Goal: Task Accomplishment & Management: Manage account settings

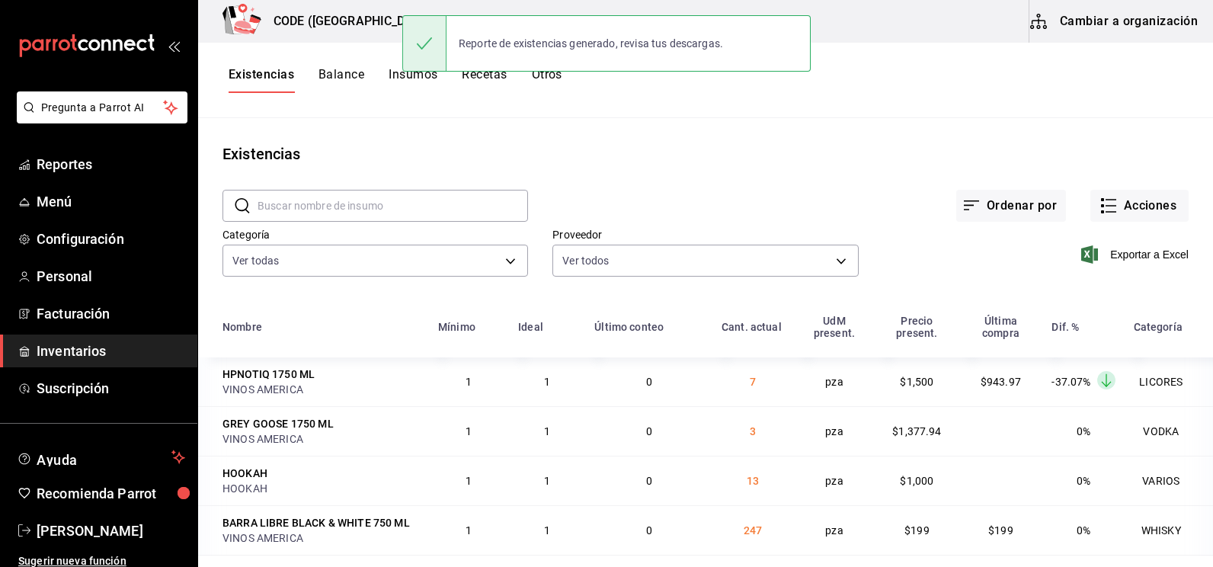
click at [854, 170] on main "Existencias ​ ​ Ordenar por Acciones Categoría Ver todas 7625fb74-ce78-458f-b8a…" at bounding box center [705, 337] width 1015 height 438
drag, startPoint x: 181, startPoint y: 337, endPoint x: 158, endPoint y: 355, distance: 28.7
click at [178, 339] on link "Inventarios" at bounding box center [98, 351] width 197 height 33
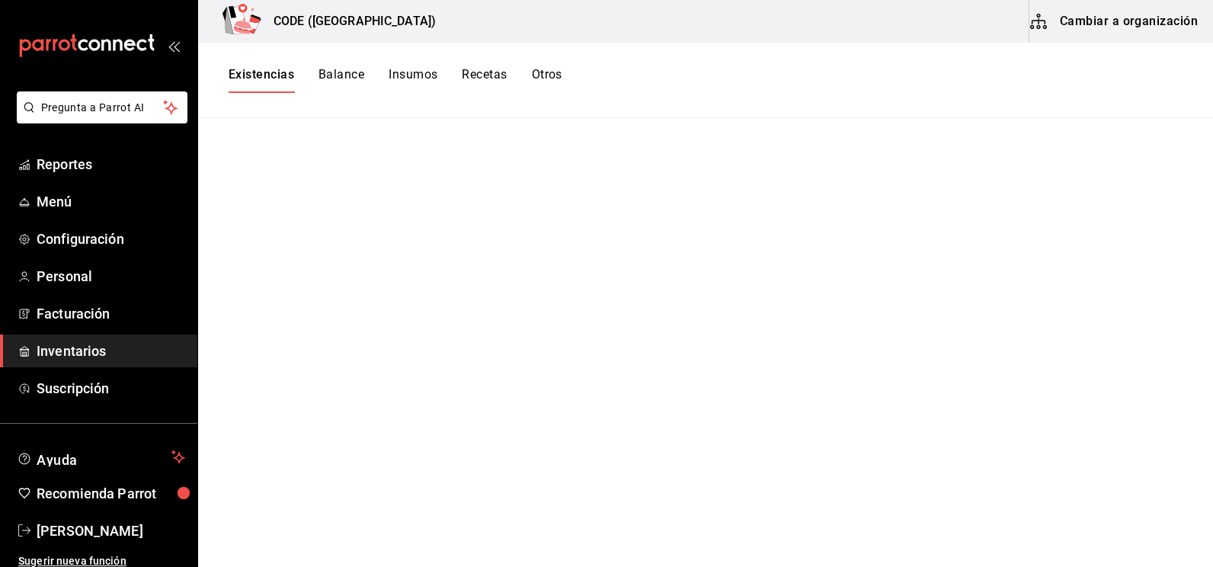
click at [831, 194] on main at bounding box center [705, 337] width 1015 height 438
click at [421, 145] on main at bounding box center [705, 337] width 1015 height 438
click at [100, 326] on link "Facturación" at bounding box center [98, 313] width 197 height 33
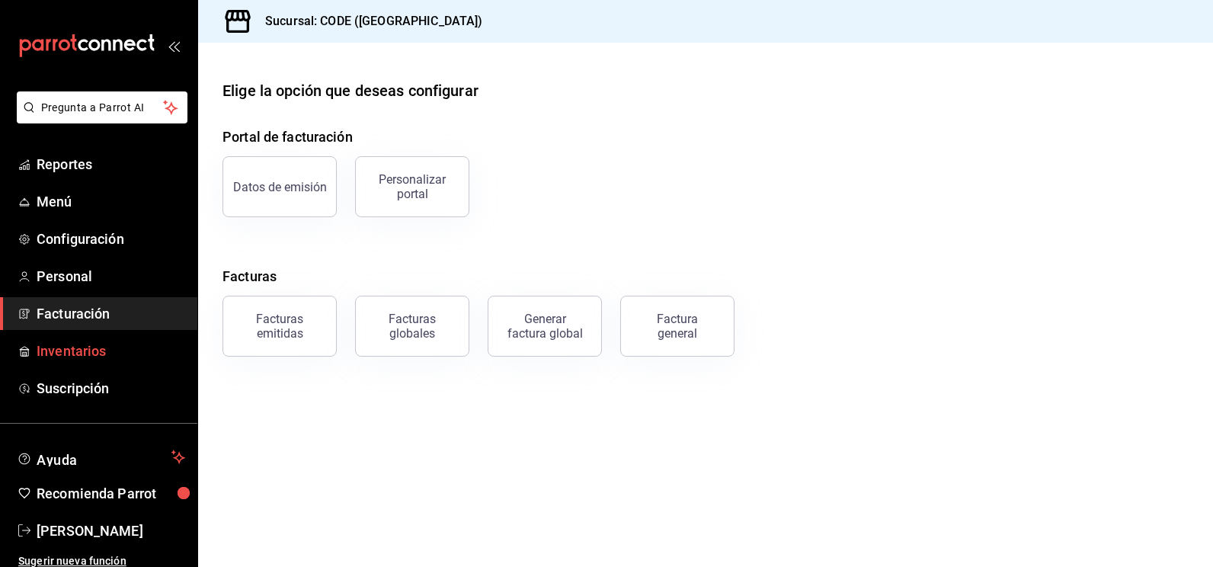
click at [66, 350] on span "Inventarios" at bounding box center [111, 351] width 149 height 21
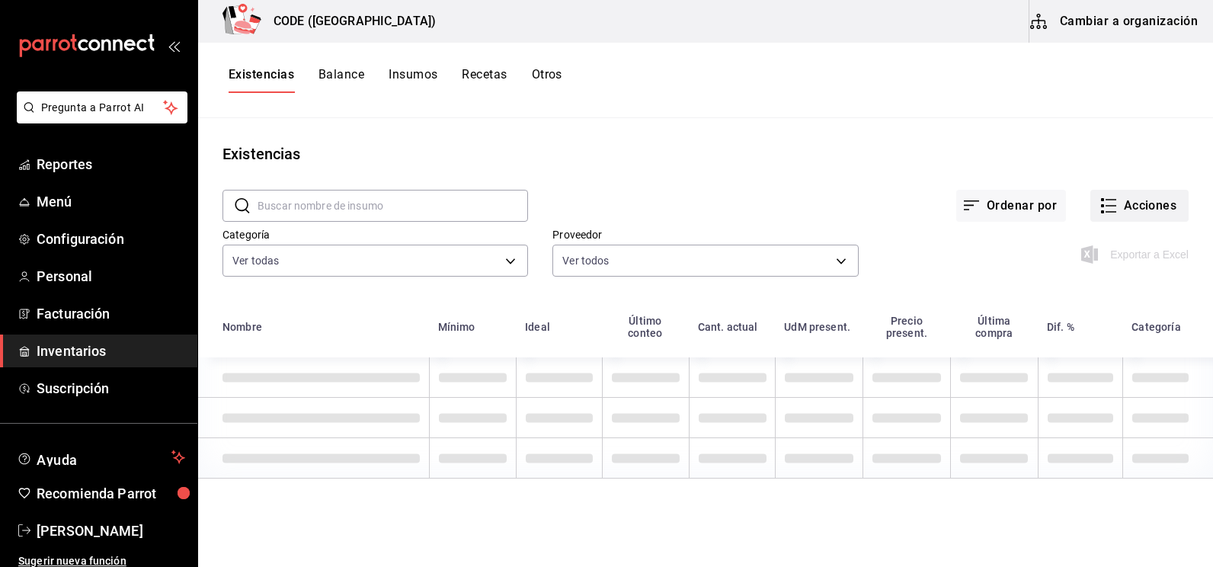
click at [1122, 208] on button "Acciones" at bounding box center [1139, 206] width 98 height 32
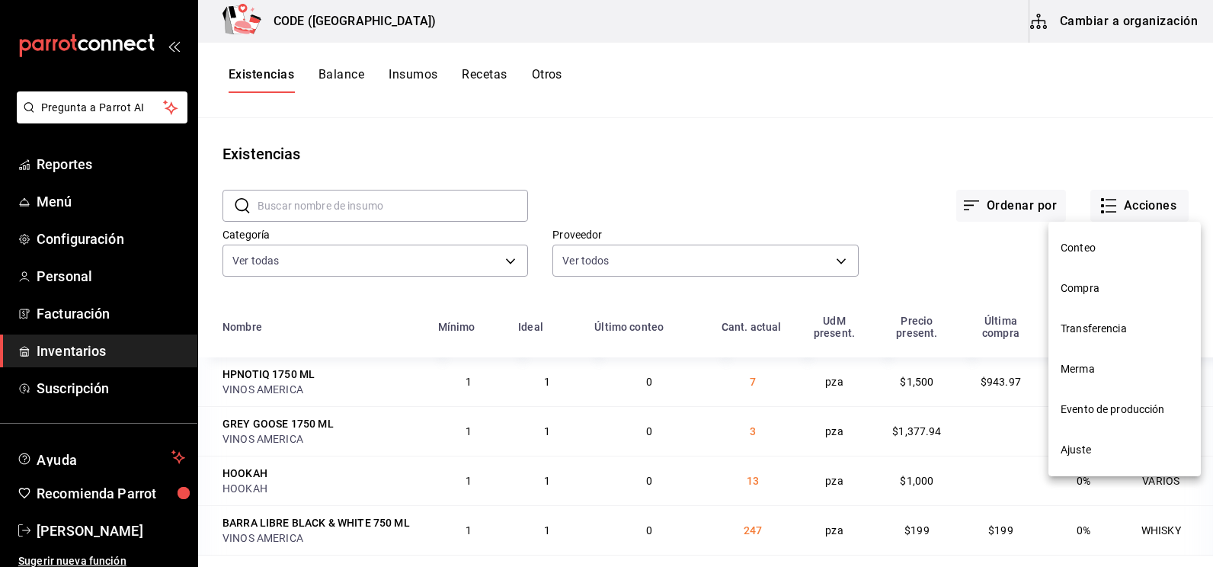
click at [1094, 293] on span "Compra" at bounding box center [1125, 288] width 128 height 16
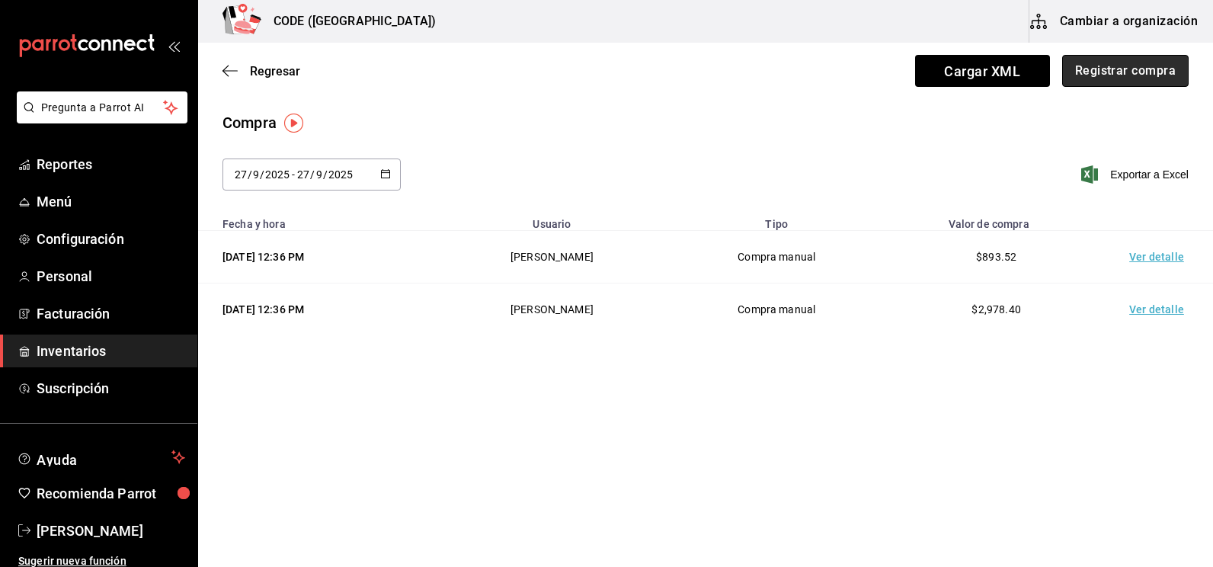
click at [1134, 75] on button "Registrar compra" at bounding box center [1125, 71] width 126 height 32
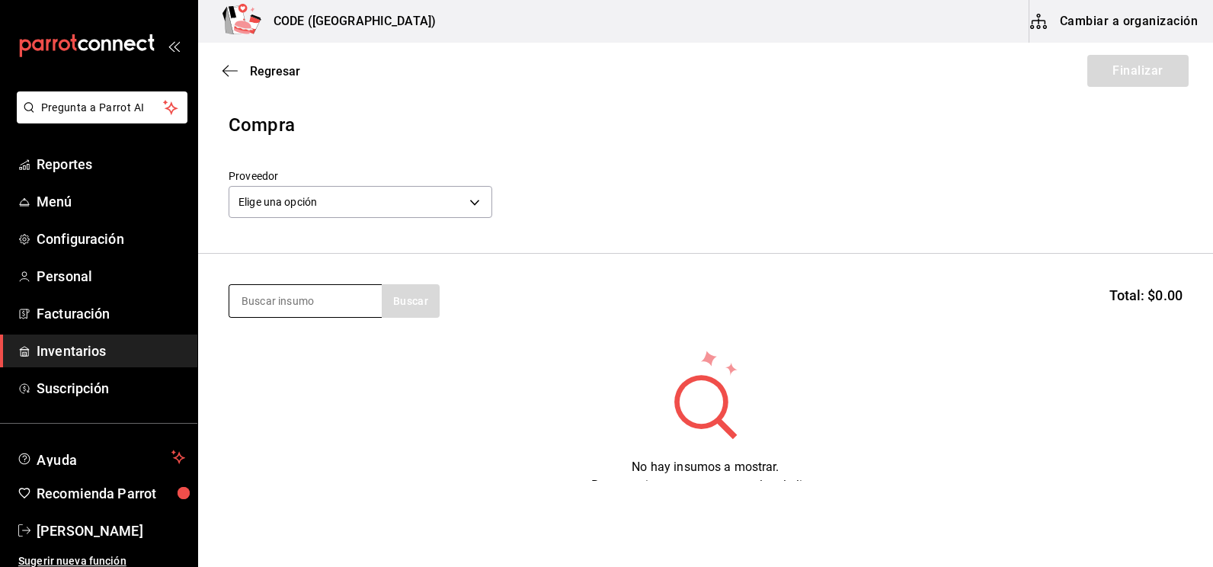
click at [319, 309] on input at bounding box center [305, 301] width 152 height 32
type input "barra"
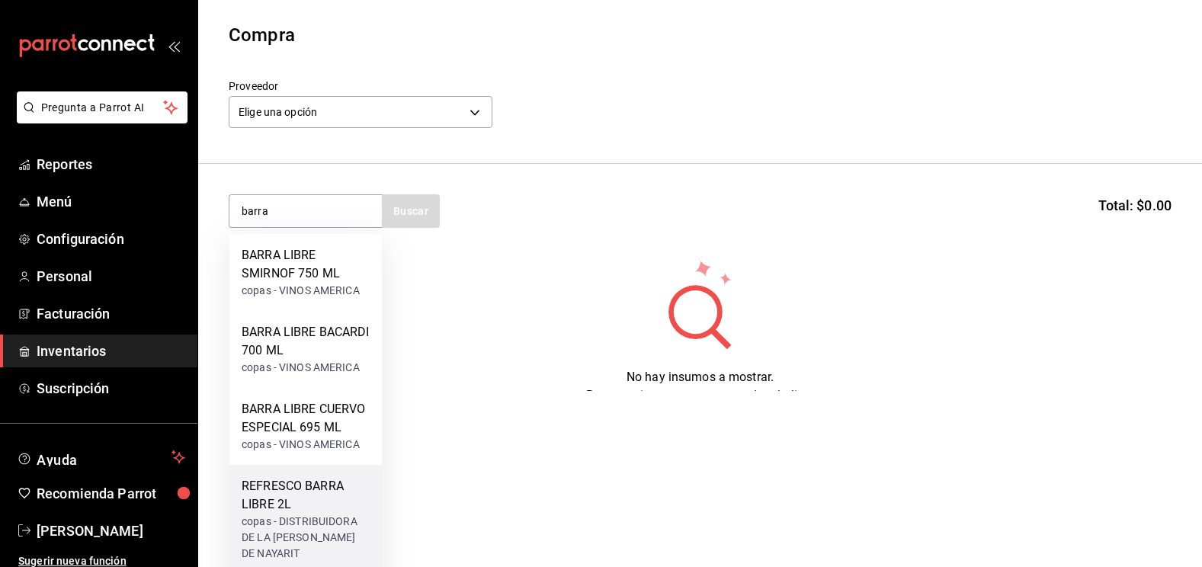
scroll to position [164, 0]
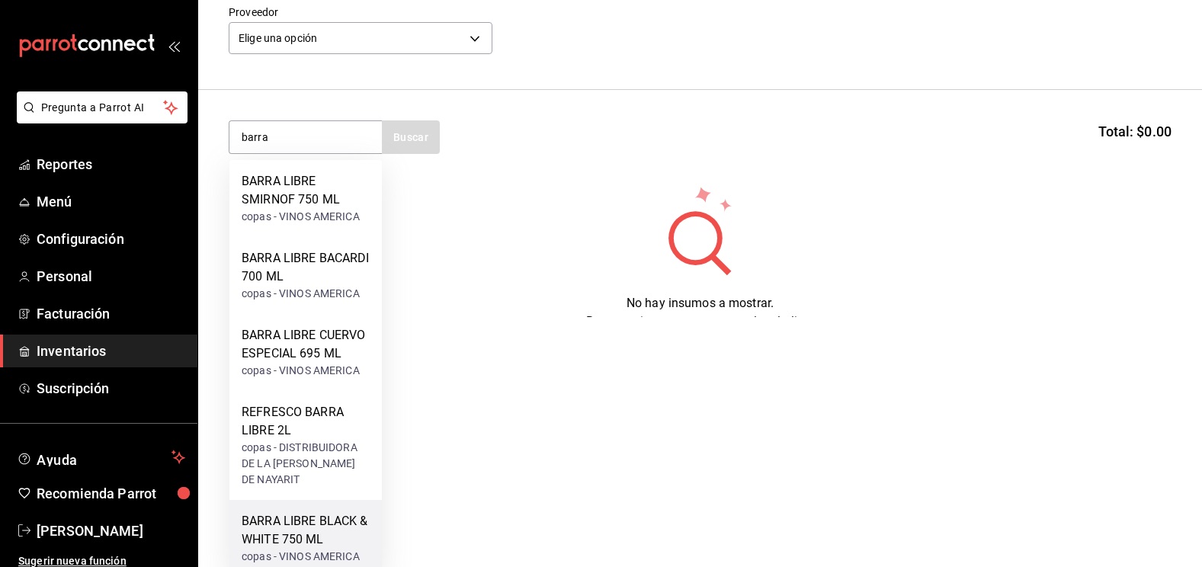
click at [315, 523] on div "BARRA LIBRE BLACK & WHITE 750 ML" at bounding box center [306, 530] width 128 height 37
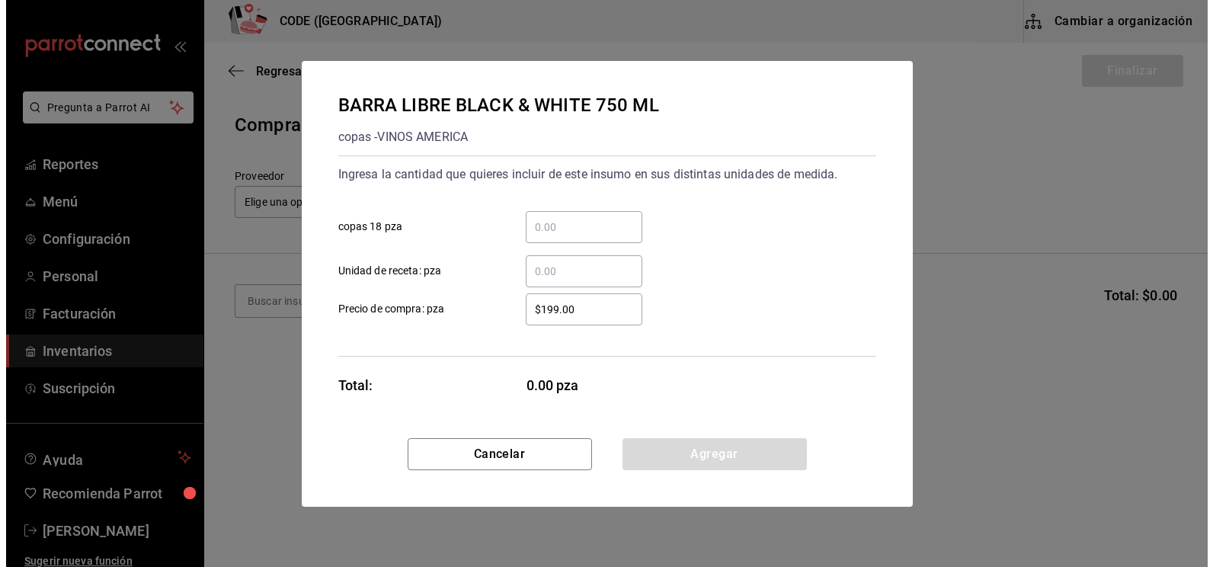
scroll to position [0, 0]
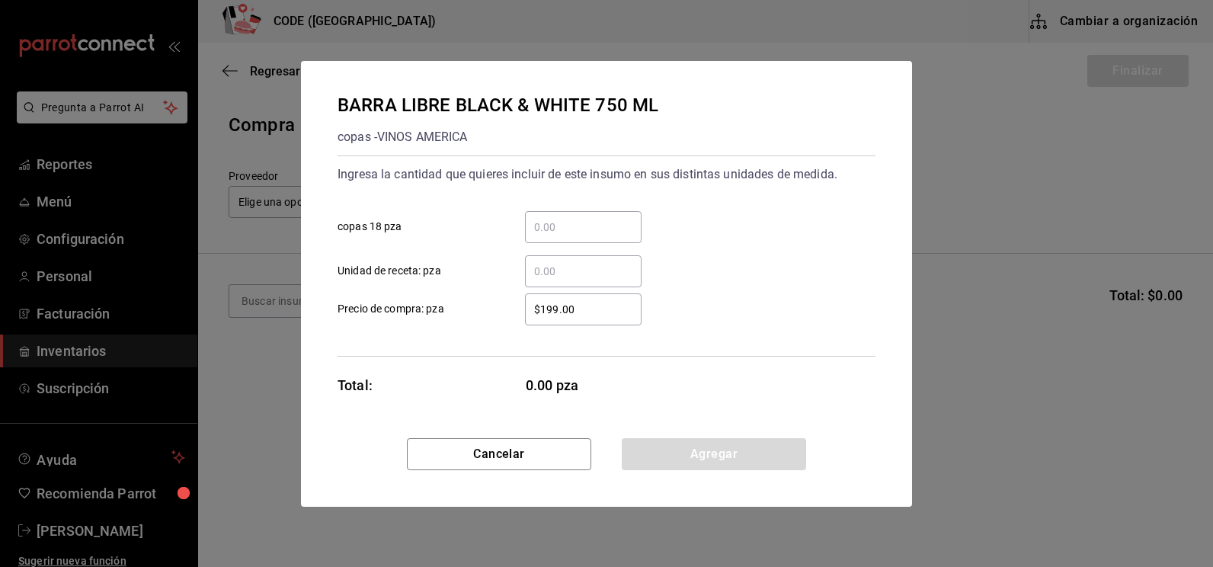
click at [539, 226] on input "​ copas 18 pza" at bounding box center [583, 227] width 117 height 18
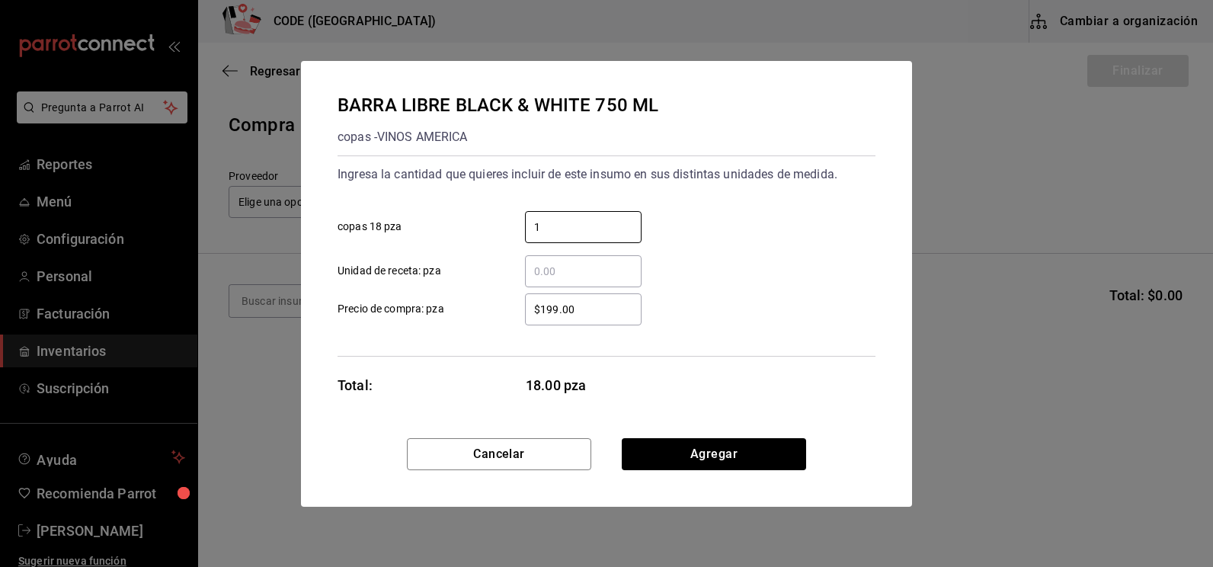
type input "1"
click at [776, 461] on button "Agregar" at bounding box center [714, 454] width 184 height 32
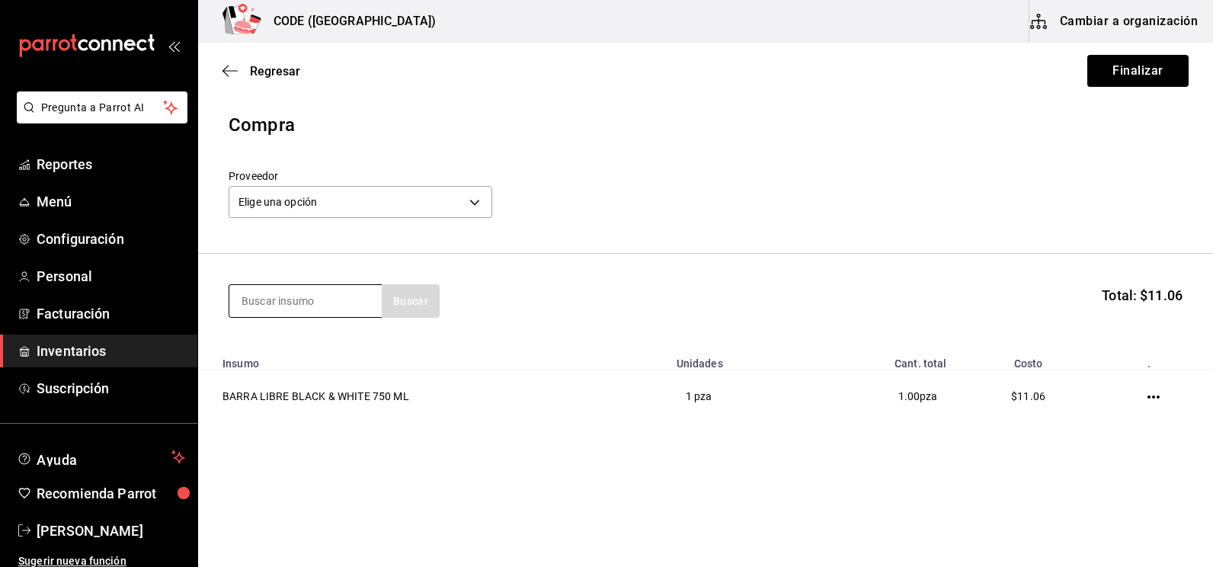
click at [335, 299] on input at bounding box center [305, 301] width 152 height 32
click at [321, 304] on input at bounding box center [305, 301] width 152 height 32
click at [283, 305] on input at bounding box center [305, 301] width 152 height 32
type input "BLACK LA"
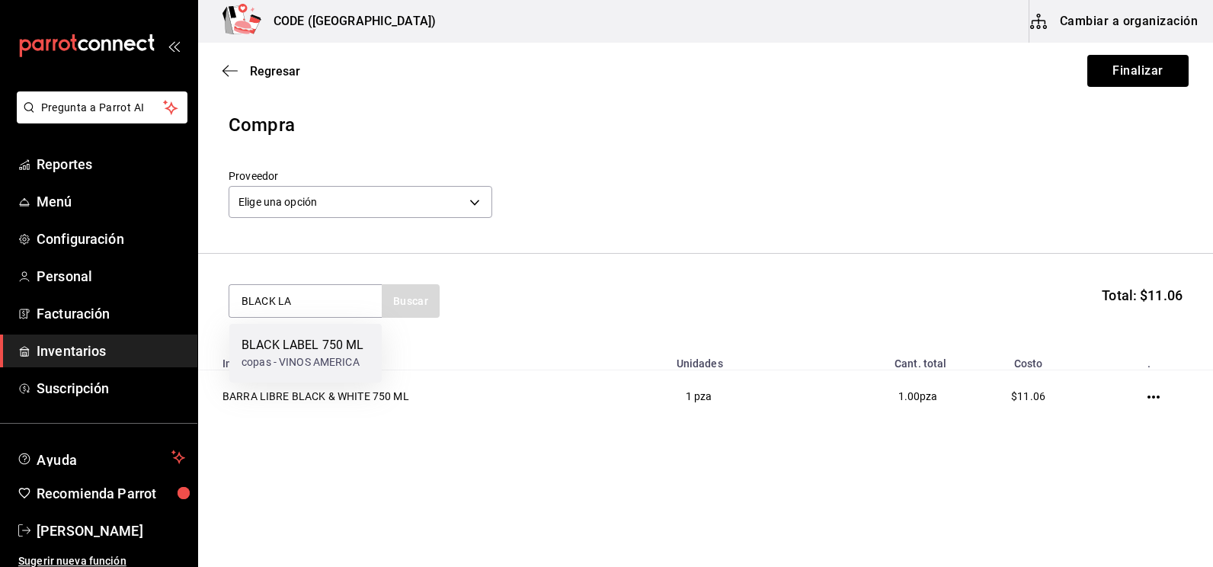
click at [292, 347] on div "BLACK LABEL 750 ML" at bounding box center [303, 345] width 122 height 18
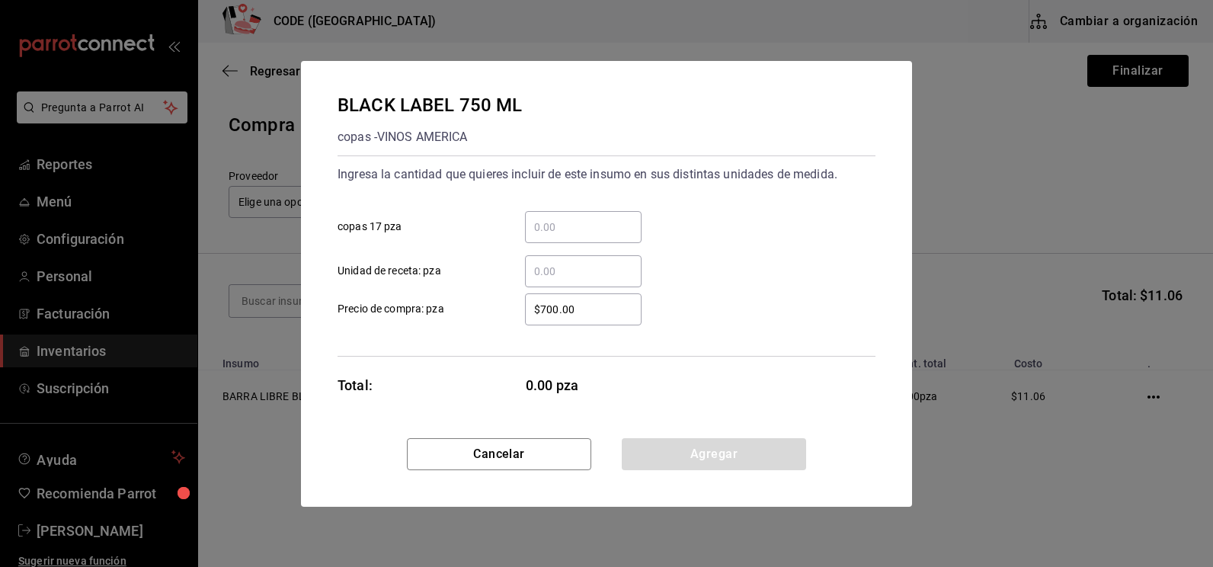
click at [594, 229] on input "​ copas 17 pza" at bounding box center [583, 227] width 117 height 18
type input "2"
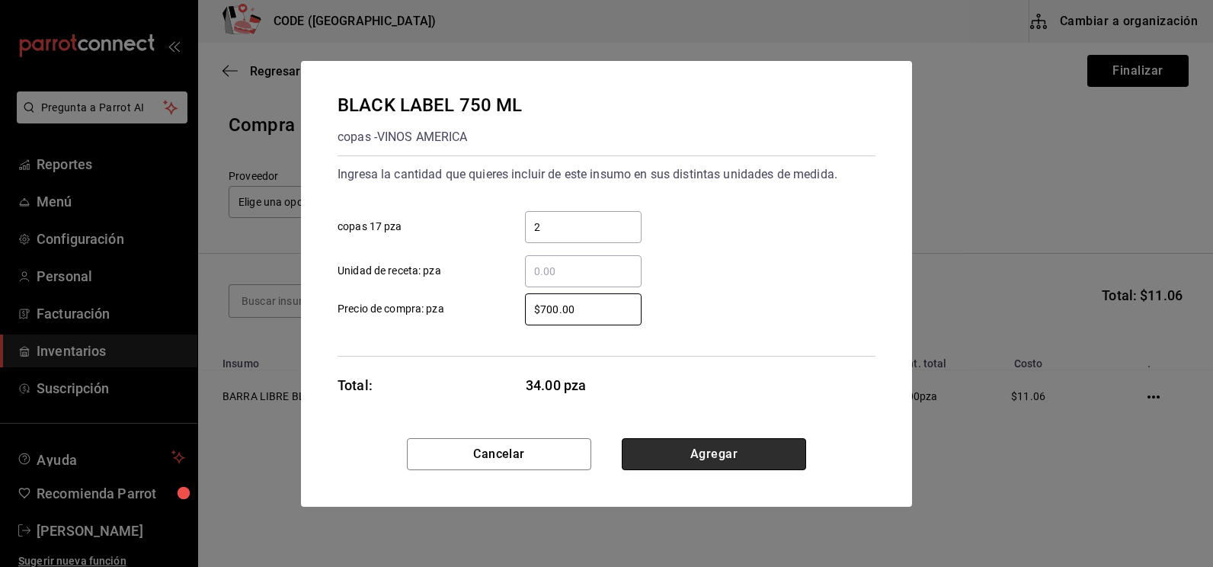
click at [692, 458] on button "Agregar" at bounding box center [714, 454] width 184 height 32
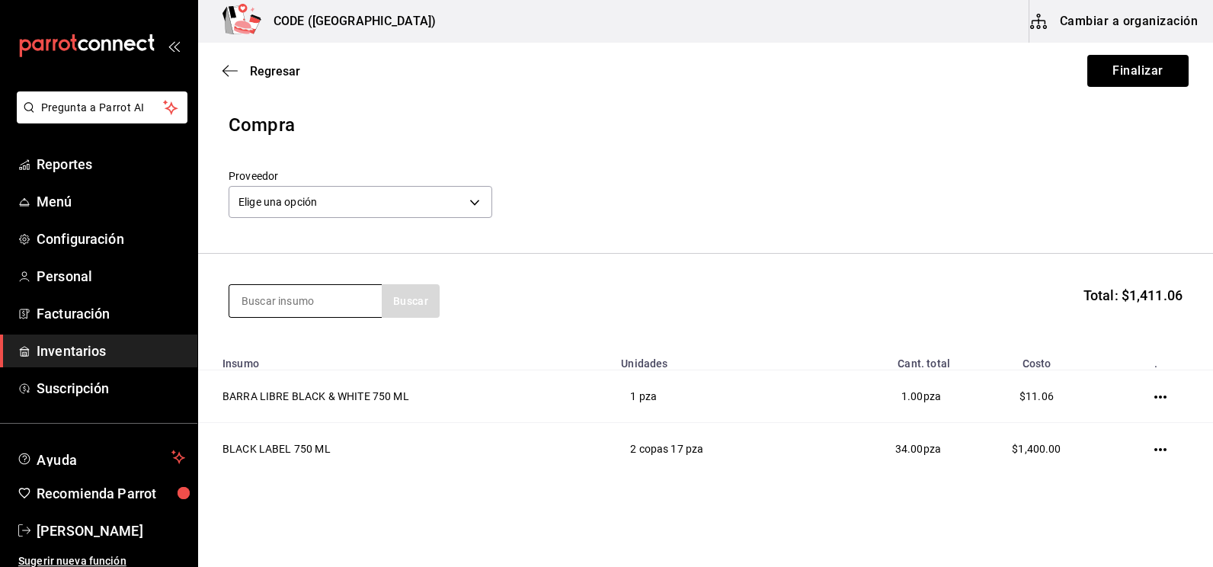
click at [300, 294] on input at bounding box center [305, 301] width 152 height 32
type input "BARRA"
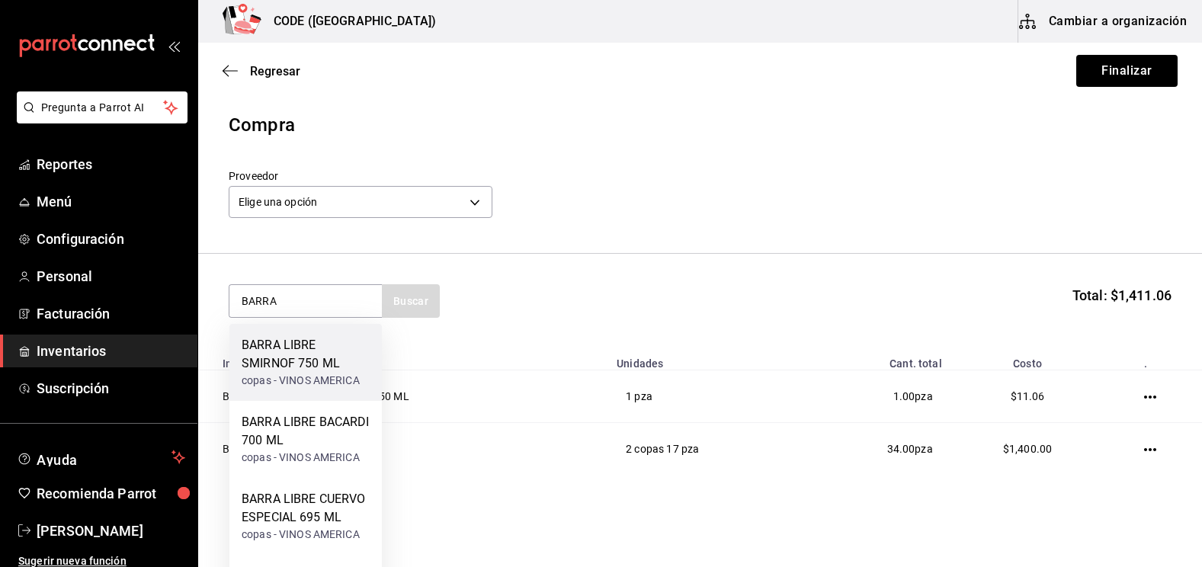
click at [299, 358] on div "BARRA LIBRE SMIRNOF 750 ML" at bounding box center [306, 354] width 128 height 37
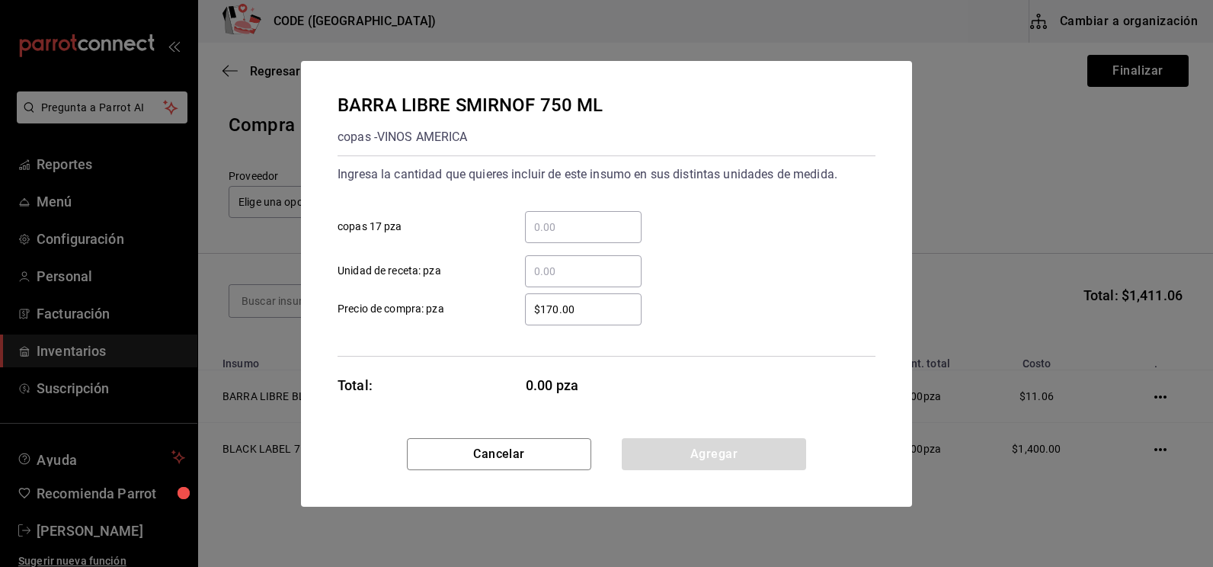
click at [549, 267] on input "​ Unidad de receta: pza" at bounding box center [583, 271] width 117 height 18
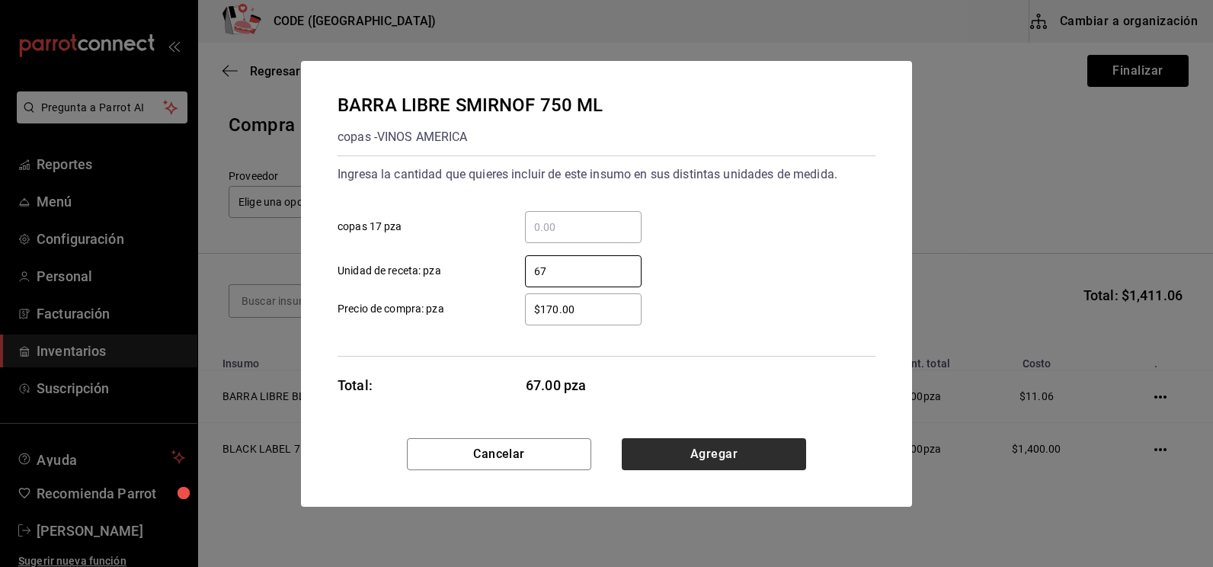
type input "67"
click at [689, 458] on button "Agregar" at bounding box center [714, 454] width 184 height 32
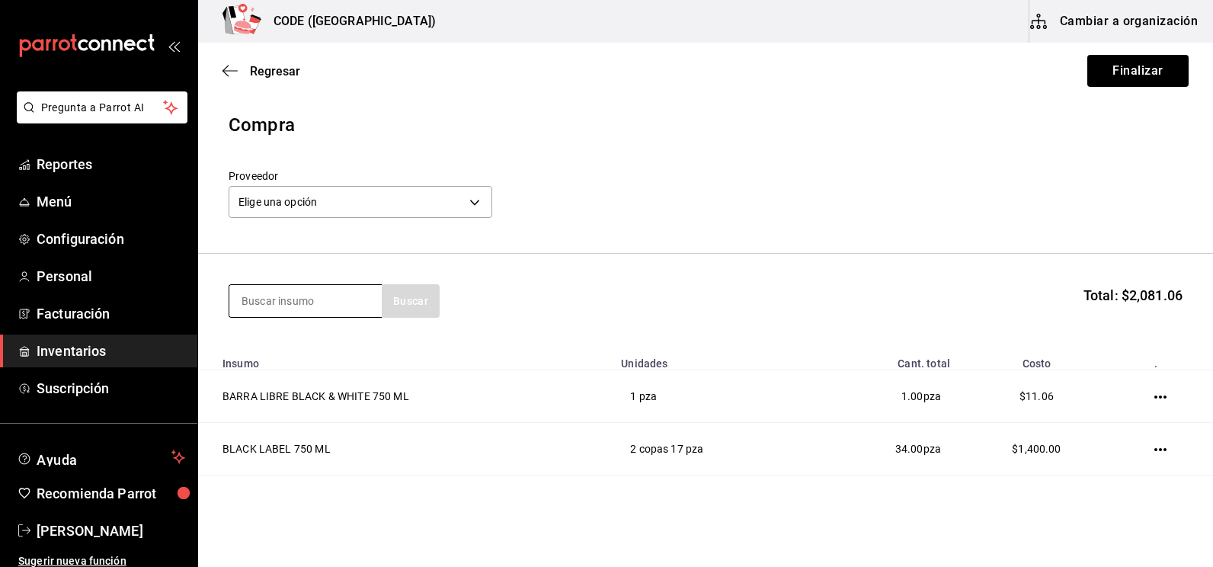
click at [266, 296] on input at bounding box center [305, 301] width 152 height 32
type input "CIROC"
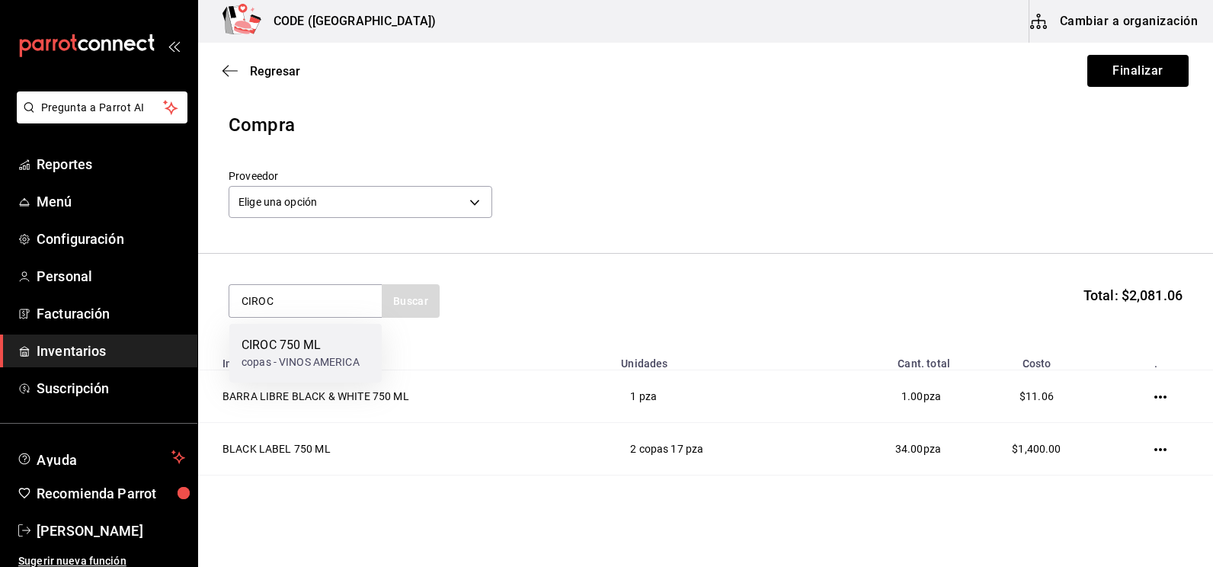
click at [301, 372] on div "CIROC 750 ML copas - VINOS AMERICA" at bounding box center [305, 353] width 152 height 59
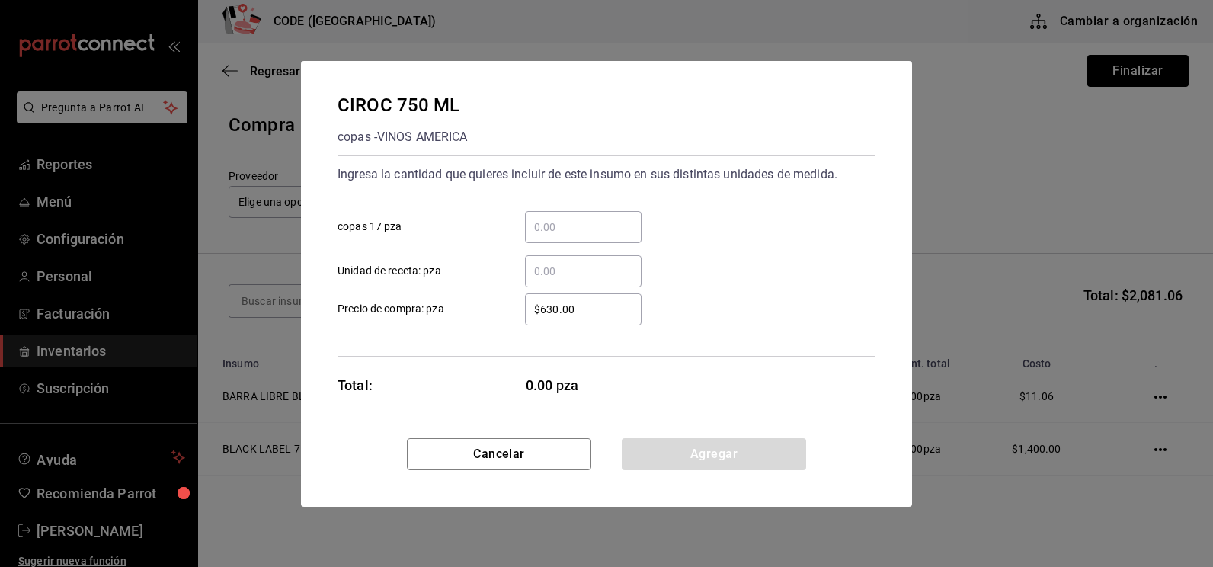
click at [593, 281] on div "​" at bounding box center [583, 271] width 117 height 32
click at [593, 280] on input "​ Unidad de receta: pza" at bounding box center [583, 271] width 117 height 18
type input "1"
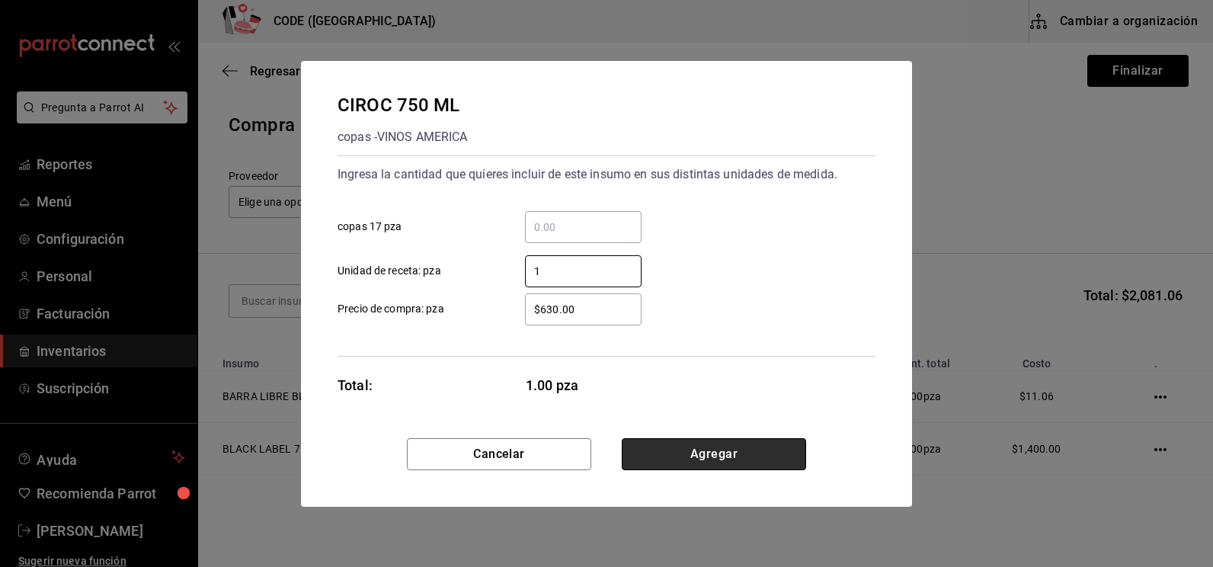
click at [678, 459] on button "Agregar" at bounding box center [714, 454] width 184 height 32
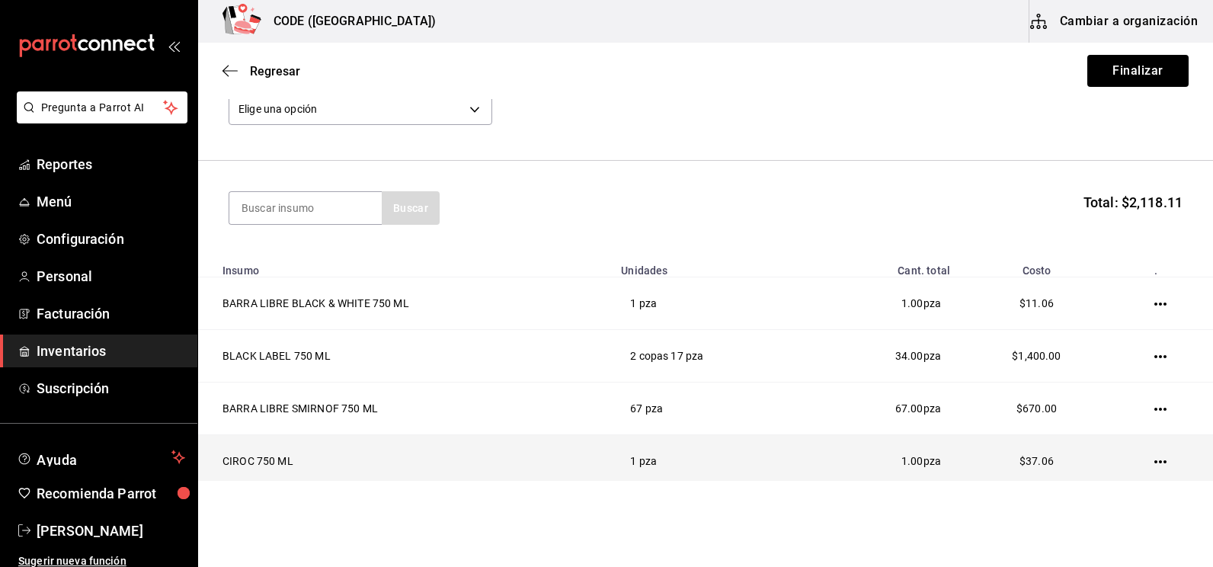
scroll to position [149, 0]
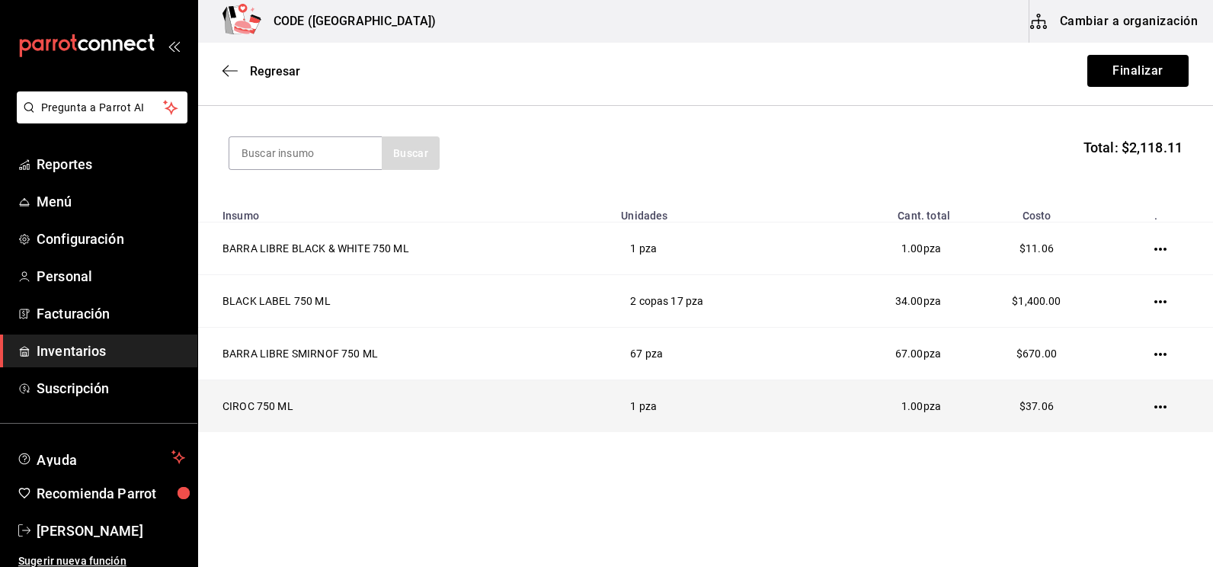
click at [1154, 411] on icon "button" at bounding box center [1160, 407] width 12 height 12
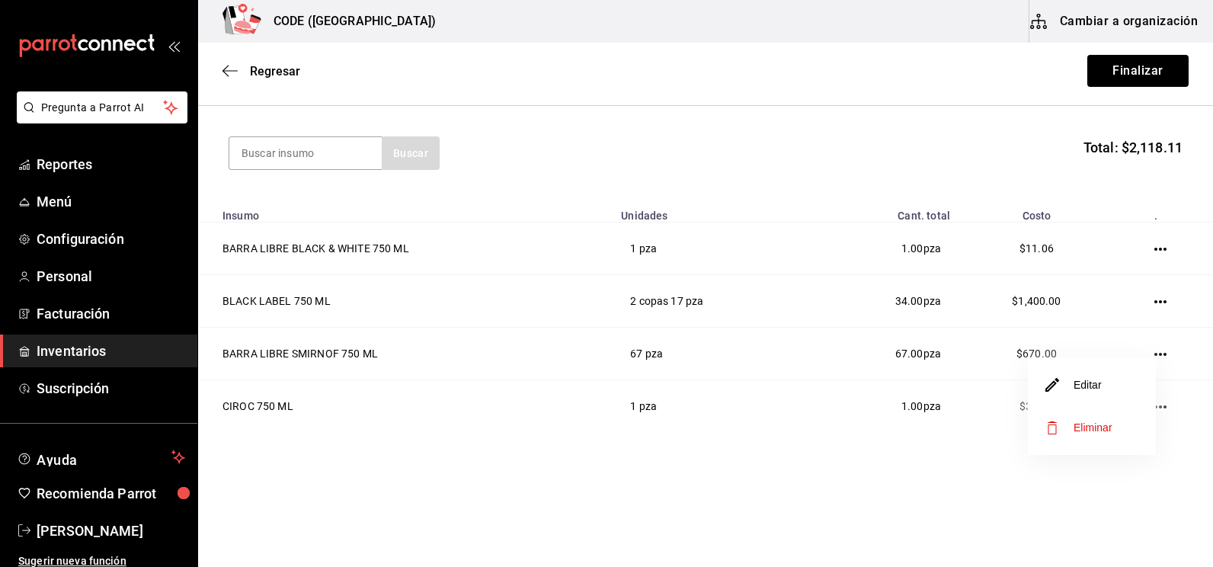
click at [1119, 388] on li "Editar" at bounding box center [1092, 384] width 128 height 43
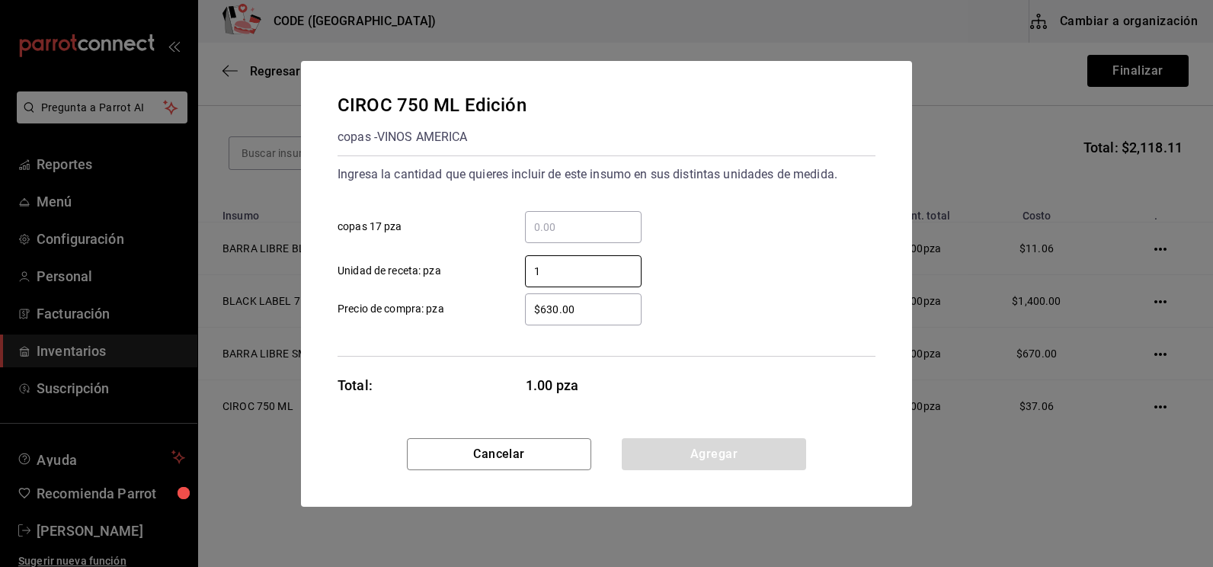
drag, startPoint x: 584, startPoint y: 279, endPoint x: 425, endPoint y: 265, distance: 159.8
click at [425, 265] on label "1 ​ Unidad de receta: pza" at bounding box center [490, 271] width 304 height 32
type input "2"
click at [694, 453] on button "Agregar" at bounding box center [714, 454] width 184 height 32
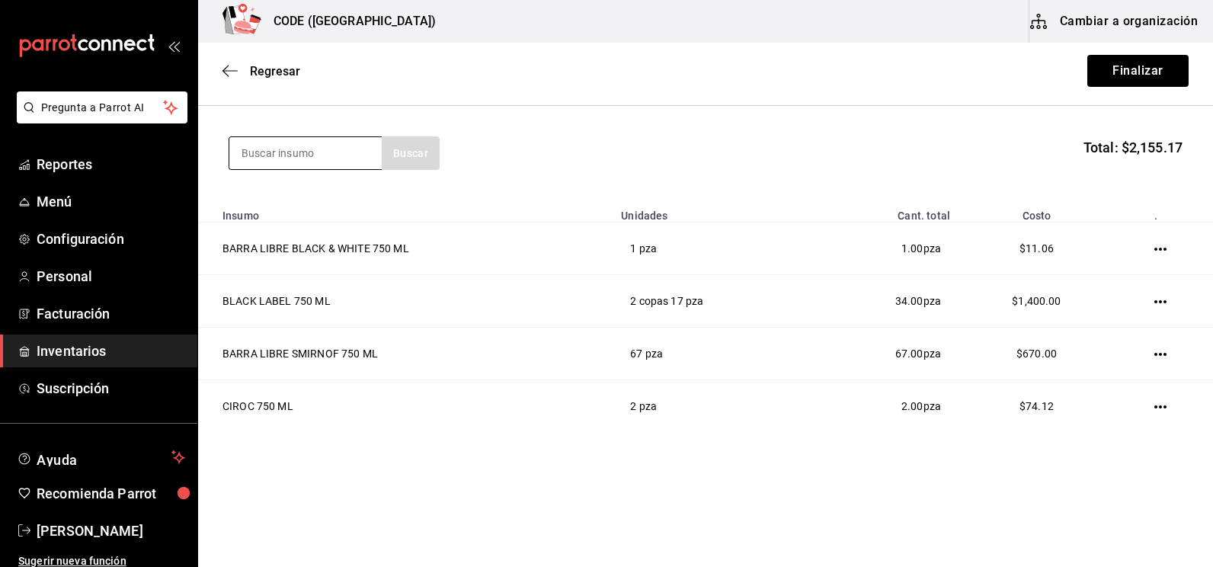
click at [301, 159] on input at bounding box center [305, 153] width 152 height 32
type input "REFRES"
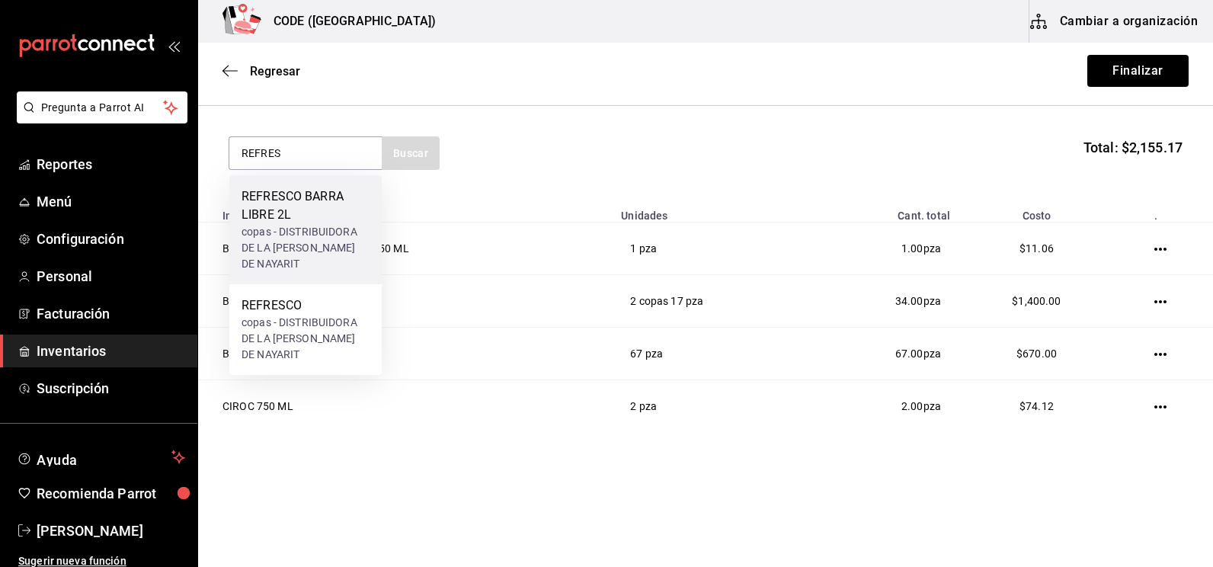
click at [300, 213] on div "REFRESCO BARRA LIBRE 2L" at bounding box center [306, 205] width 128 height 37
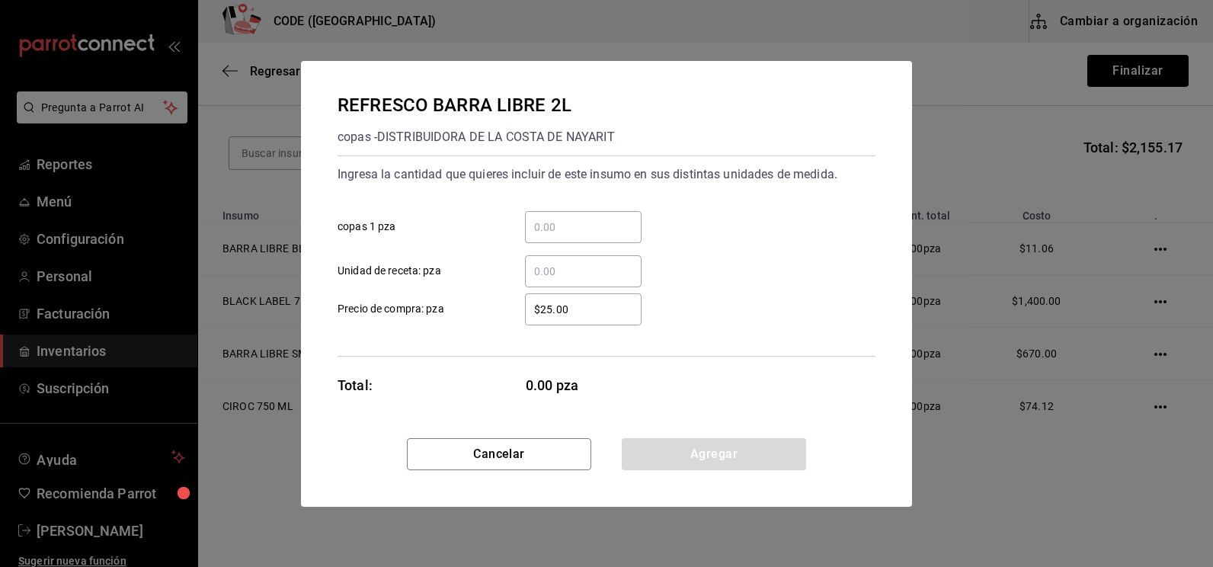
click at [547, 219] on input "​ copas 1 pza" at bounding box center [583, 227] width 117 height 18
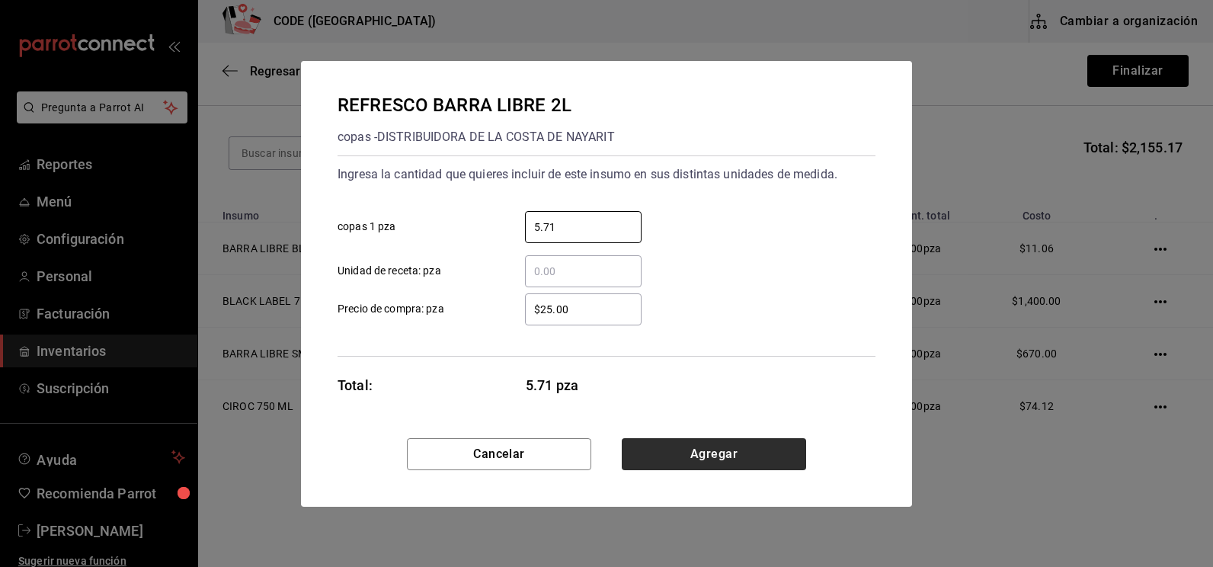
type input "5.71"
click at [683, 455] on button "Agregar" at bounding box center [714, 454] width 184 height 32
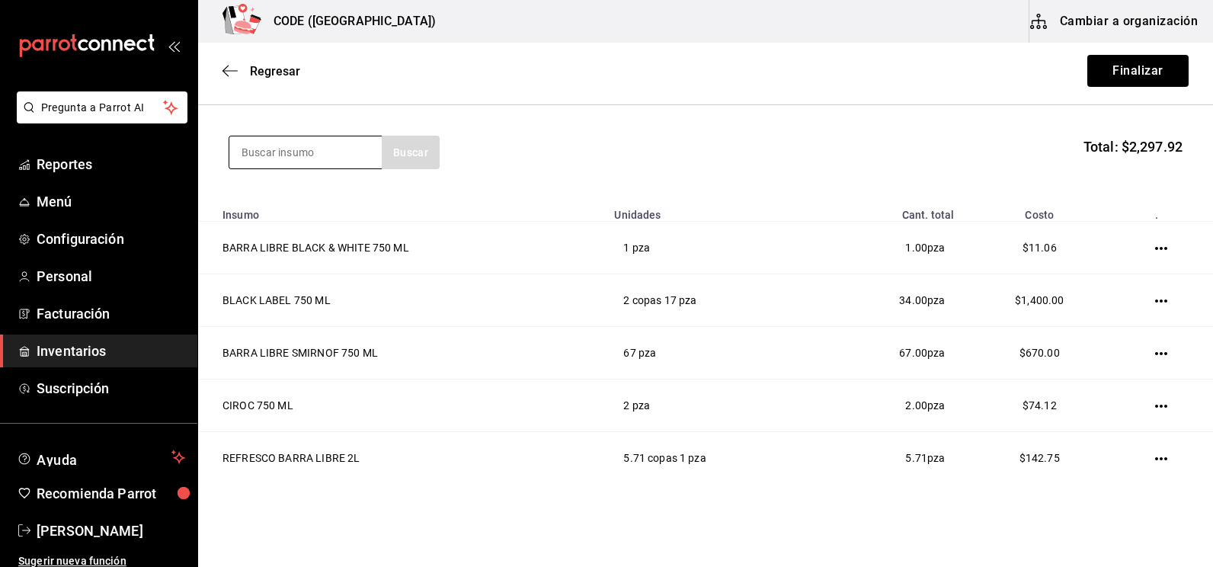
drag, startPoint x: 287, startPoint y: 156, endPoint x: 351, endPoint y: 146, distance: 65.5
click at [287, 156] on input at bounding box center [305, 152] width 152 height 32
type input "PERR"
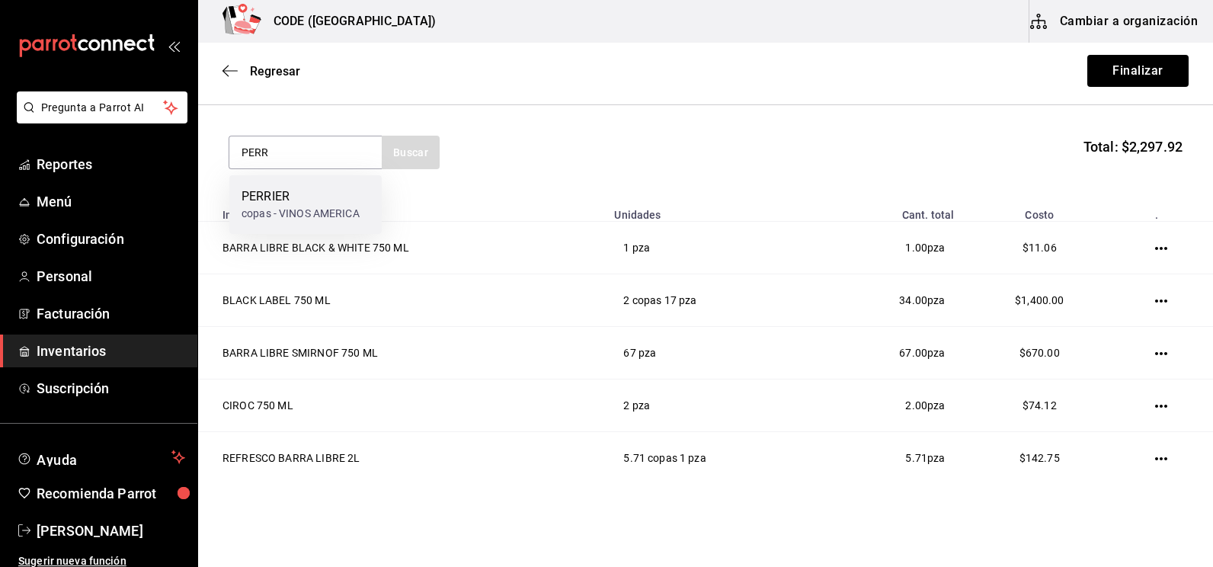
click at [328, 184] on div "[PERSON_NAME] copas - VINOS AMERICA" at bounding box center [305, 204] width 152 height 59
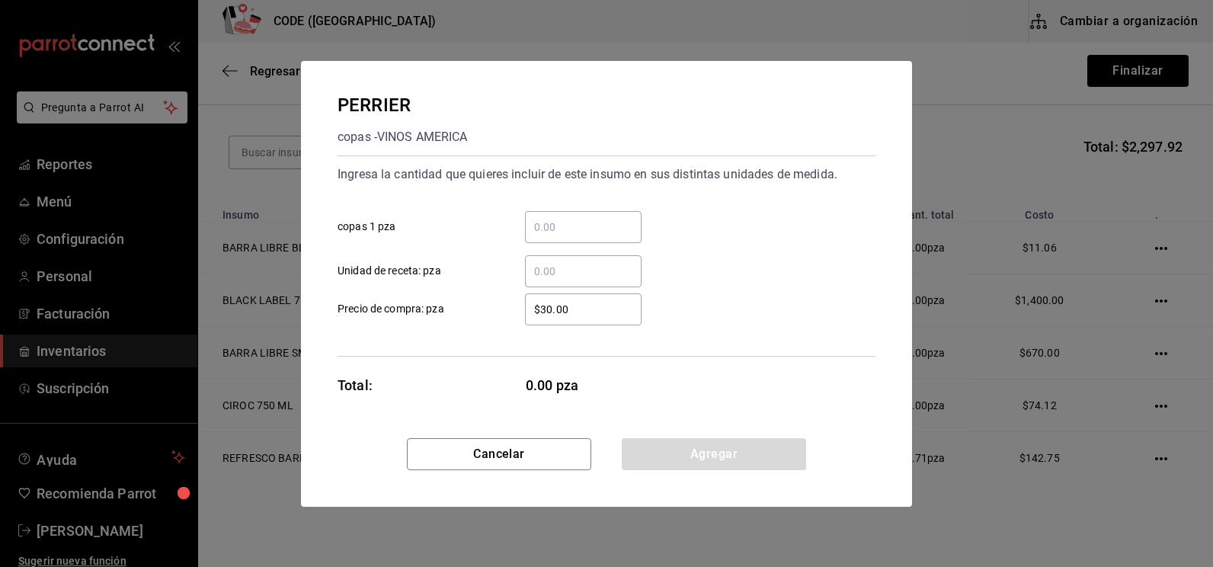
click at [556, 270] on input "​ Unidad de receta: pza" at bounding box center [583, 271] width 117 height 18
type input "2"
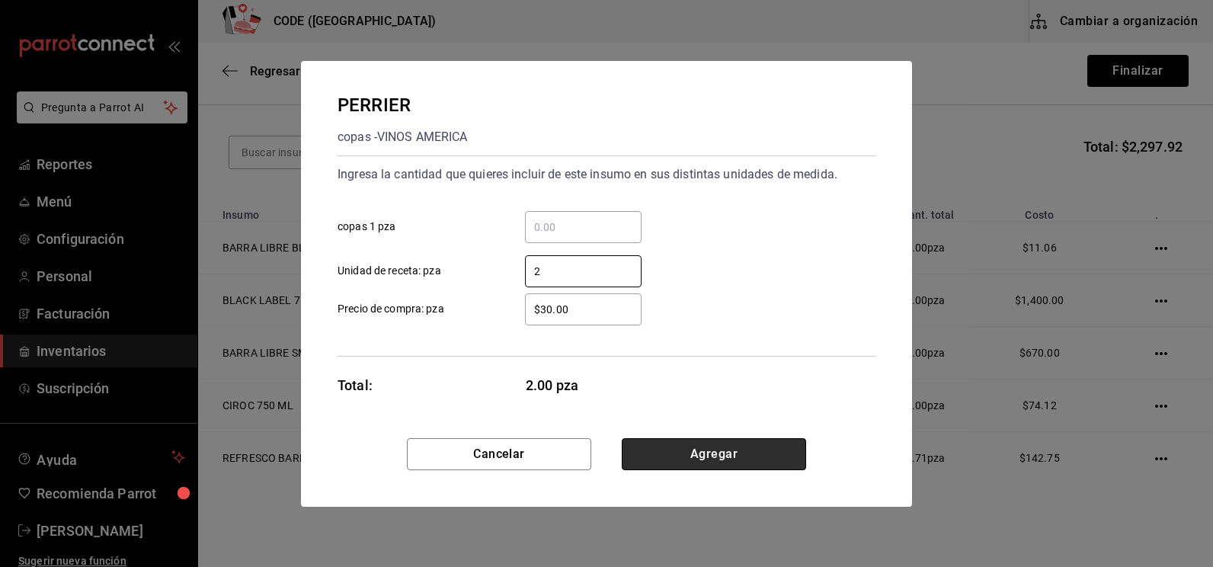
click at [759, 463] on button "Agregar" at bounding box center [714, 454] width 184 height 32
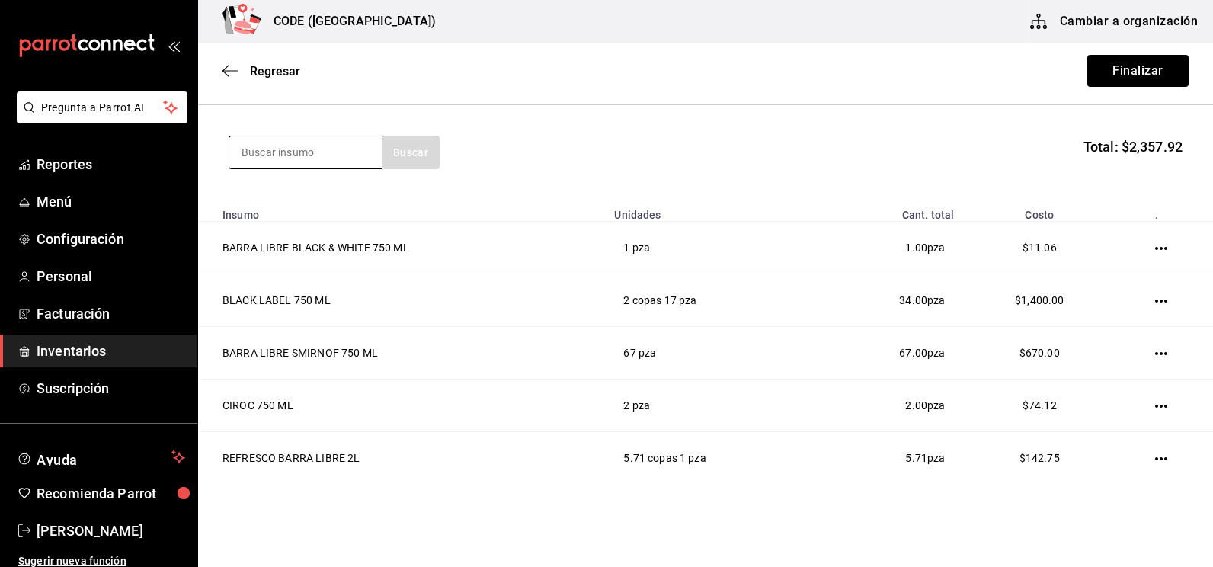
click at [315, 156] on input at bounding box center [305, 152] width 152 height 32
type input "QUIN"
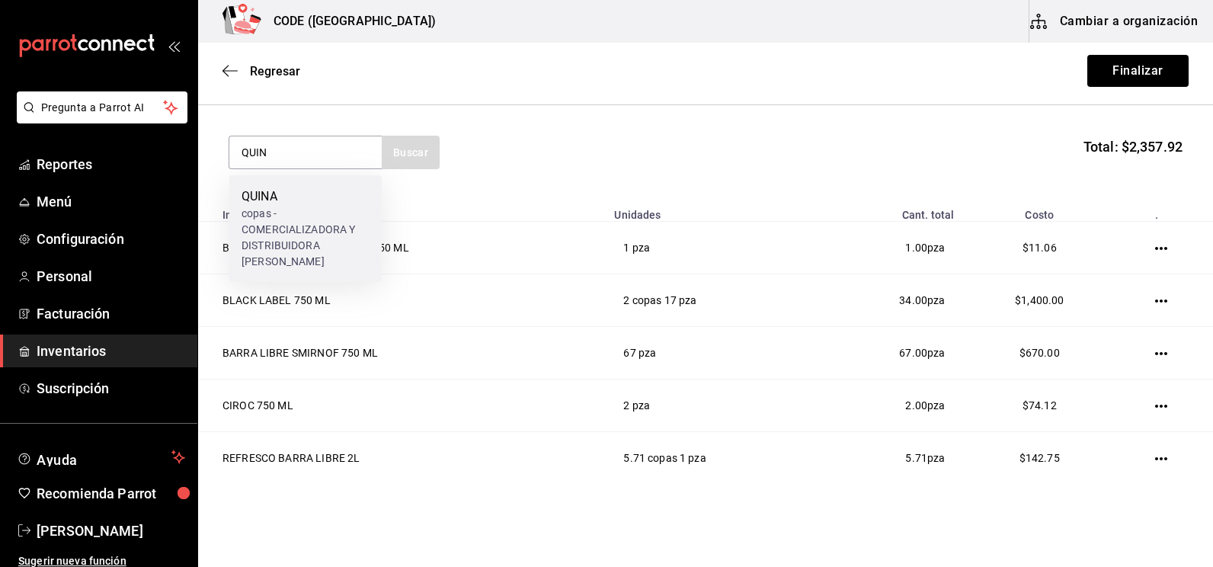
click at [312, 177] on div "QUINA copas - COMERCIALIZADORA Y DISTRIBUIDORA [PERSON_NAME]" at bounding box center [305, 228] width 152 height 107
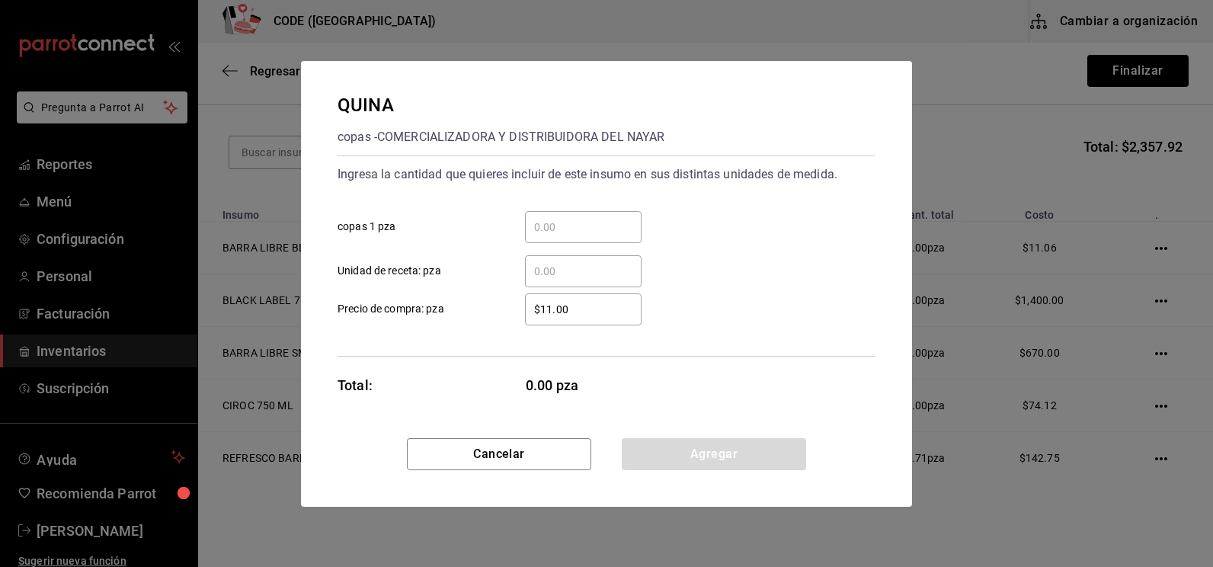
click at [573, 273] on input "​ Unidad de receta: pza" at bounding box center [583, 271] width 117 height 18
type input "1"
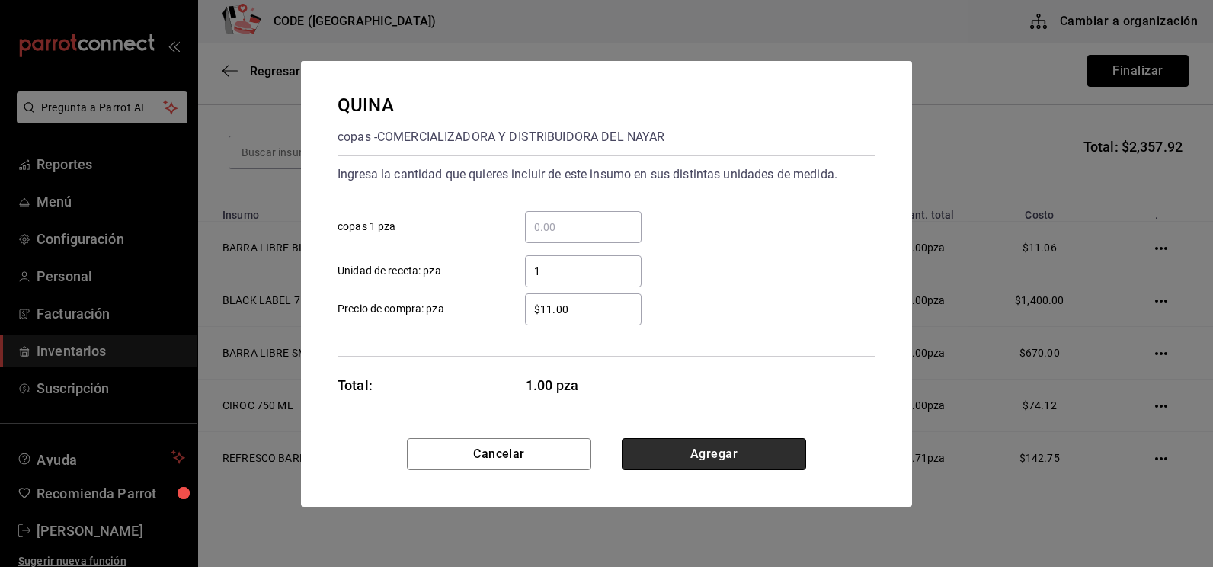
click at [708, 453] on button "Agregar" at bounding box center [714, 454] width 184 height 32
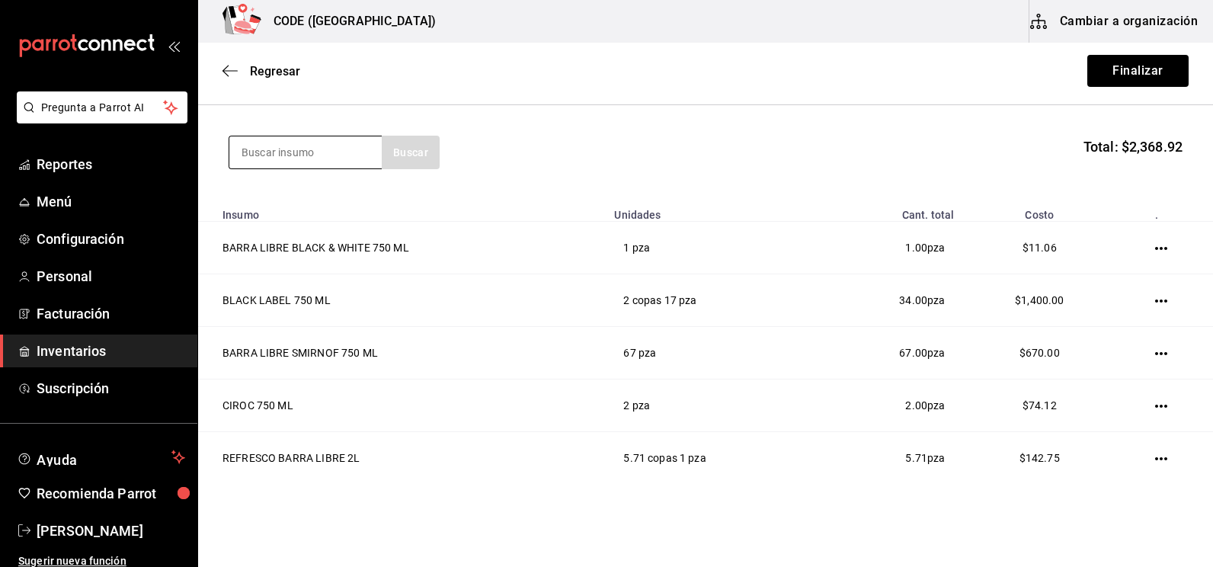
click at [282, 155] on input at bounding box center [305, 152] width 152 height 32
type input "REFRES"
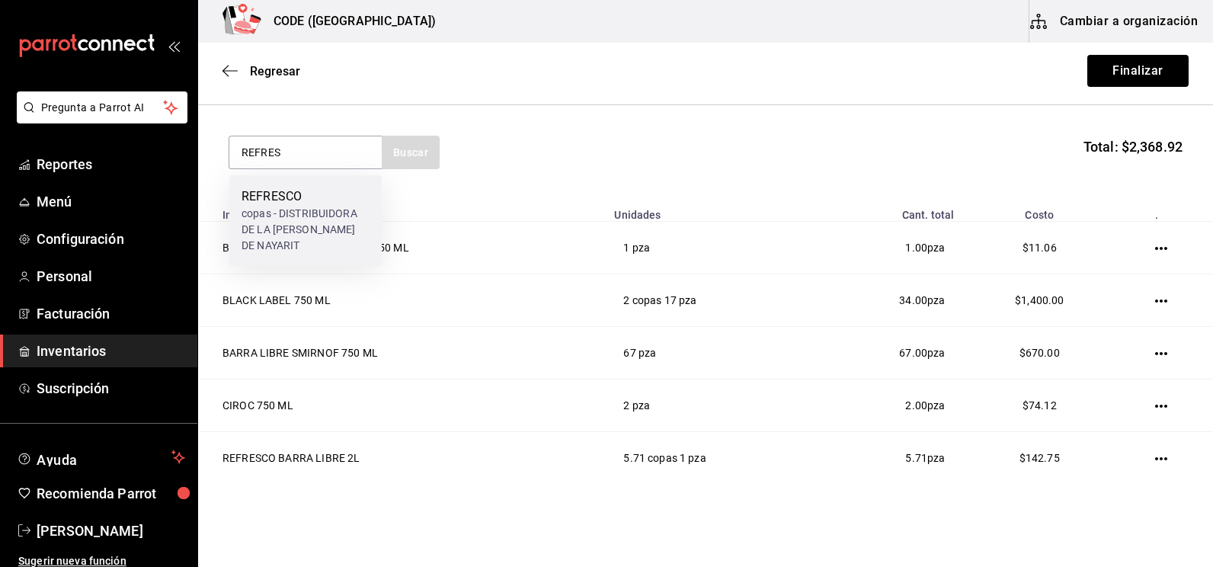
click at [274, 195] on div "REFRESCO" at bounding box center [306, 196] width 128 height 18
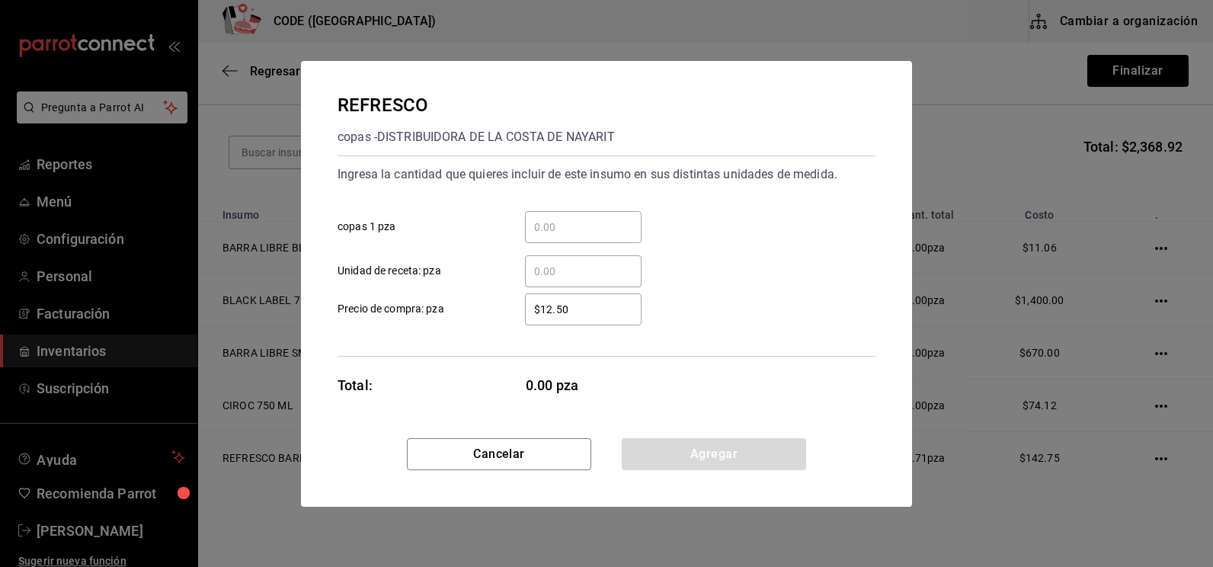
click at [559, 264] on input "​ Unidad de receta: pza" at bounding box center [583, 271] width 117 height 18
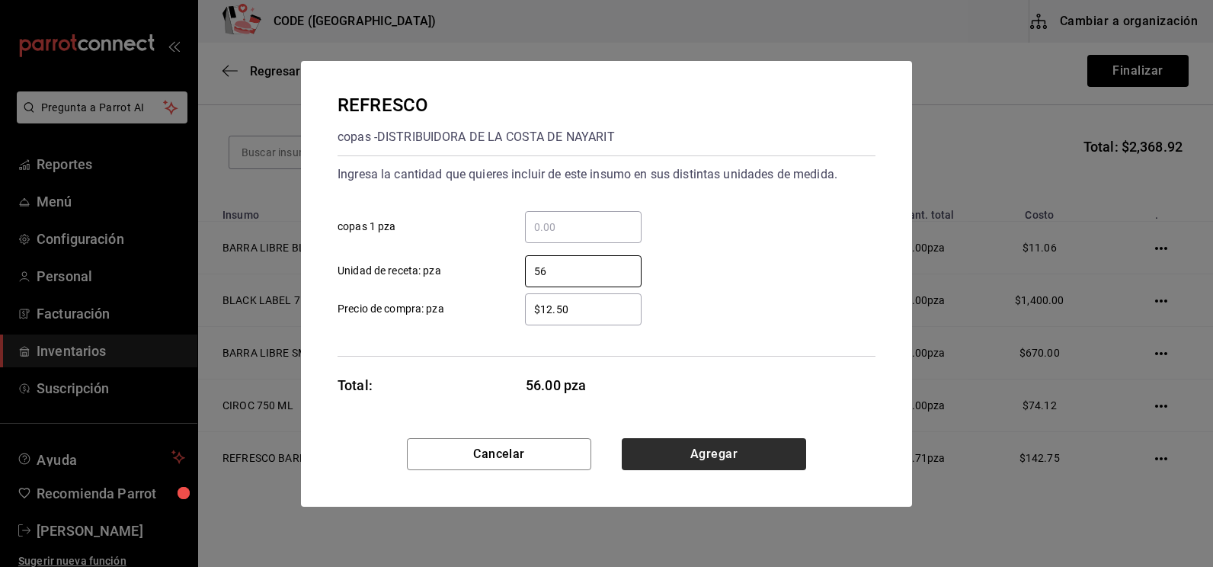
type input "56"
click at [724, 456] on button "Agregar" at bounding box center [714, 454] width 184 height 32
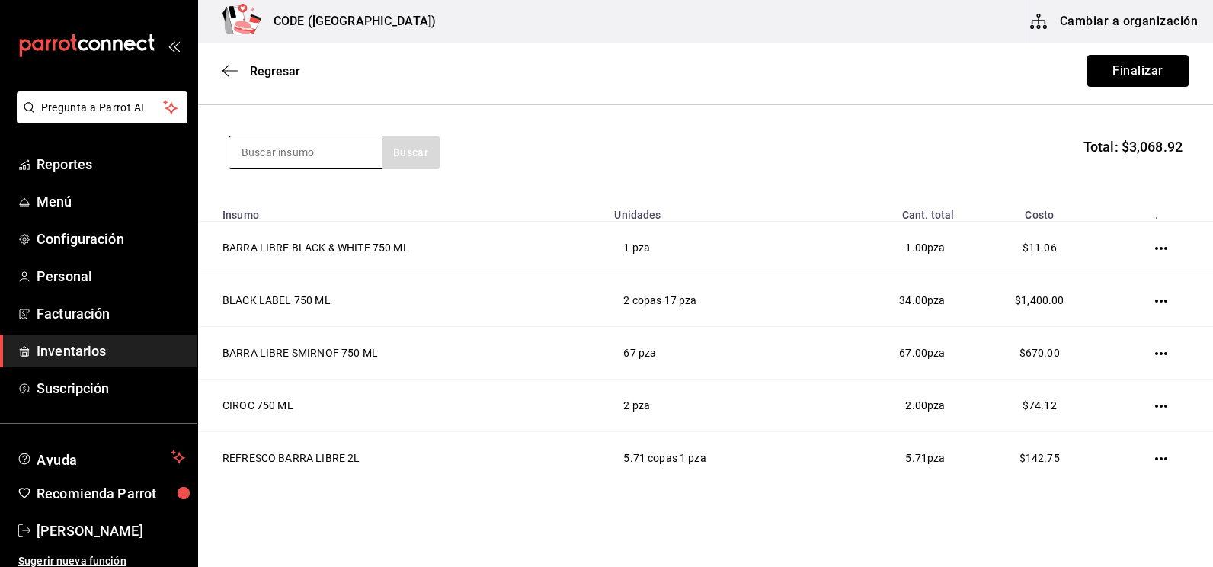
click at [291, 141] on input at bounding box center [305, 152] width 152 height 32
type input "RED B"
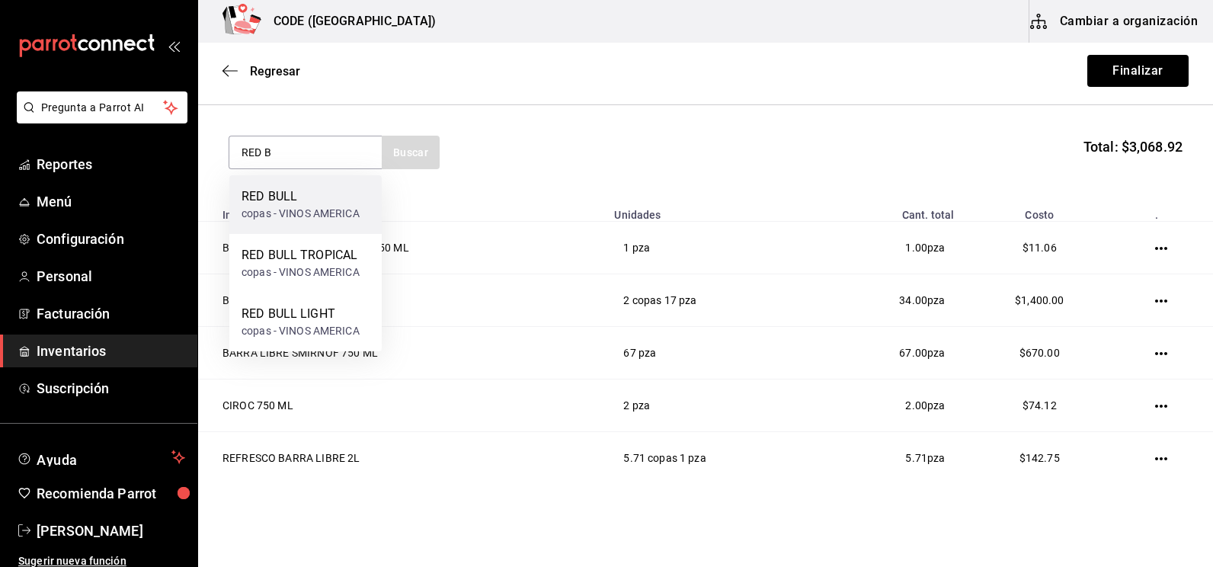
click at [264, 203] on div "RED BULL" at bounding box center [301, 196] width 118 height 18
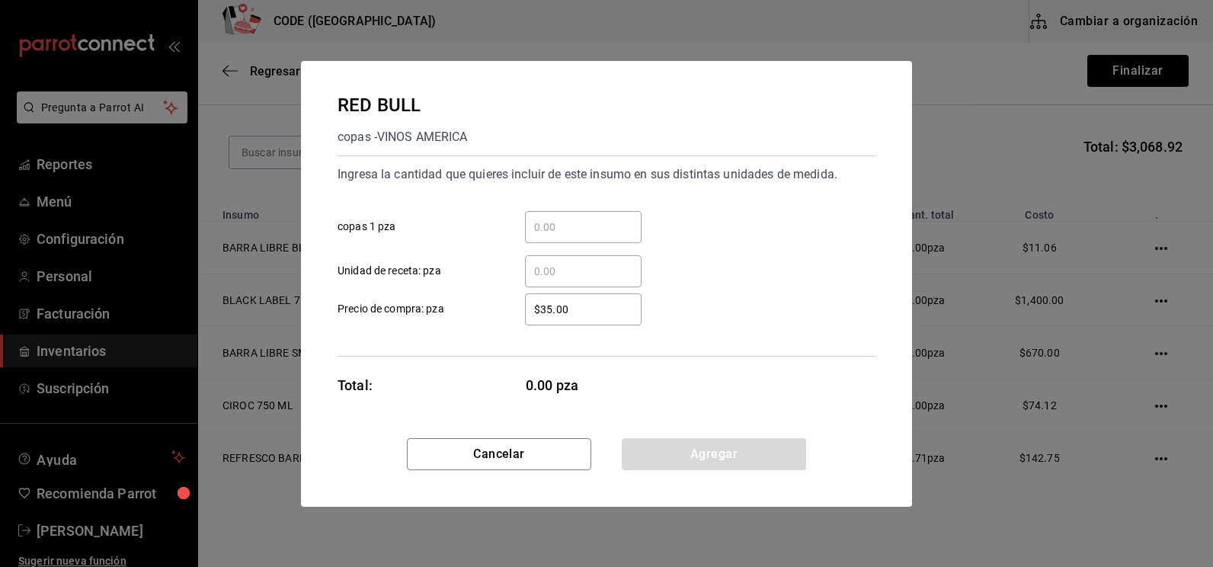
click at [573, 262] on input "​ Unidad de receta: pza" at bounding box center [583, 271] width 117 height 18
type input "18"
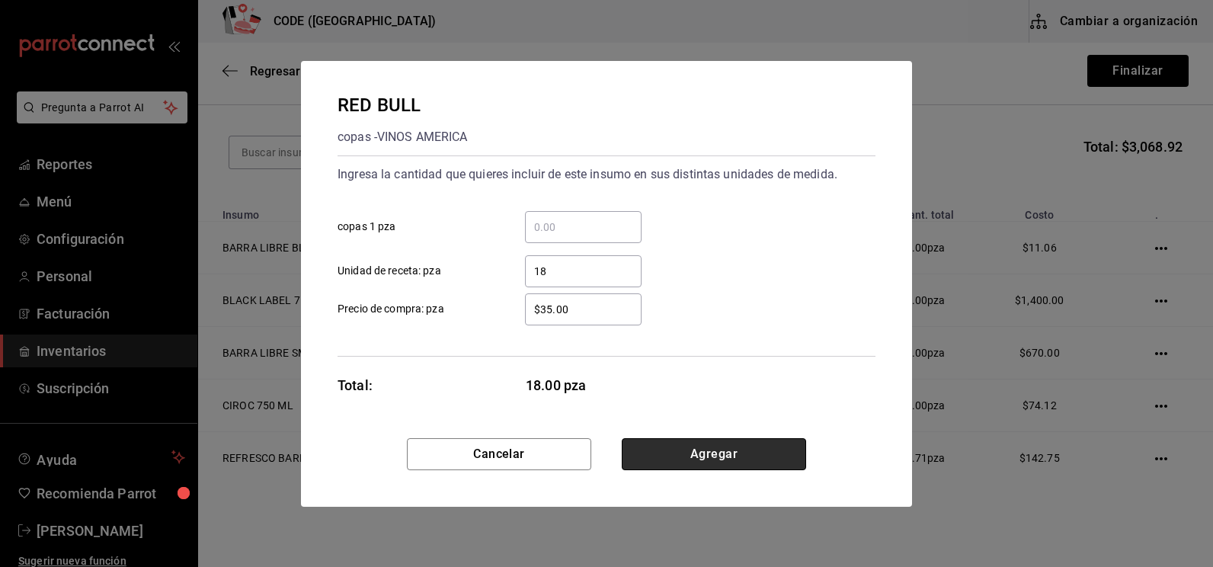
click at [698, 463] on button "Agregar" at bounding box center [714, 454] width 184 height 32
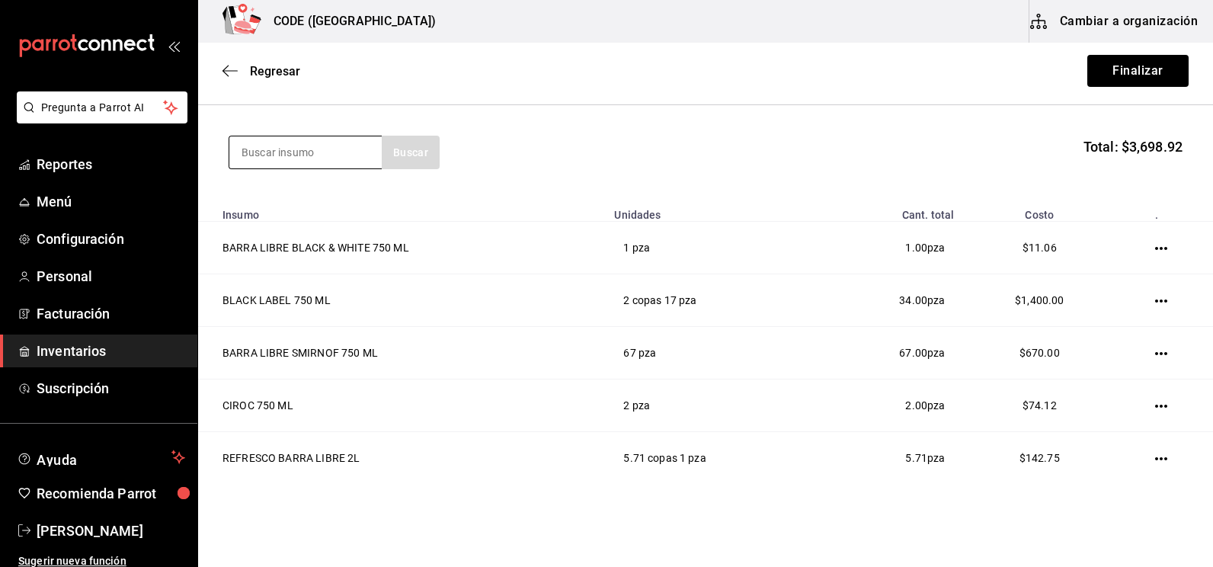
click at [293, 143] on input at bounding box center [305, 152] width 152 height 32
type input "AGUA NA"
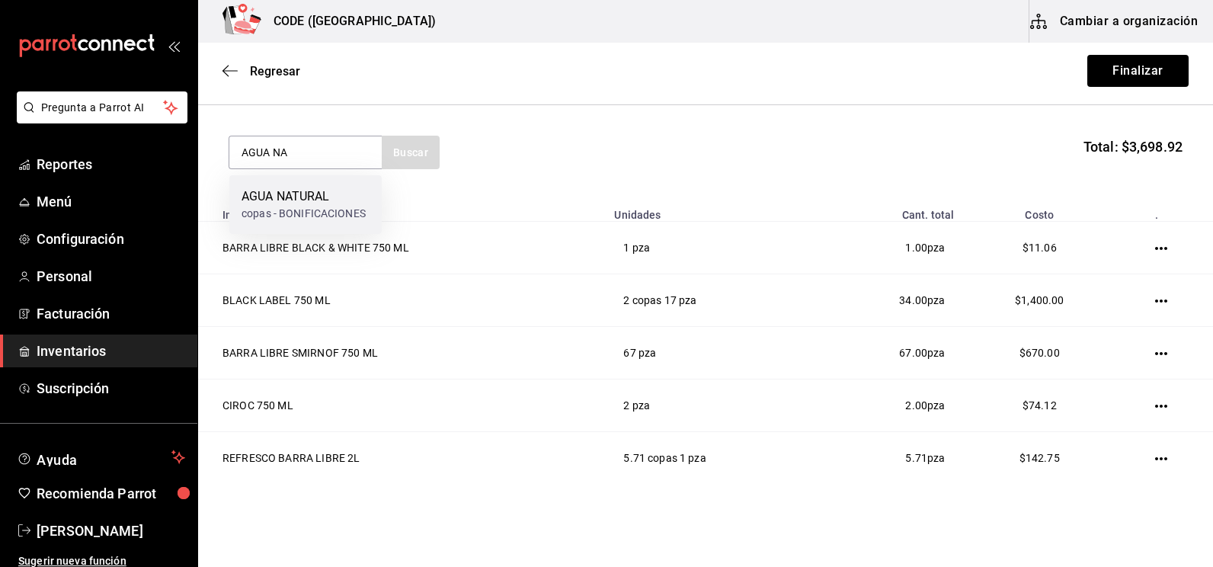
click at [287, 200] on div "AGUA NATURAL" at bounding box center [304, 196] width 124 height 18
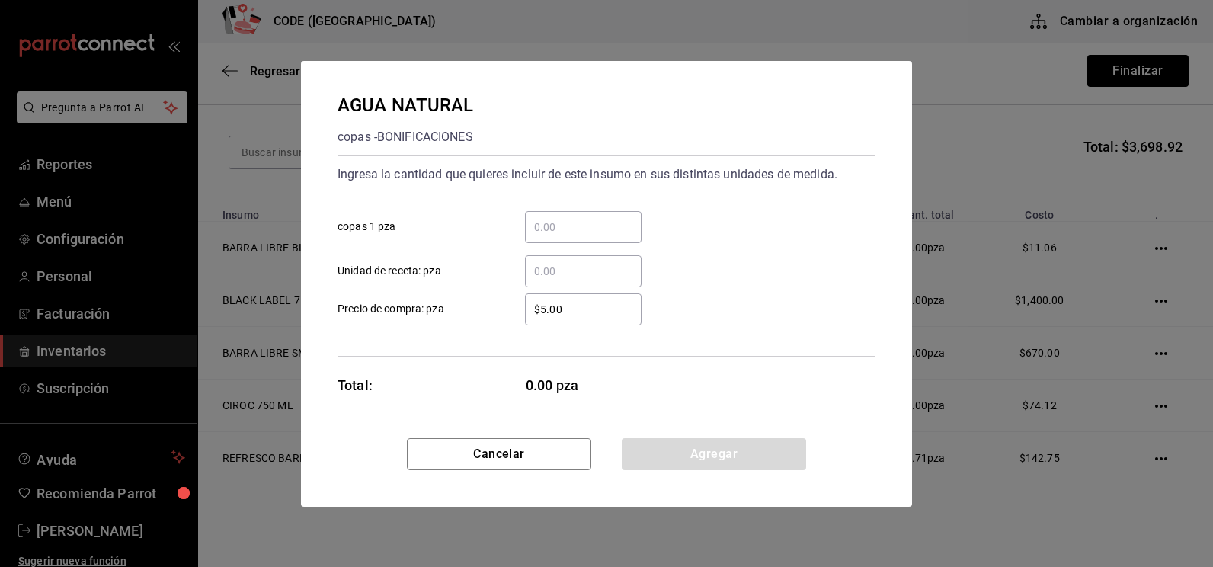
click at [580, 233] on input "​ copas 1 pza" at bounding box center [583, 227] width 117 height 18
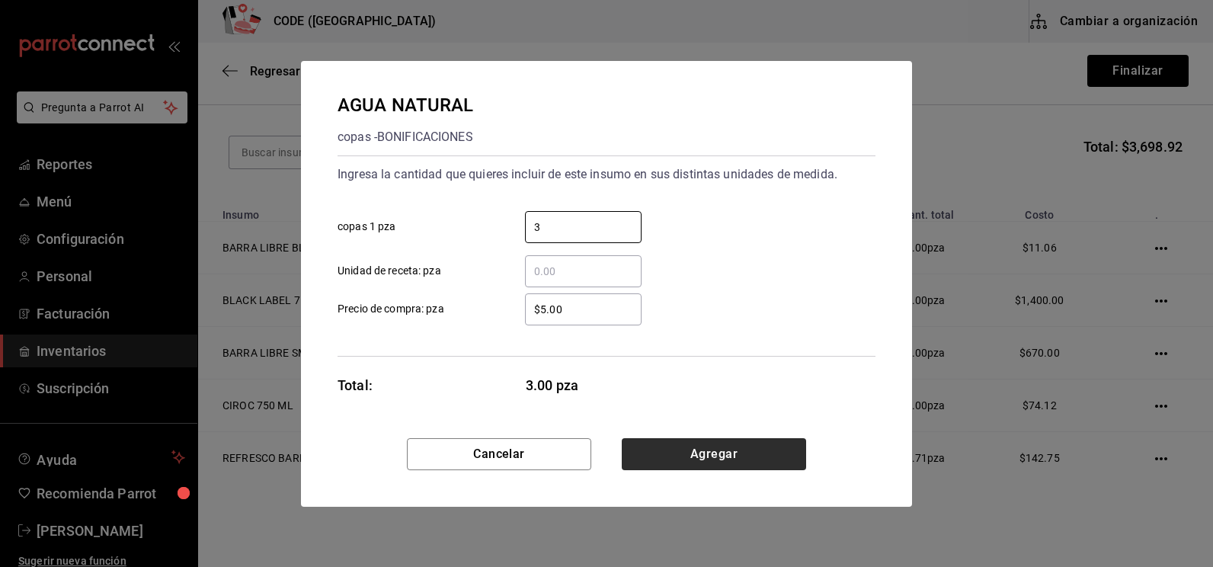
type input "3"
click at [684, 459] on button "Agregar" at bounding box center [714, 454] width 184 height 32
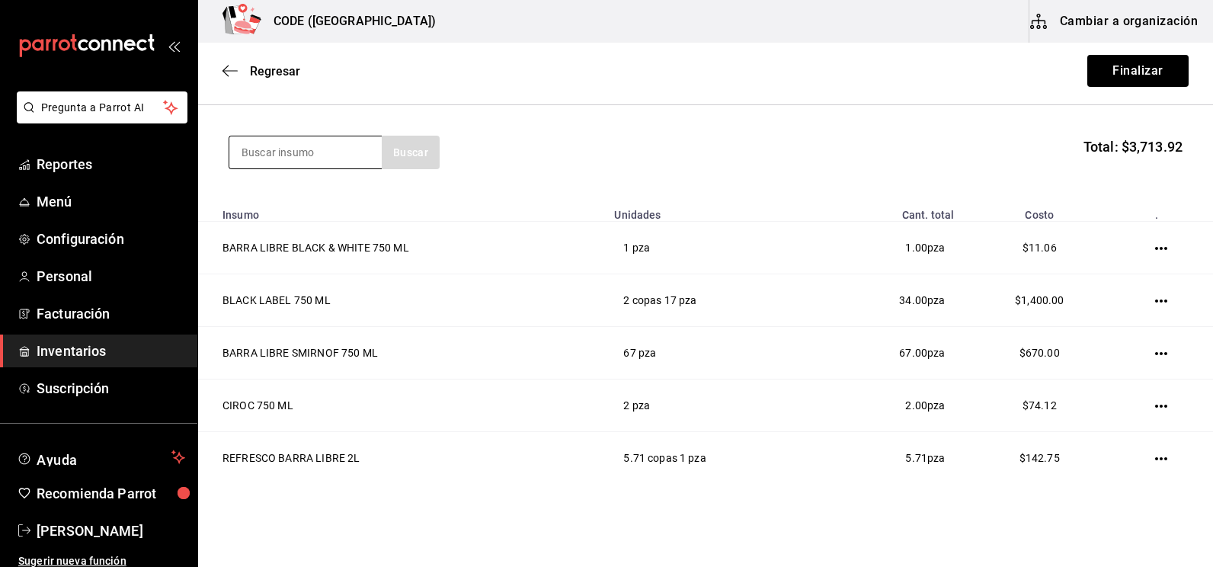
click at [290, 155] on input at bounding box center [305, 152] width 152 height 32
type input "JUG"
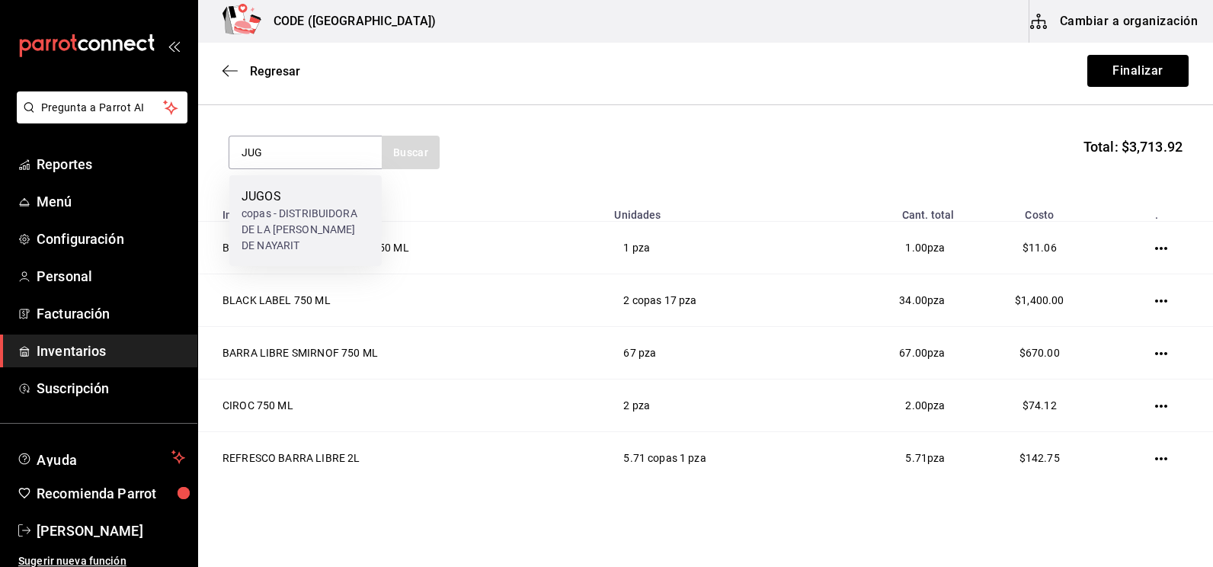
click at [278, 200] on div "JUGOS" at bounding box center [306, 196] width 128 height 18
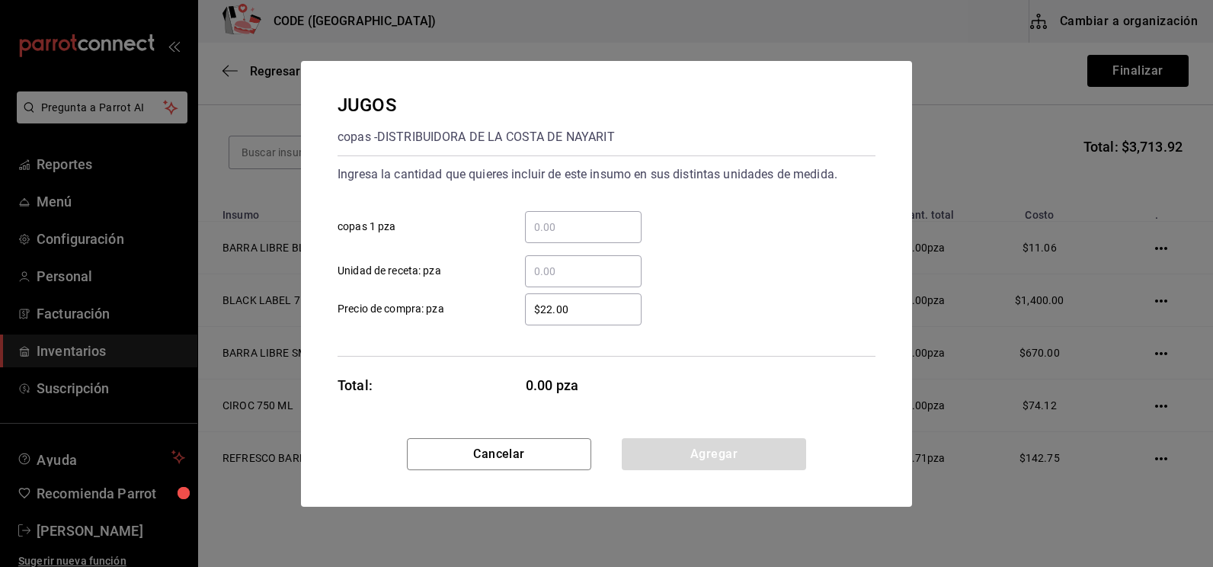
click at [567, 233] on input "​ copas 1 pza" at bounding box center [583, 227] width 117 height 18
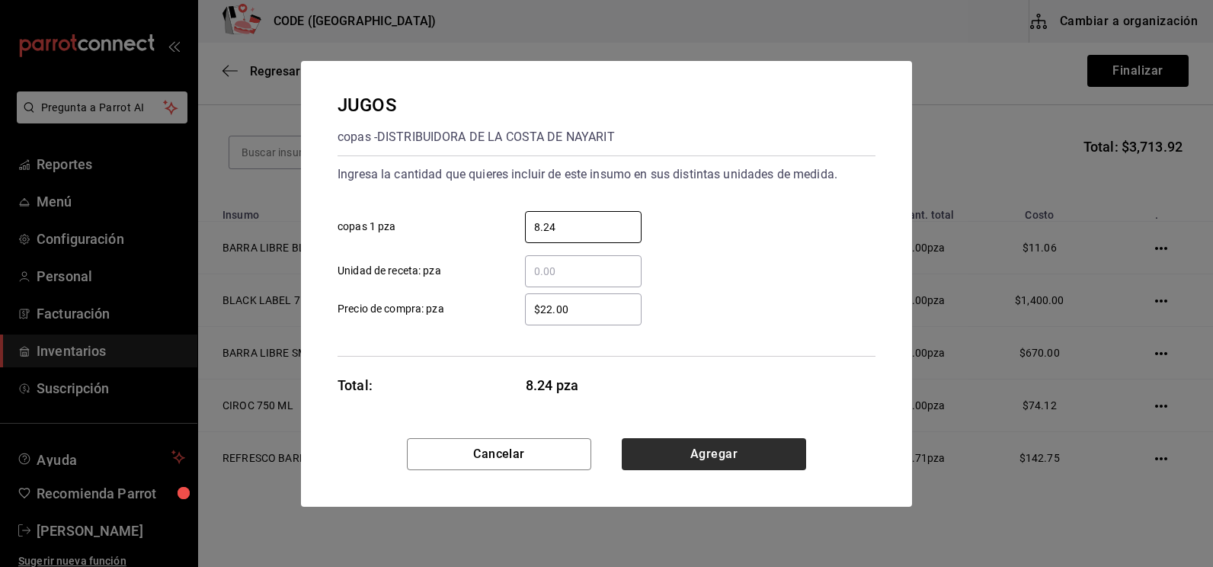
type input "8.24"
click at [723, 449] on button "Agregar" at bounding box center [714, 454] width 184 height 32
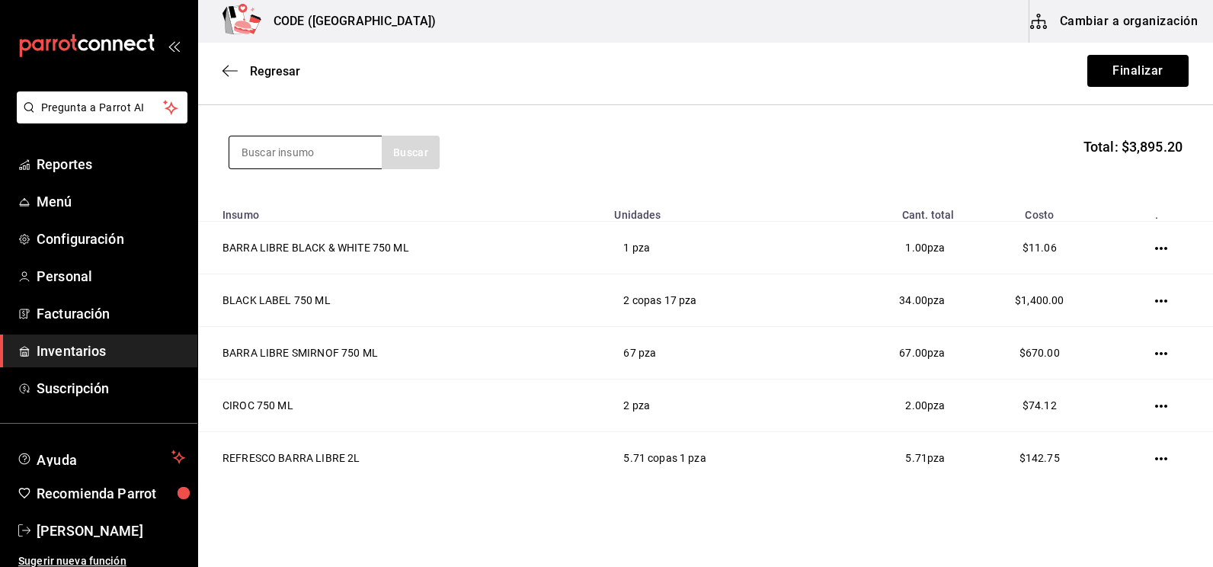
click at [285, 152] on input at bounding box center [305, 152] width 152 height 32
type input "CUERV"
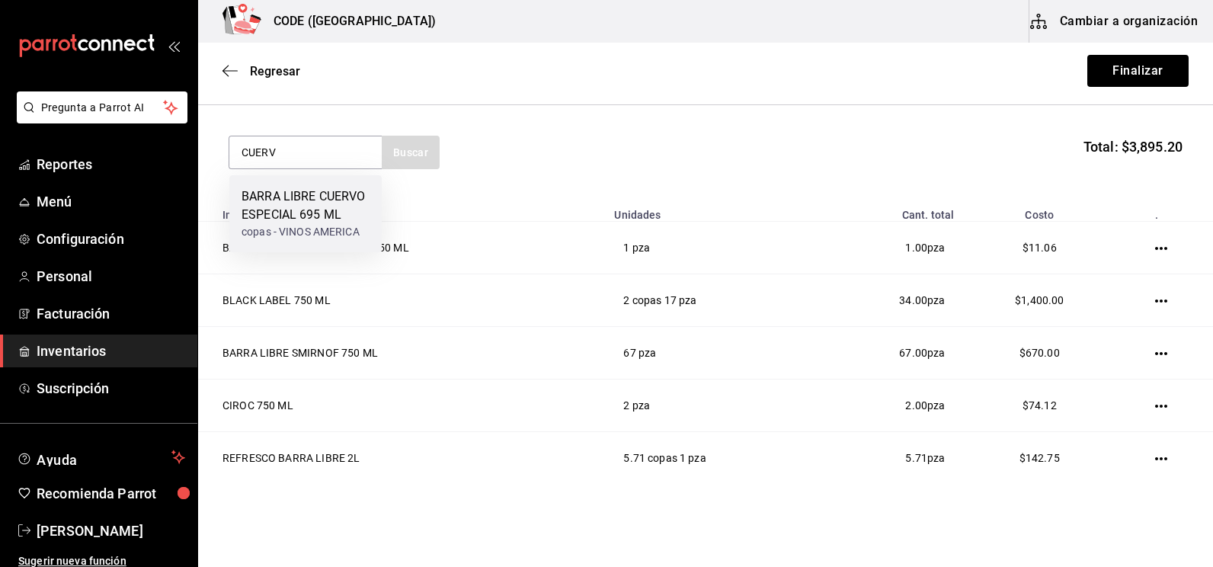
click at [297, 195] on div "BARRA LIBRE CUERVO ESPECIAL 695 ML" at bounding box center [306, 205] width 128 height 37
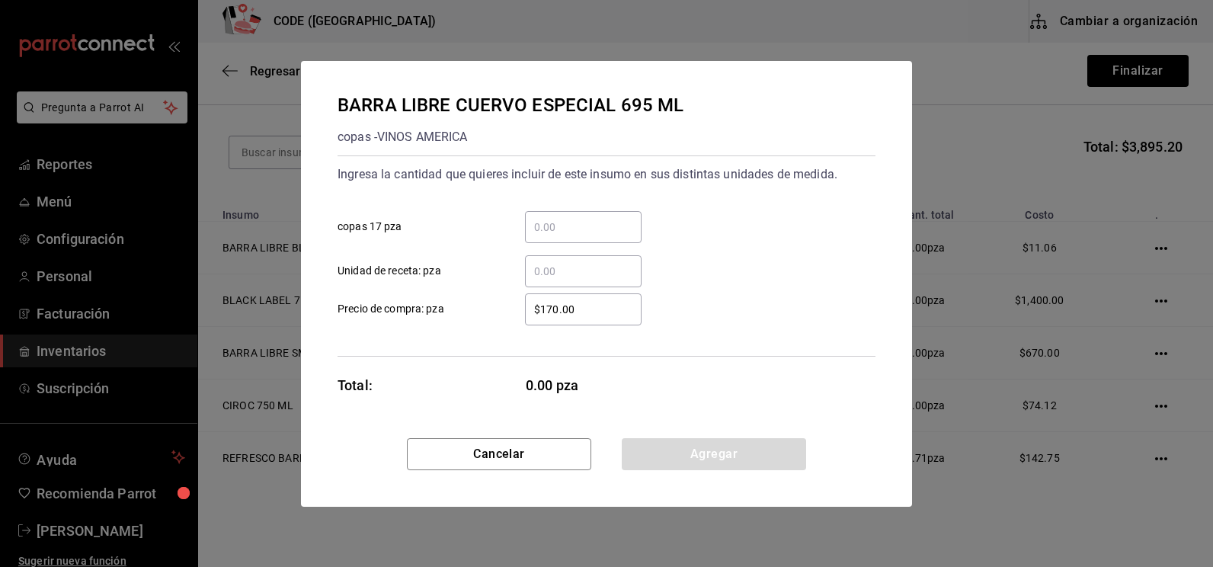
click at [562, 267] on input "​ Unidad de receta: pza" at bounding box center [583, 271] width 117 height 18
type input "43"
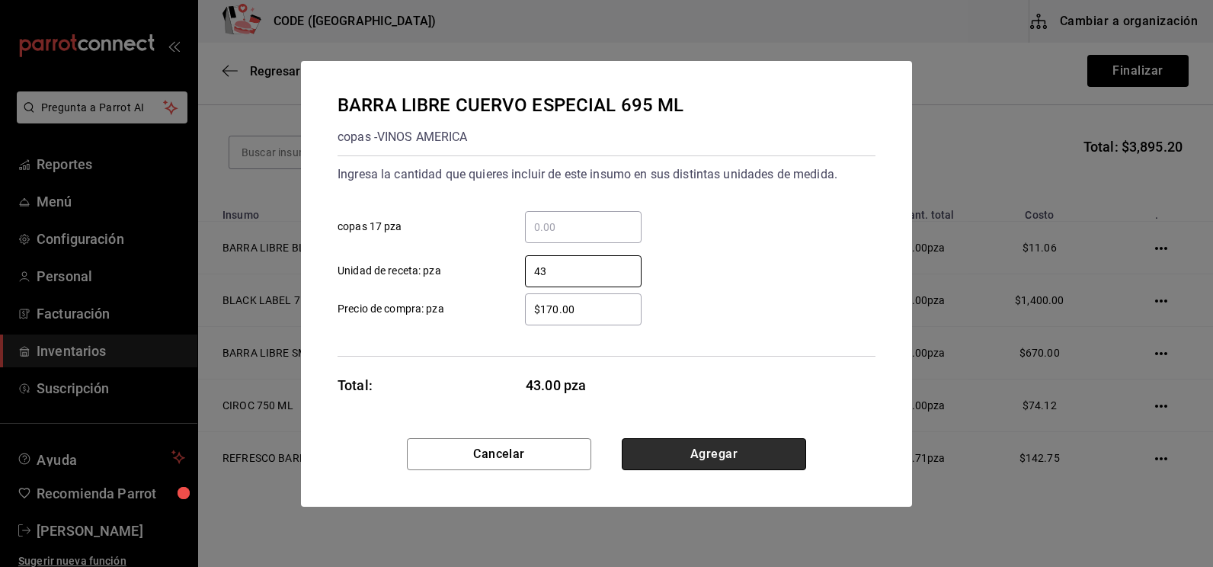
click at [725, 459] on button "Agregar" at bounding box center [714, 454] width 184 height 32
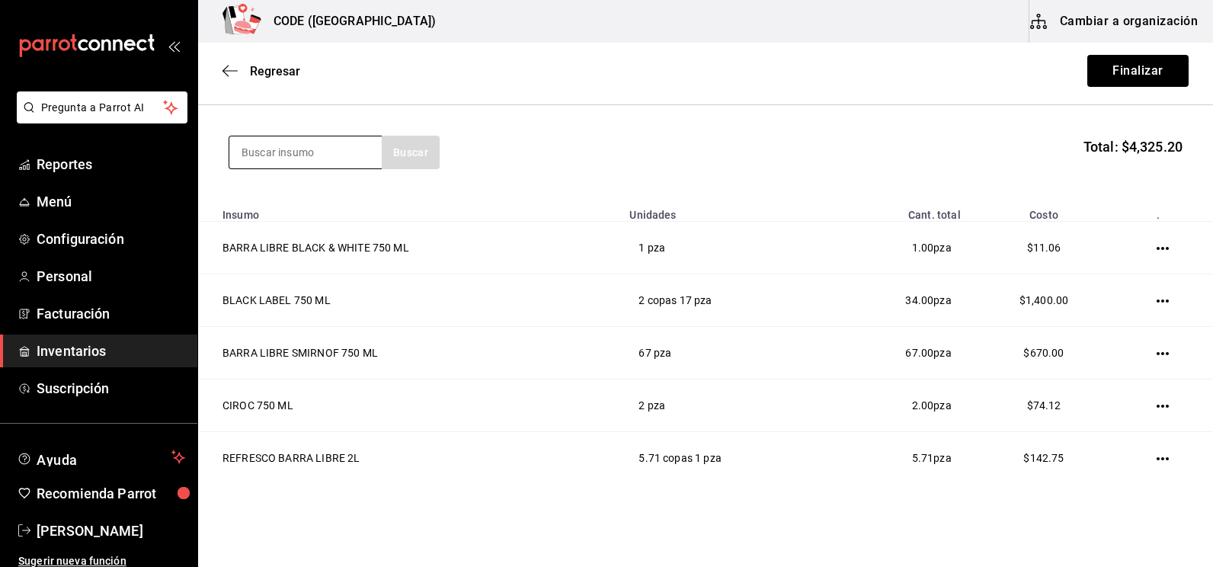
click at [286, 155] on input at bounding box center [305, 152] width 152 height 32
type input "1800"
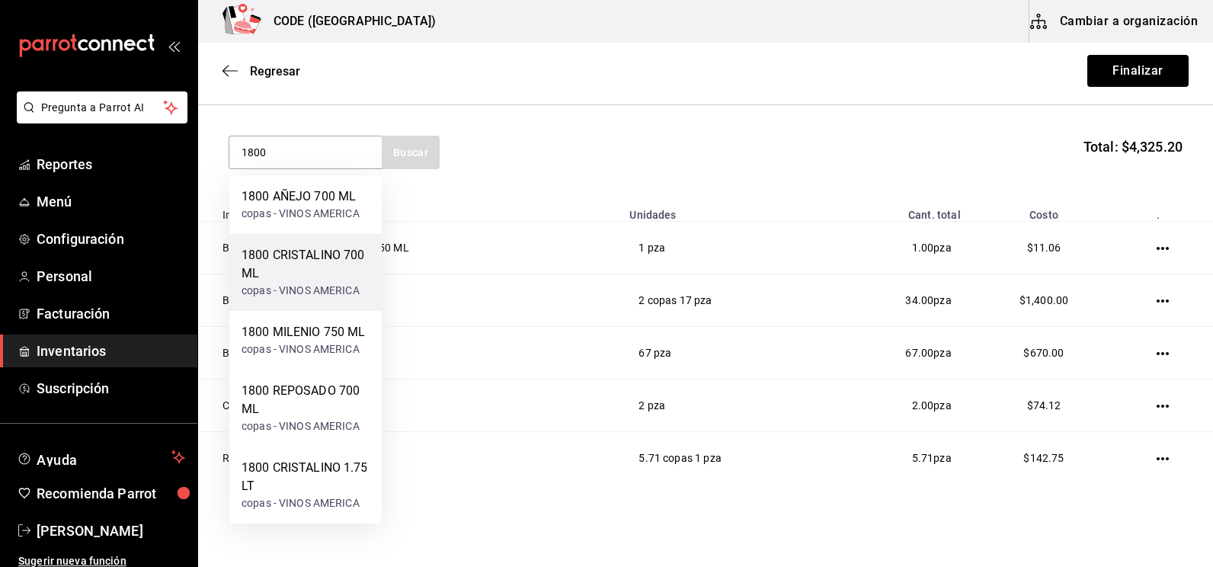
click at [274, 258] on div "1800 CRISTALINO 700 ML" at bounding box center [306, 264] width 128 height 37
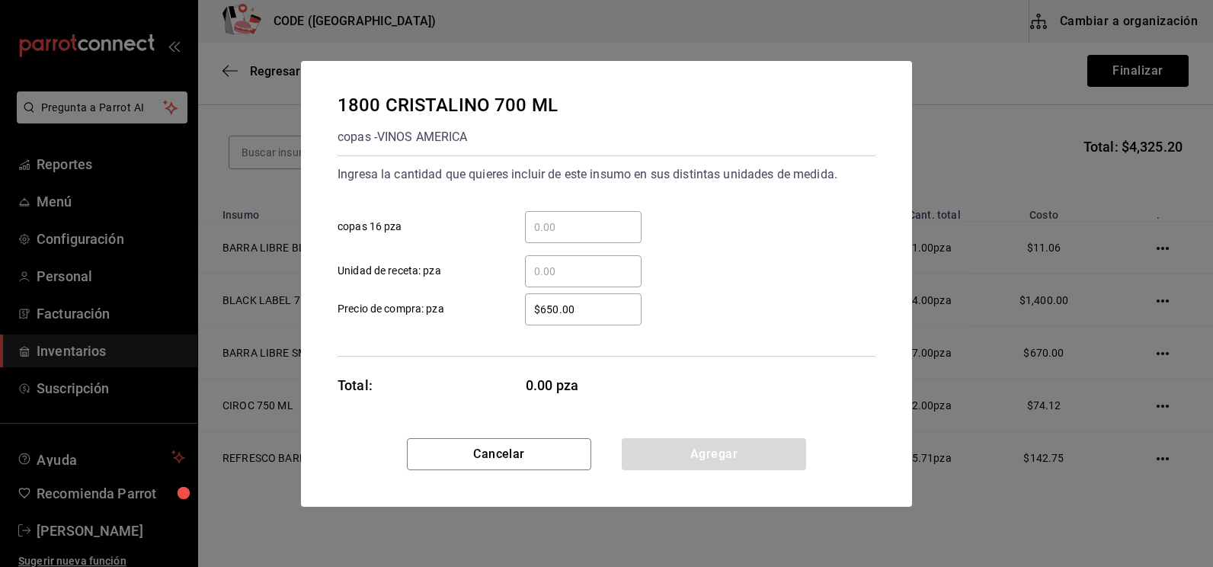
click at [594, 288] on div "$650.00 ​ Precio de compra: pza" at bounding box center [600, 303] width 550 height 44
click at [588, 277] on input "​ Unidad de receta: pza" at bounding box center [583, 271] width 117 height 18
type input "3"
click at [708, 459] on button "Agregar" at bounding box center [714, 454] width 184 height 32
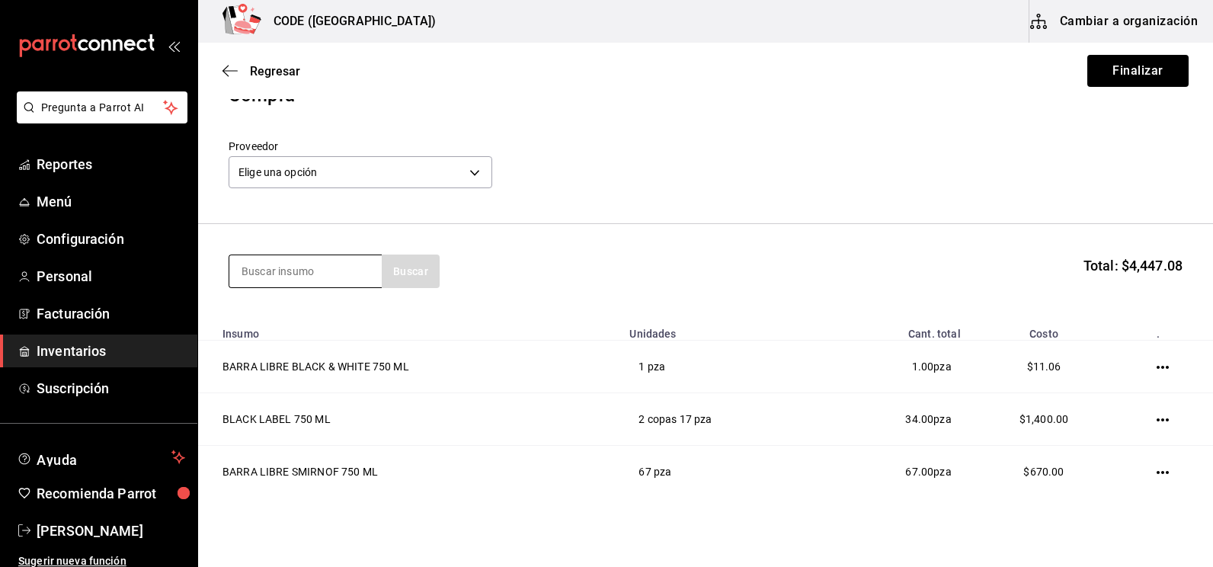
scroll to position [12, 0]
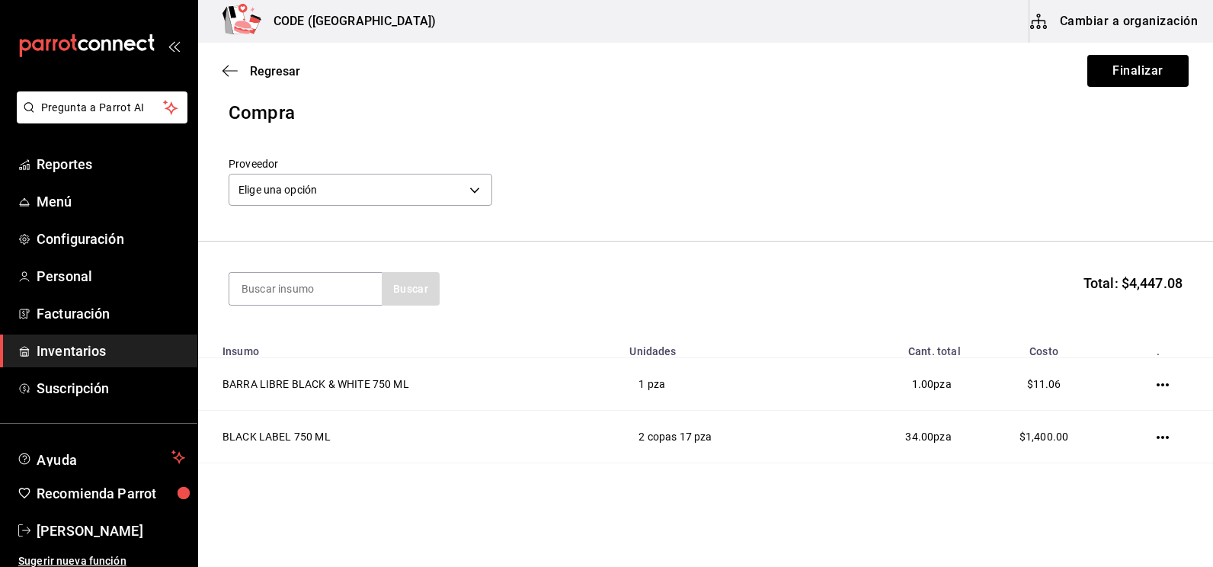
click at [314, 287] on input at bounding box center [305, 289] width 152 height 32
type input "BACAR"
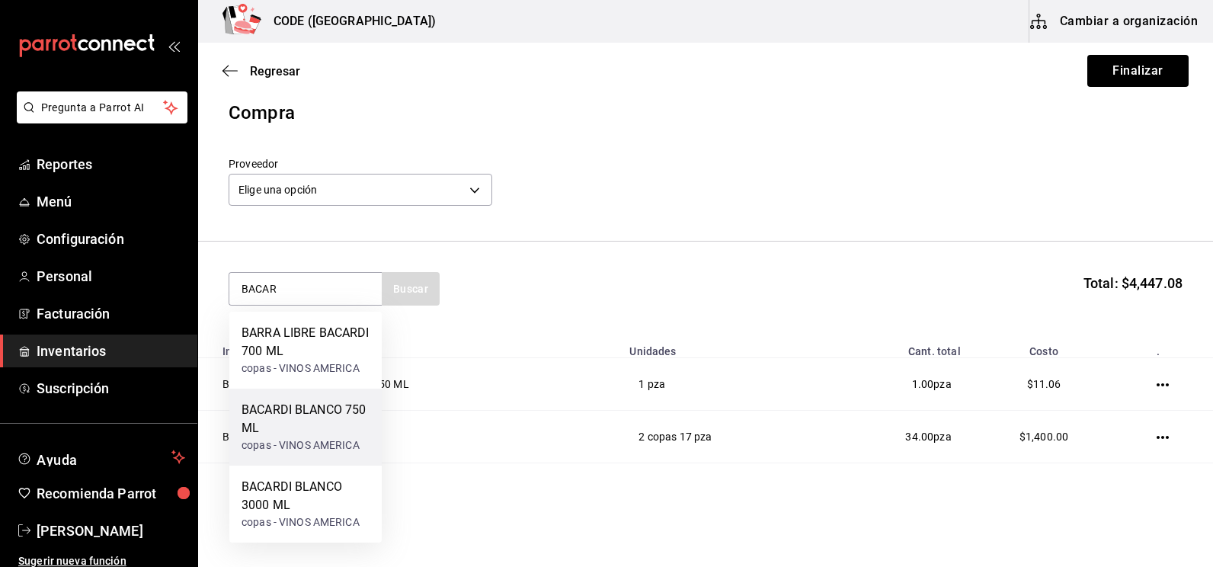
click at [300, 421] on div "BACARDI BLANCO 750 ML" at bounding box center [306, 419] width 128 height 37
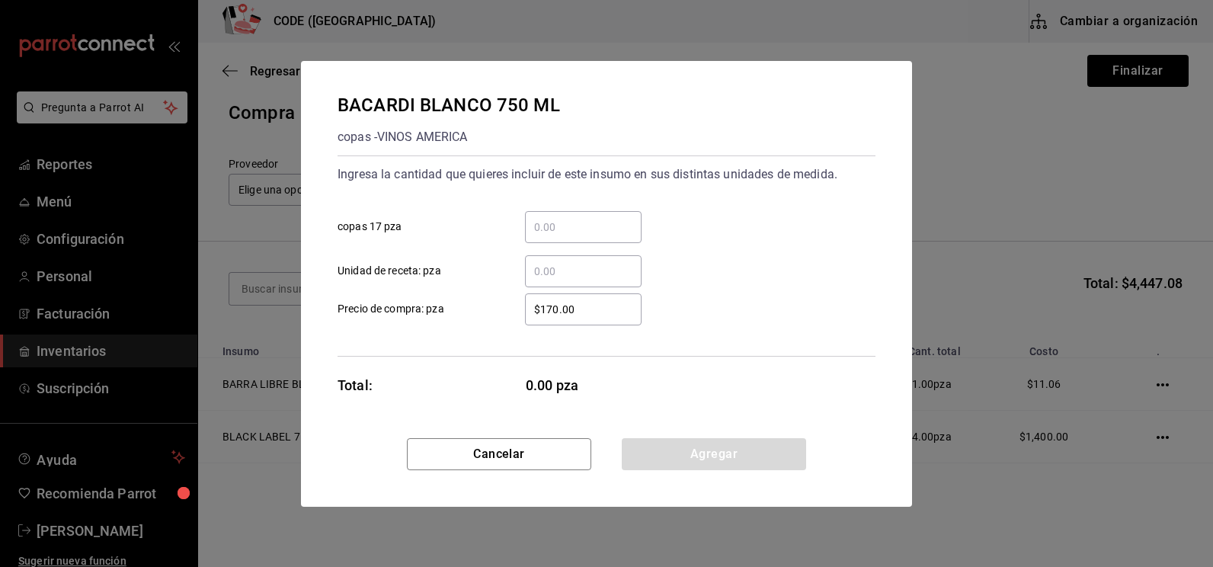
drag, startPoint x: 573, startPoint y: 273, endPoint x: 565, endPoint y: 266, distance: 10.3
click at [573, 273] on input "​ Unidad de receta: pza" at bounding box center [583, 271] width 117 height 18
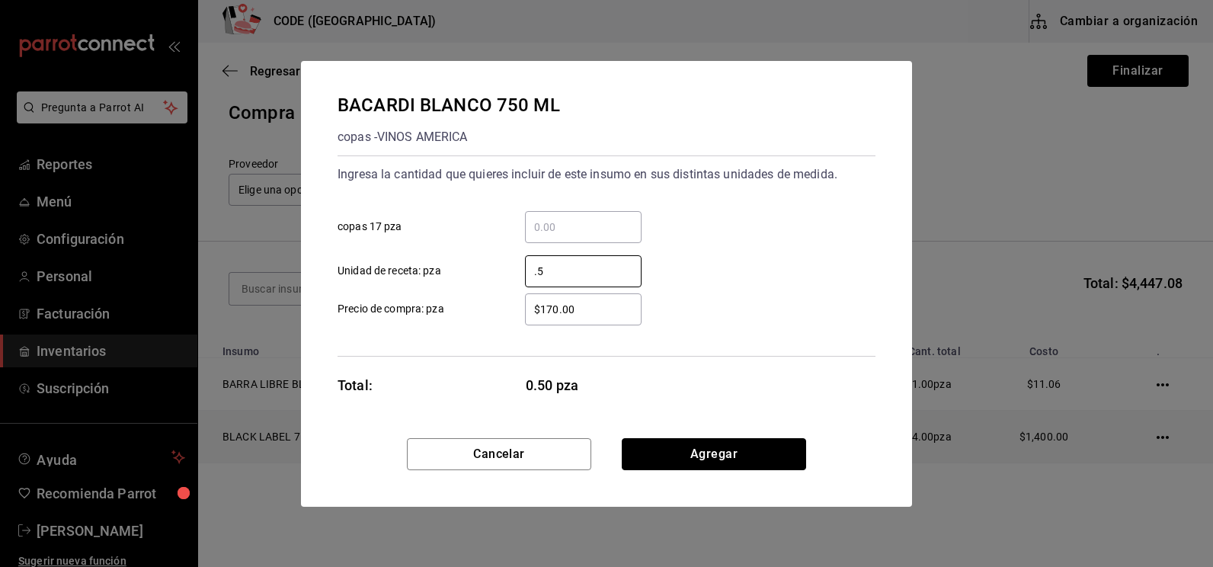
type input "0.5"
click at [689, 447] on button "Agregar" at bounding box center [714, 454] width 184 height 32
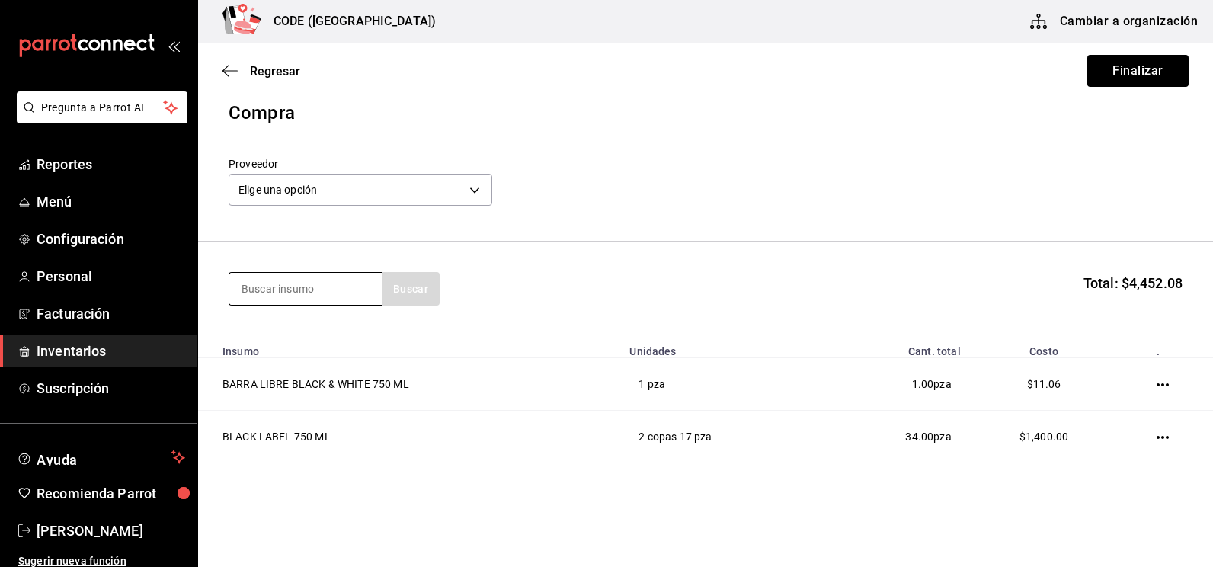
click at [262, 293] on input at bounding box center [305, 289] width 152 height 32
type input "FLAM"
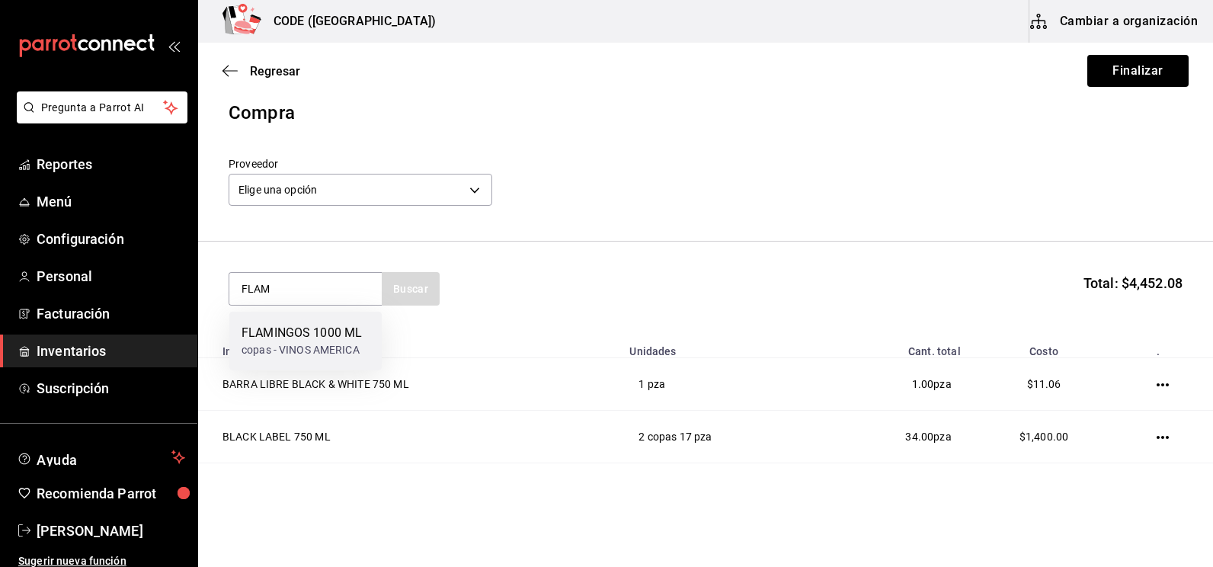
click at [252, 357] on div "copas - VINOS AMERICA" at bounding box center [302, 350] width 120 height 16
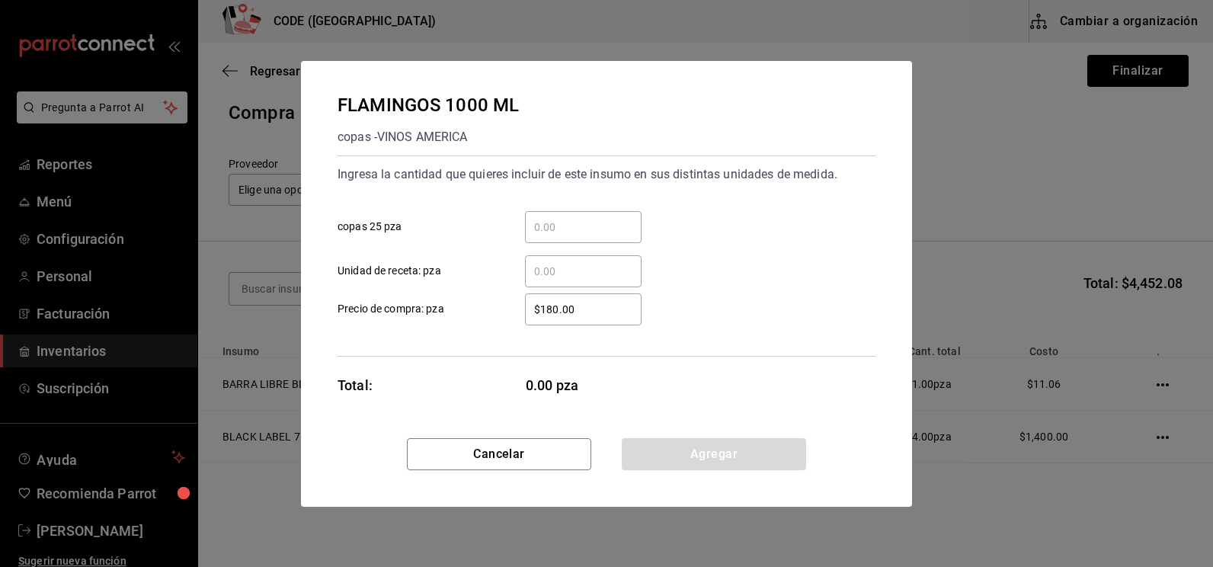
click at [569, 263] on input "​ Unidad de receta: pza" at bounding box center [583, 271] width 117 height 18
type input "2"
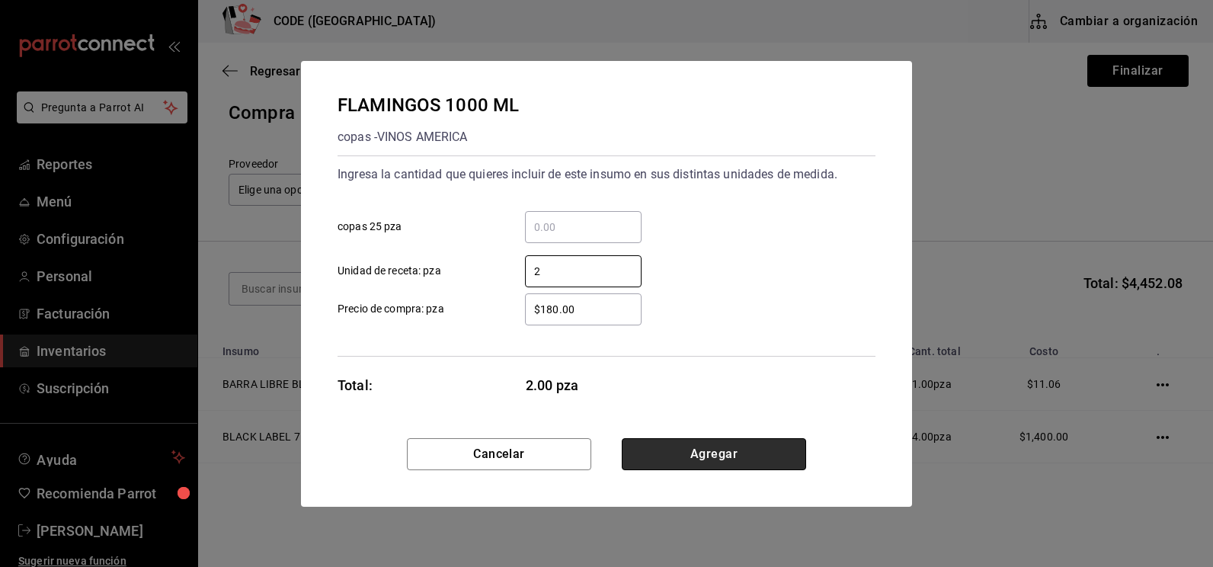
click at [716, 453] on button "Agregar" at bounding box center [714, 454] width 184 height 32
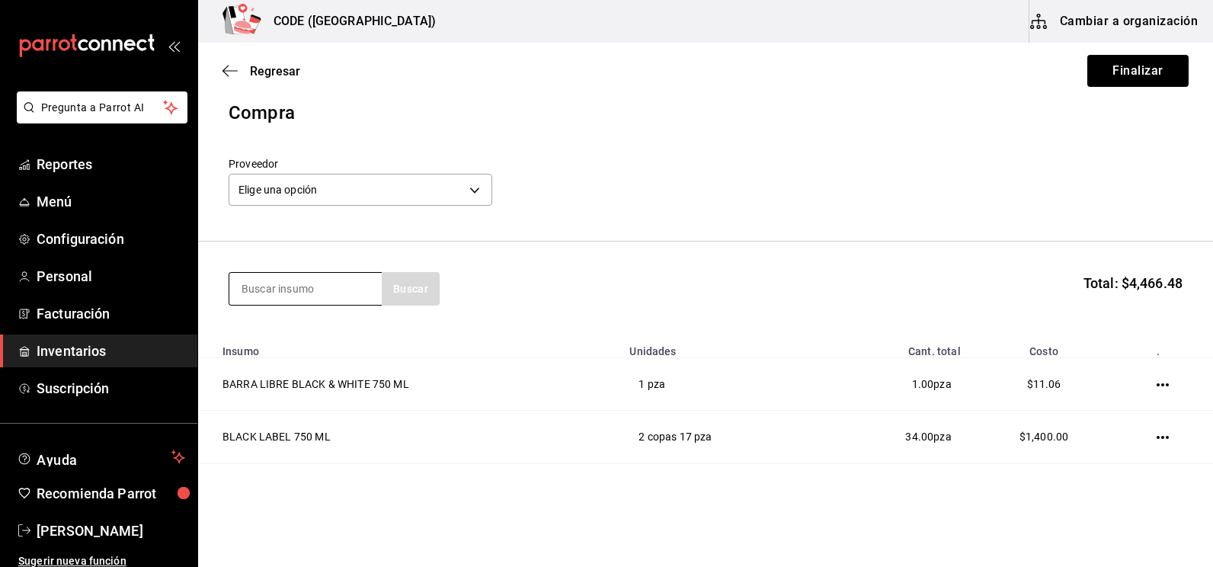
click at [318, 293] on input at bounding box center [305, 289] width 152 height 32
type input "HPN"
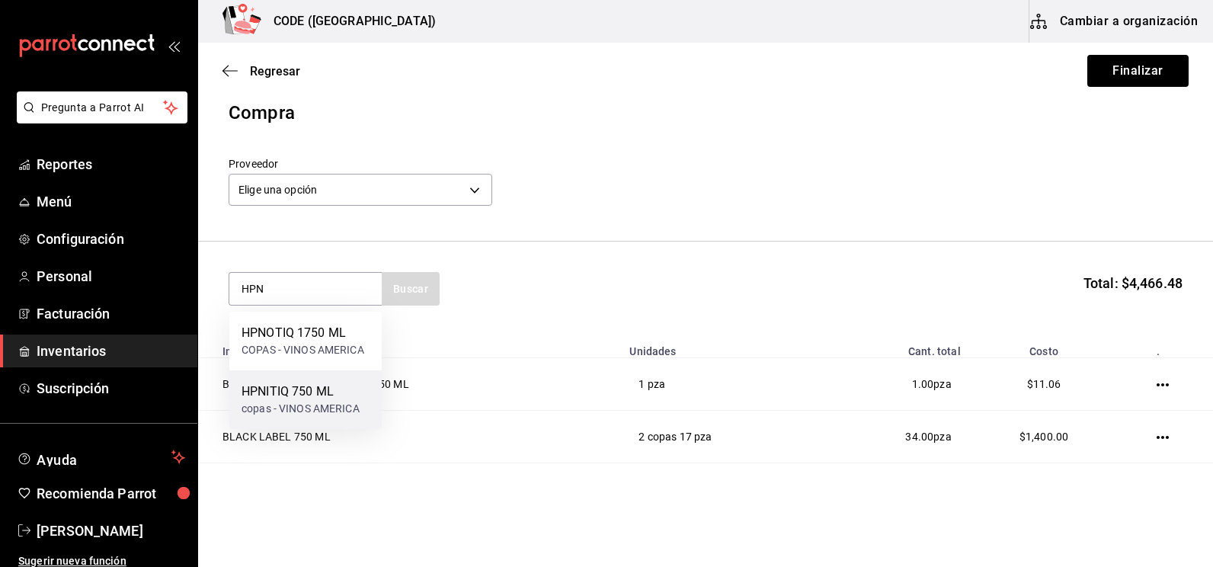
click at [322, 408] on div "copas - VINOS AMERICA" at bounding box center [301, 409] width 118 height 16
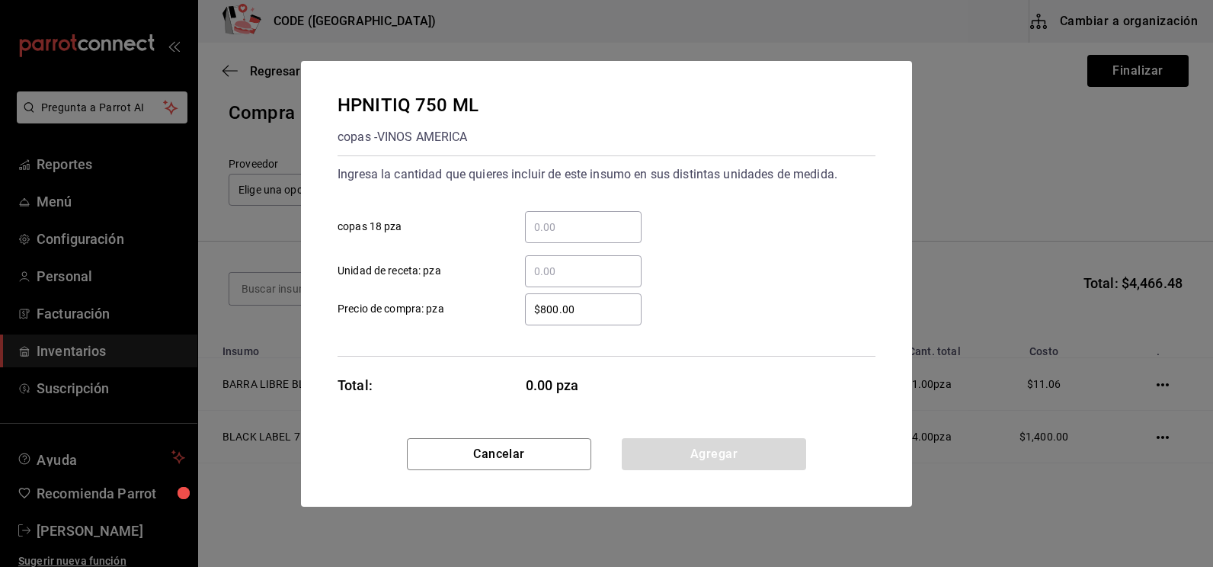
click at [575, 265] on input "​ Unidad de receta: pza" at bounding box center [583, 271] width 117 height 18
type input "2"
click at [719, 442] on button "Agregar" at bounding box center [714, 454] width 184 height 32
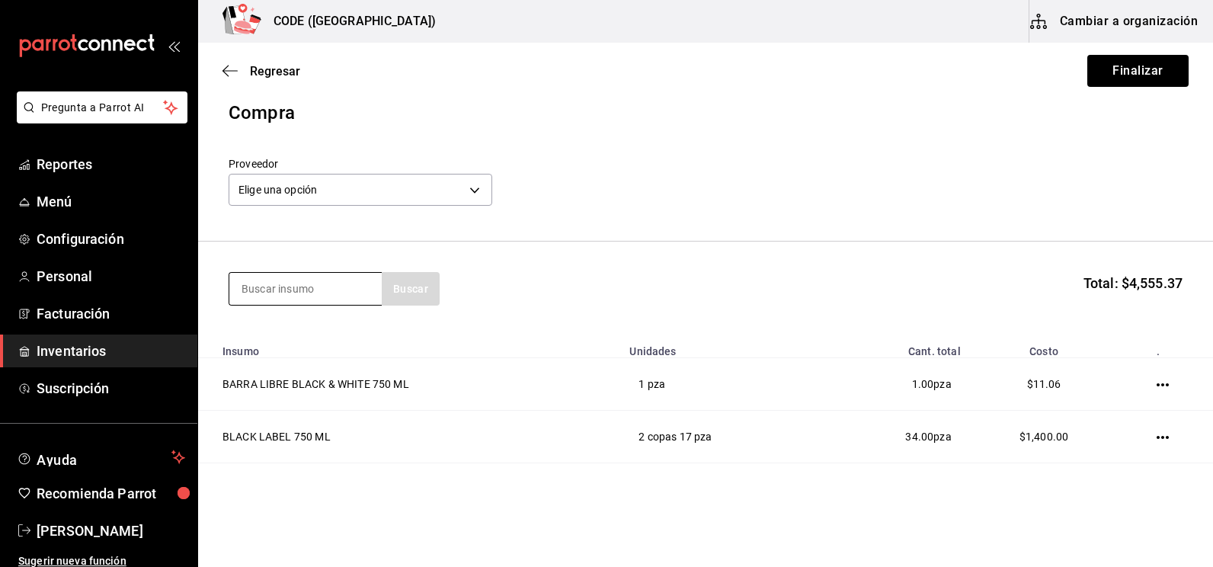
click at [299, 305] on div at bounding box center [305, 289] width 153 height 34
click at [351, 280] on input at bounding box center [305, 289] width 152 height 32
type input "JAG"
drag, startPoint x: 312, startPoint y: 312, endPoint x: 309, endPoint y: 319, distance: 8.5
drag, startPoint x: 320, startPoint y: 294, endPoint x: 329, endPoint y: 289, distance: 10.6
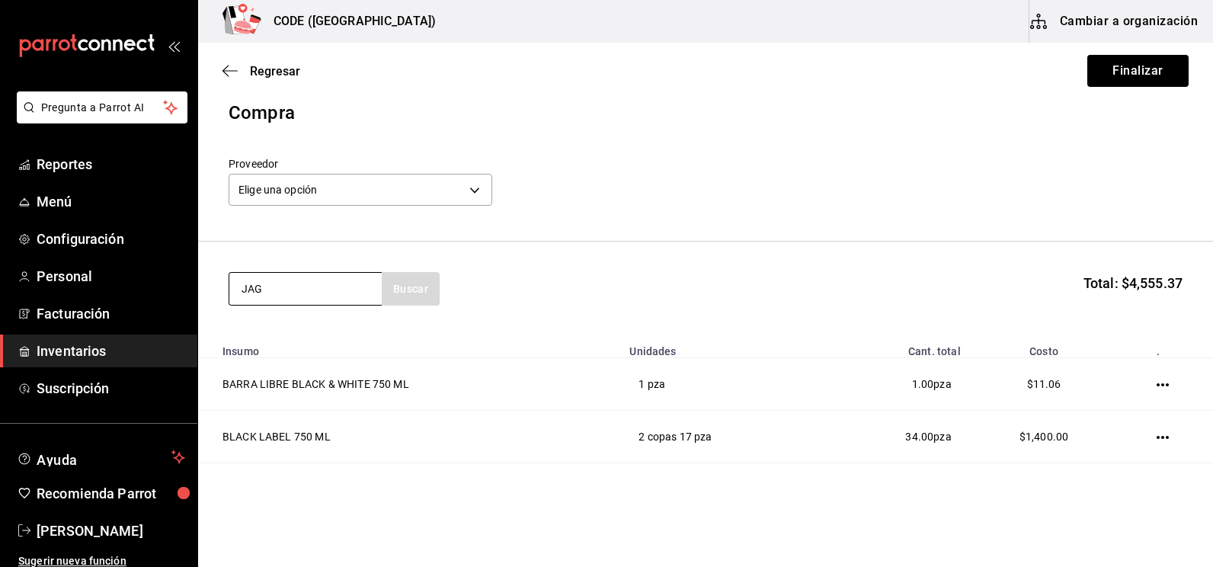
click at [329, 289] on input "JAG" at bounding box center [305, 289] width 152 height 32
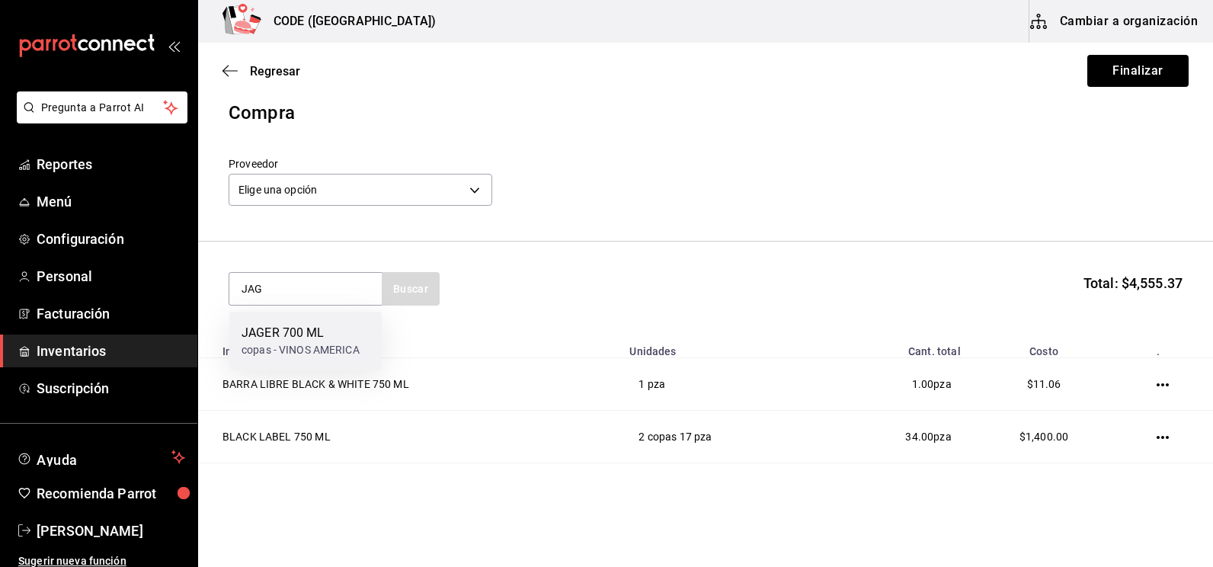
click at [290, 330] on div "JAGER 700 ML" at bounding box center [301, 333] width 118 height 18
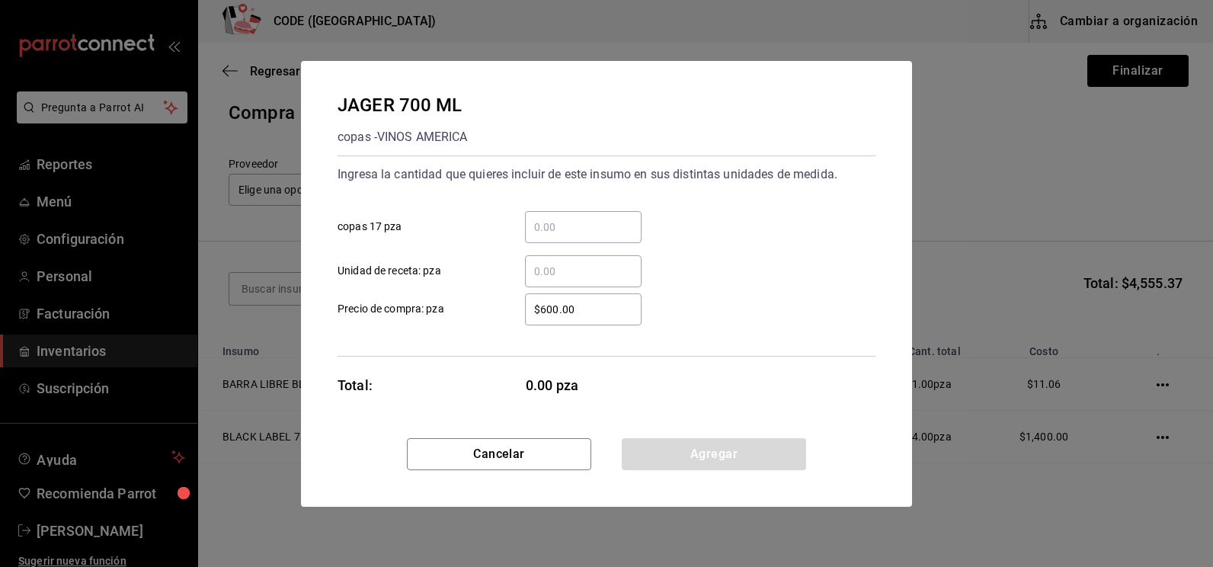
click at [604, 267] on input "​ Unidad de receta: pza" at bounding box center [583, 271] width 117 height 18
type input "4"
click at [717, 445] on button "Agregar" at bounding box center [714, 454] width 184 height 32
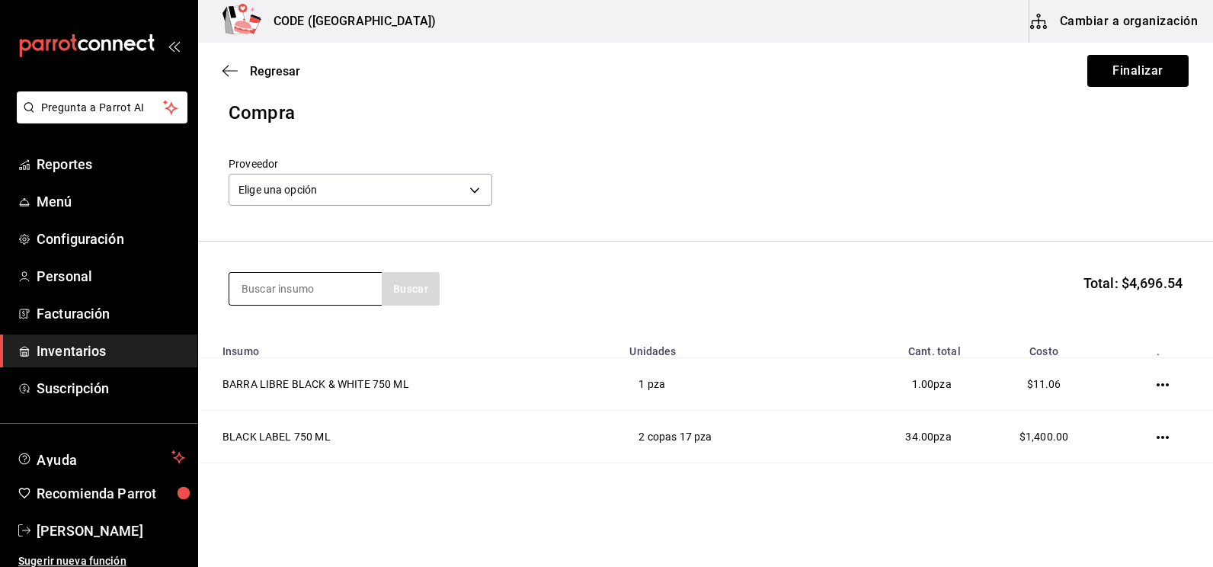
click at [300, 290] on input at bounding box center [305, 289] width 152 height 32
type input "C"
click at [380, 187] on body "Pregunta a Parrot AI Reportes Menú Configuración Personal Facturación Inventari…" at bounding box center [606, 240] width 1213 height 481
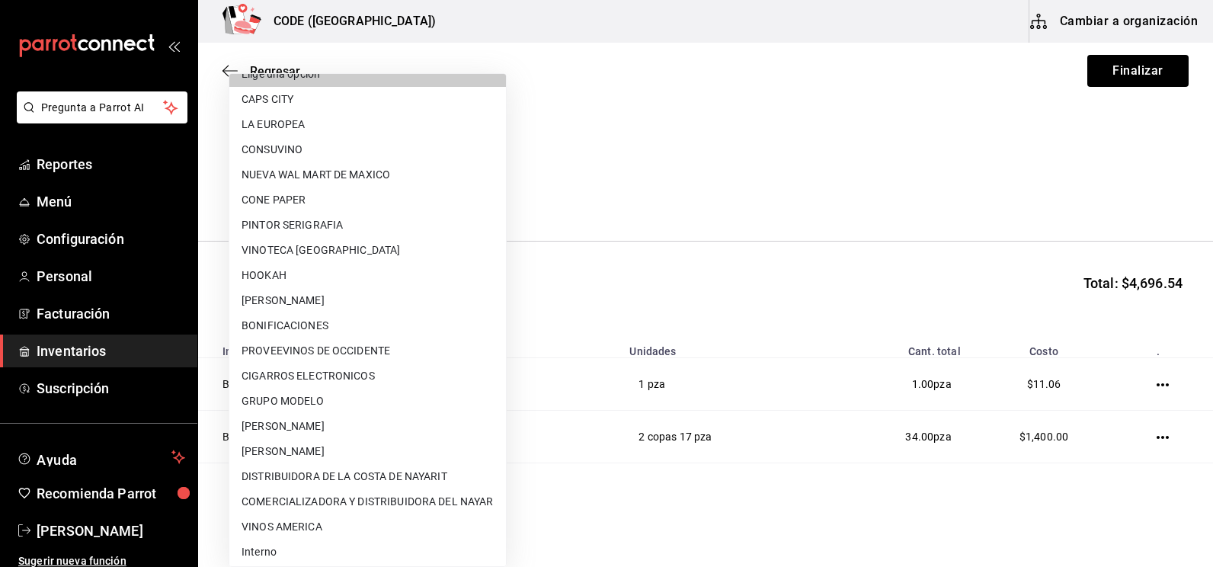
scroll to position [23, 0]
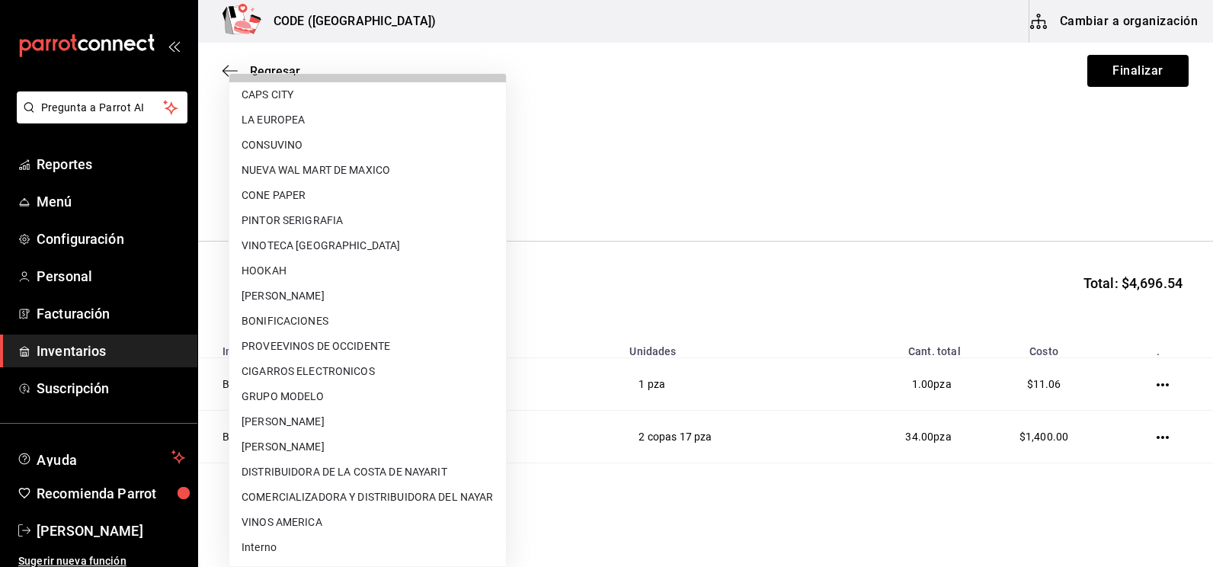
click at [304, 544] on li "Interno" at bounding box center [367, 547] width 277 height 25
type input "3a07a19e-be62-4050-a472-e8de4feefa02"
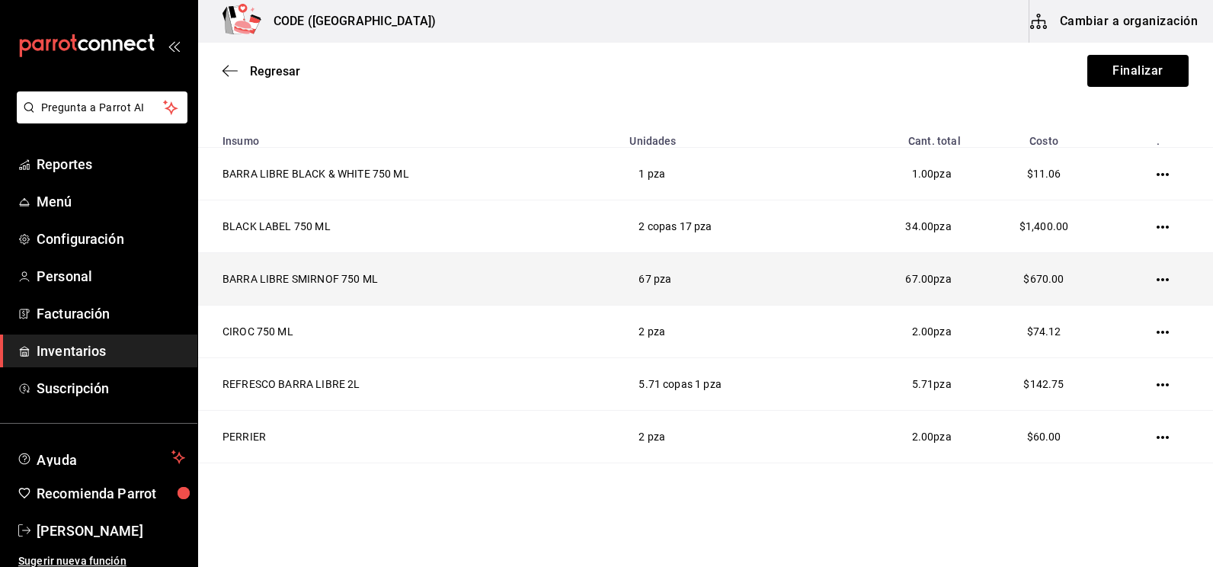
scroll to position [0, 0]
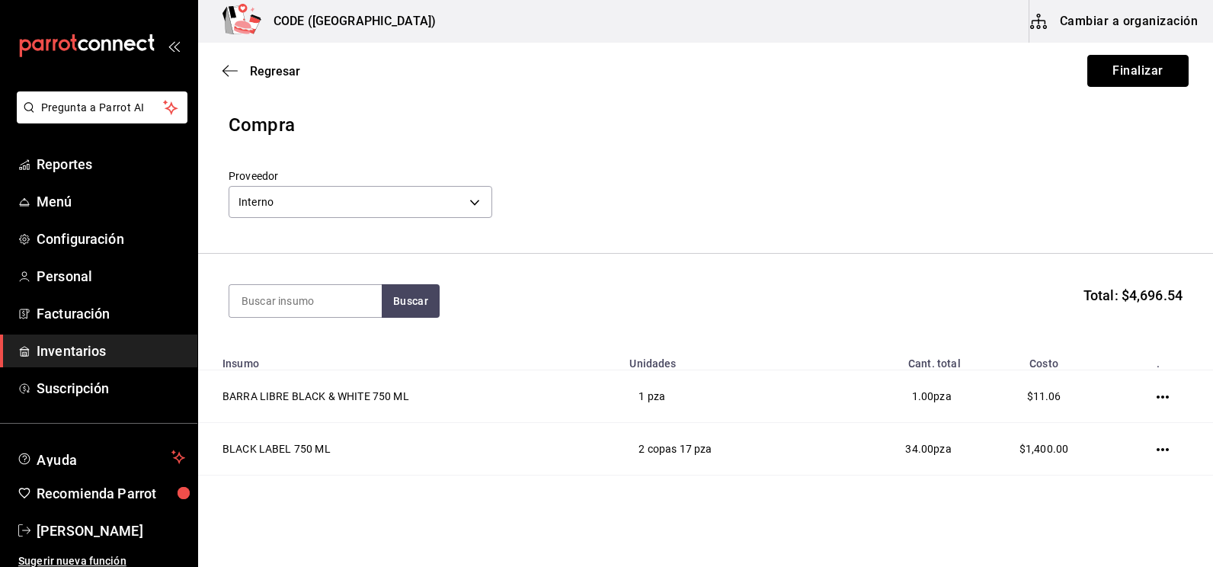
click at [1120, 78] on button "Finalizar" at bounding box center [1137, 71] width 101 height 32
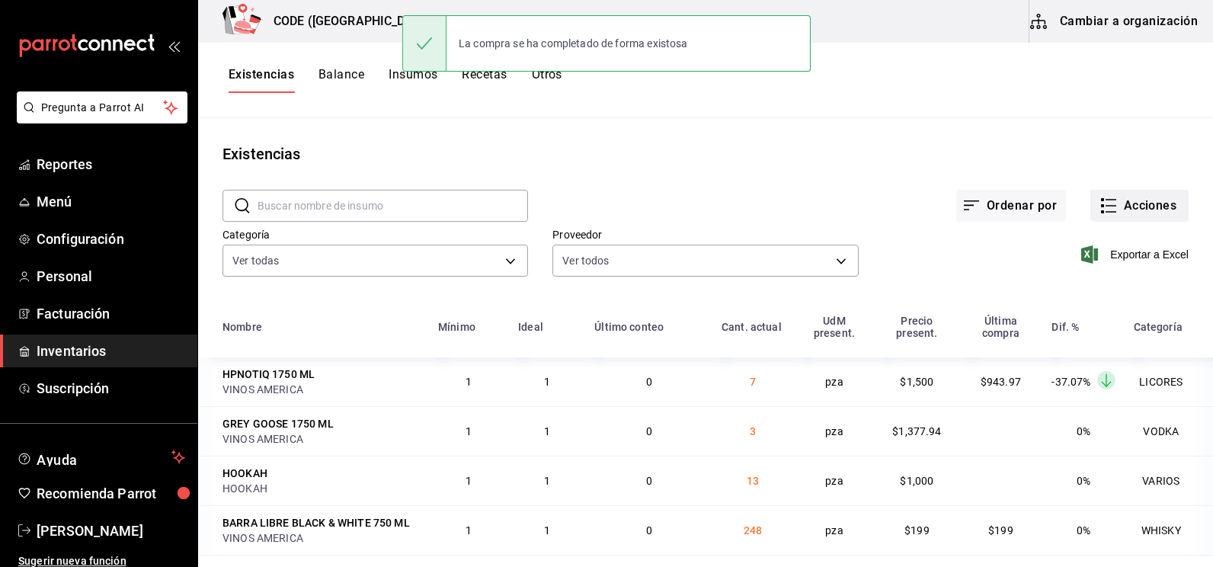
click at [1109, 216] on button "Acciones" at bounding box center [1139, 206] width 98 height 32
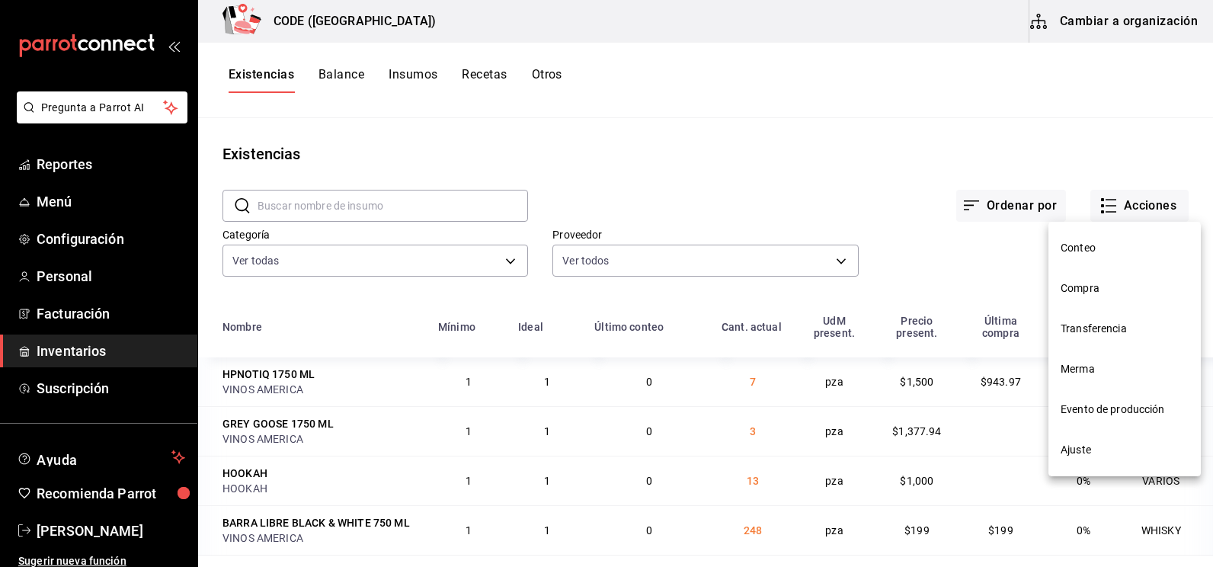
click at [1099, 293] on span "Compra" at bounding box center [1125, 288] width 128 height 16
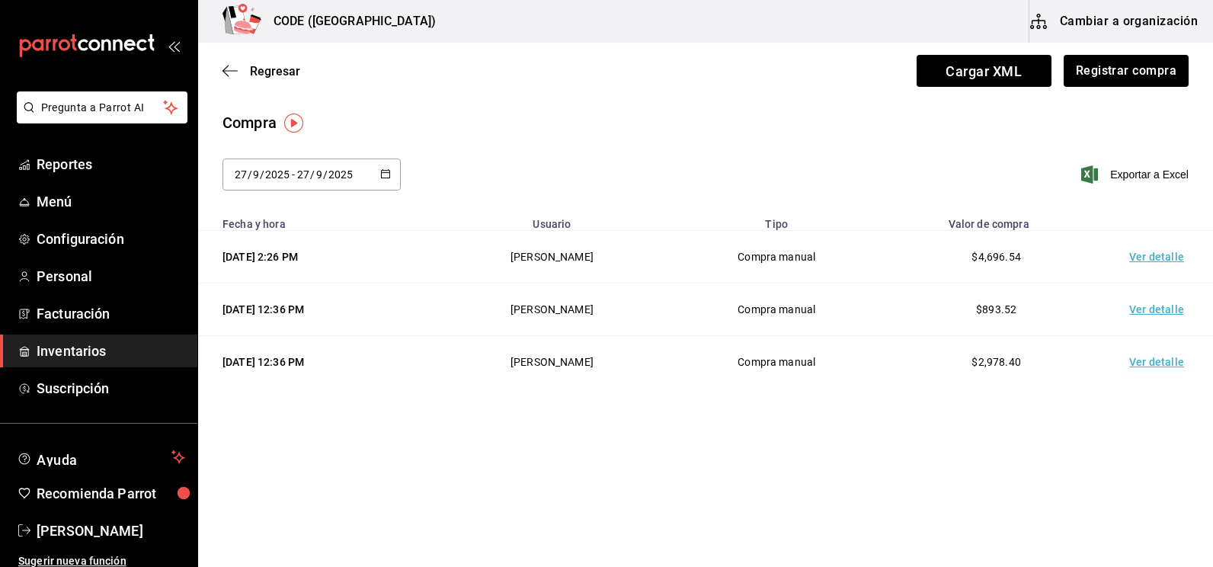
click at [1135, 268] on td "Ver detalle" at bounding box center [1159, 257] width 107 height 53
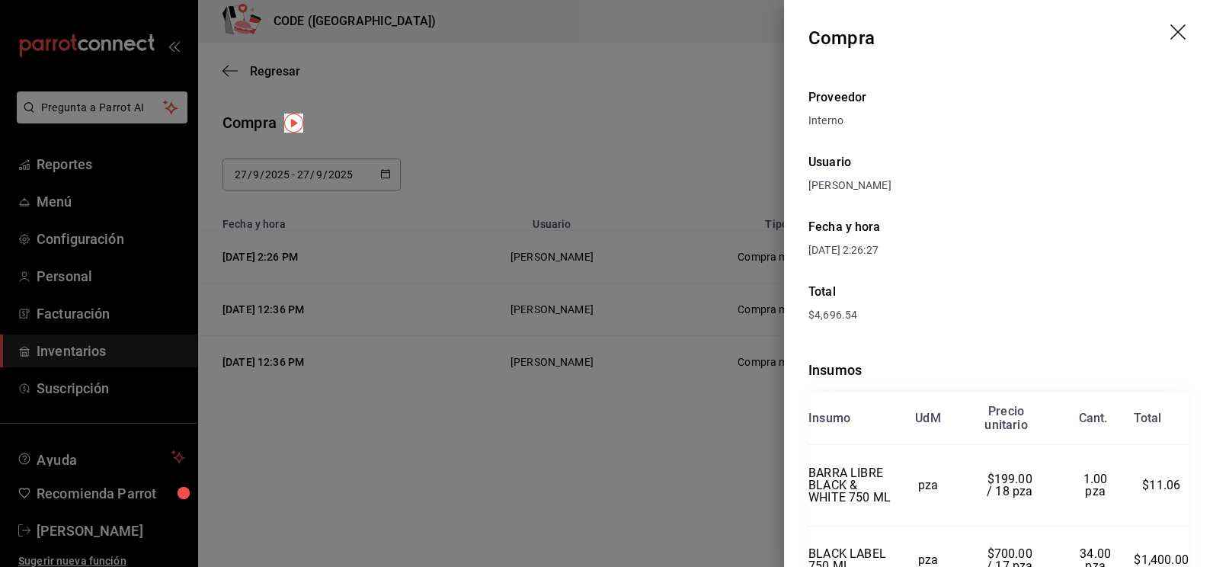
click at [678, 119] on div at bounding box center [606, 283] width 1213 height 567
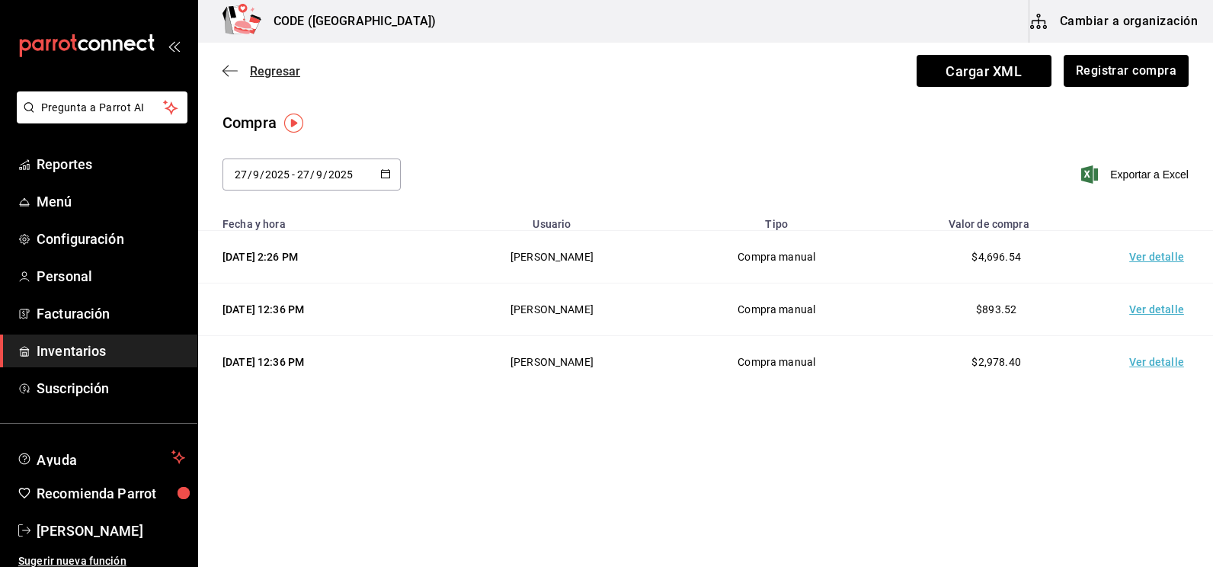
click at [246, 69] on span "Regresar" at bounding box center [262, 71] width 78 height 14
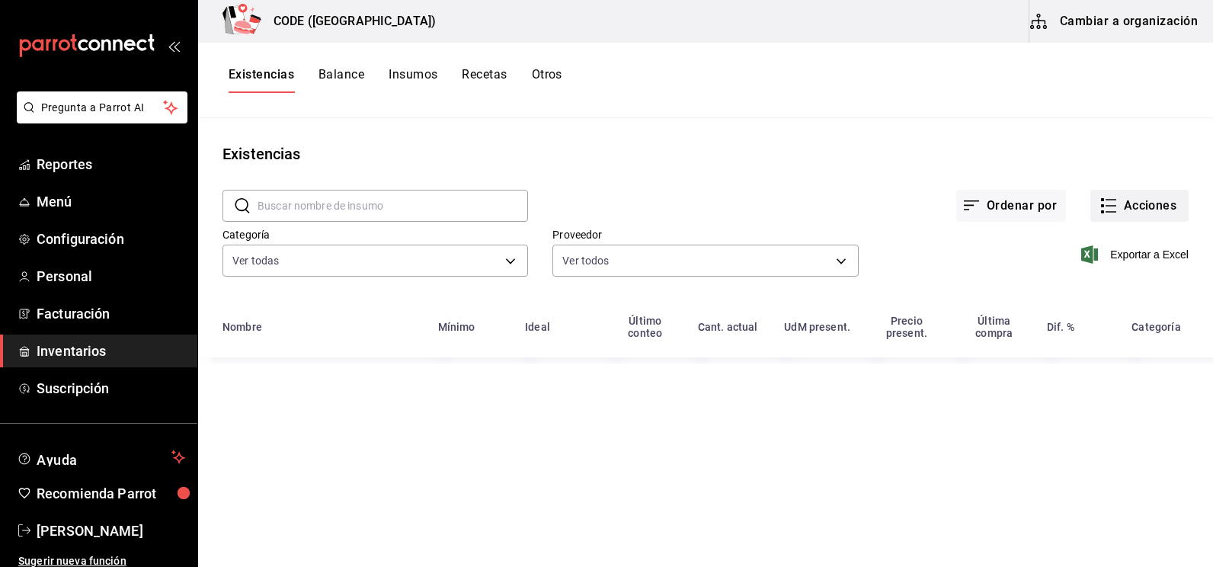
click at [1121, 204] on button "Acciones" at bounding box center [1139, 206] width 98 height 32
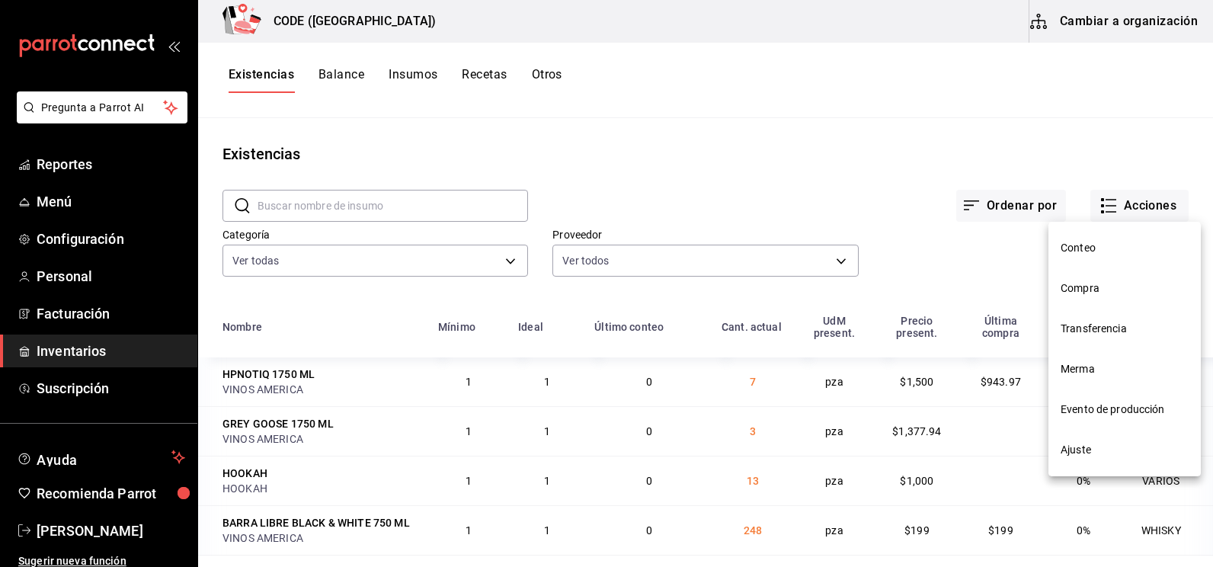
click at [1097, 365] on span "Merma" at bounding box center [1125, 369] width 128 height 16
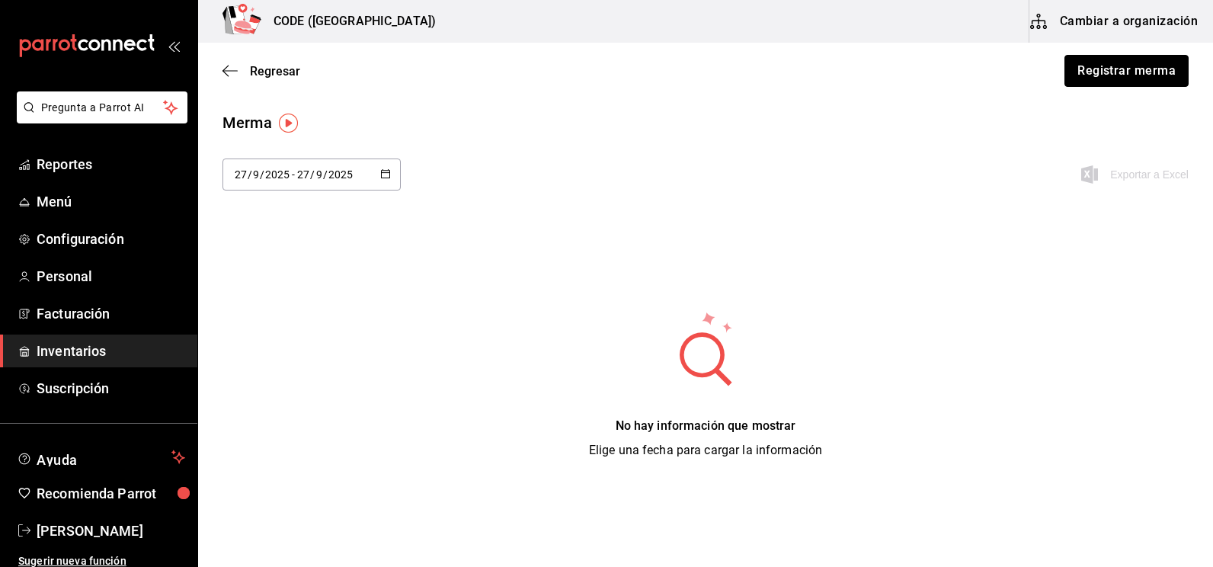
click at [1137, 71] on button "Registrar merma" at bounding box center [1127, 71] width 124 height 32
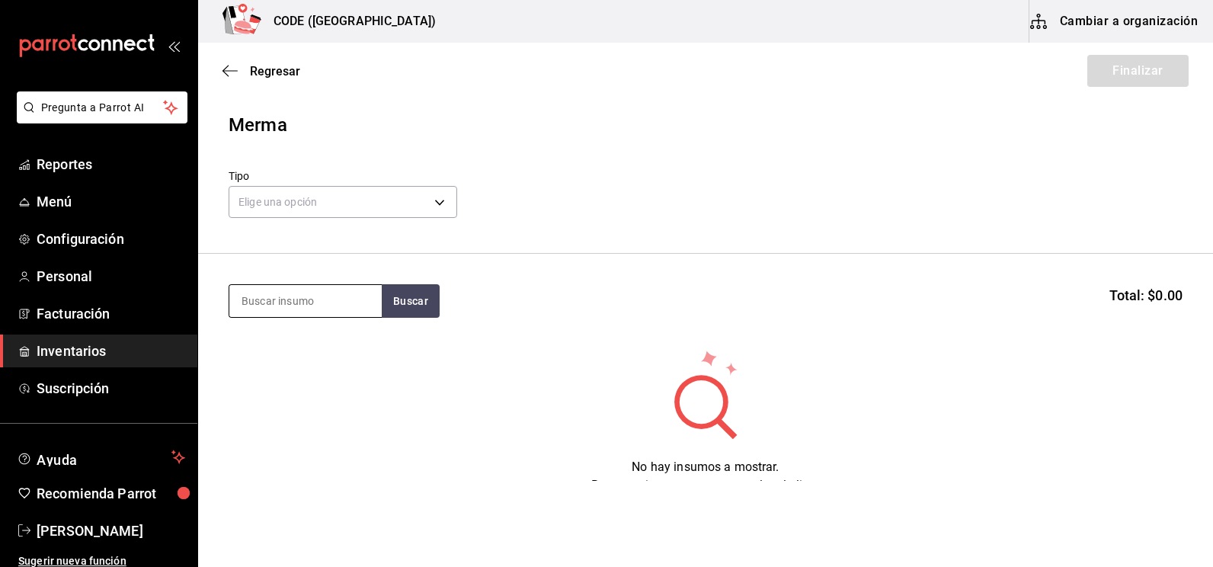
click at [317, 308] on input at bounding box center [305, 301] width 152 height 32
type input "JARABE"
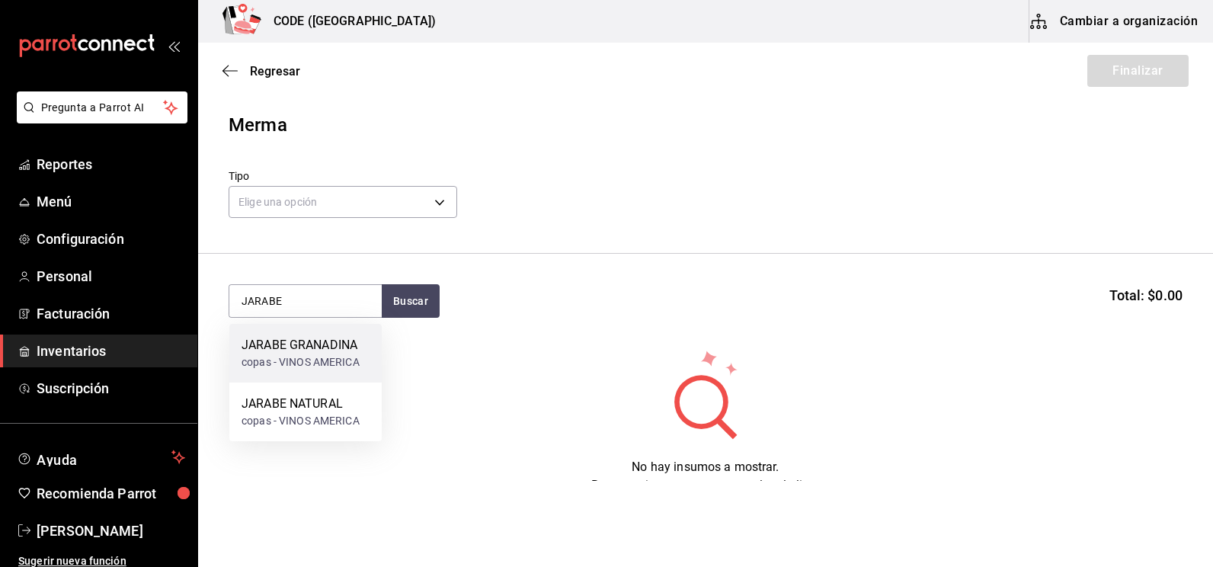
click at [290, 330] on div "JARABE GRANADINA copas - VINOS AMERICA" at bounding box center [305, 353] width 152 height 59
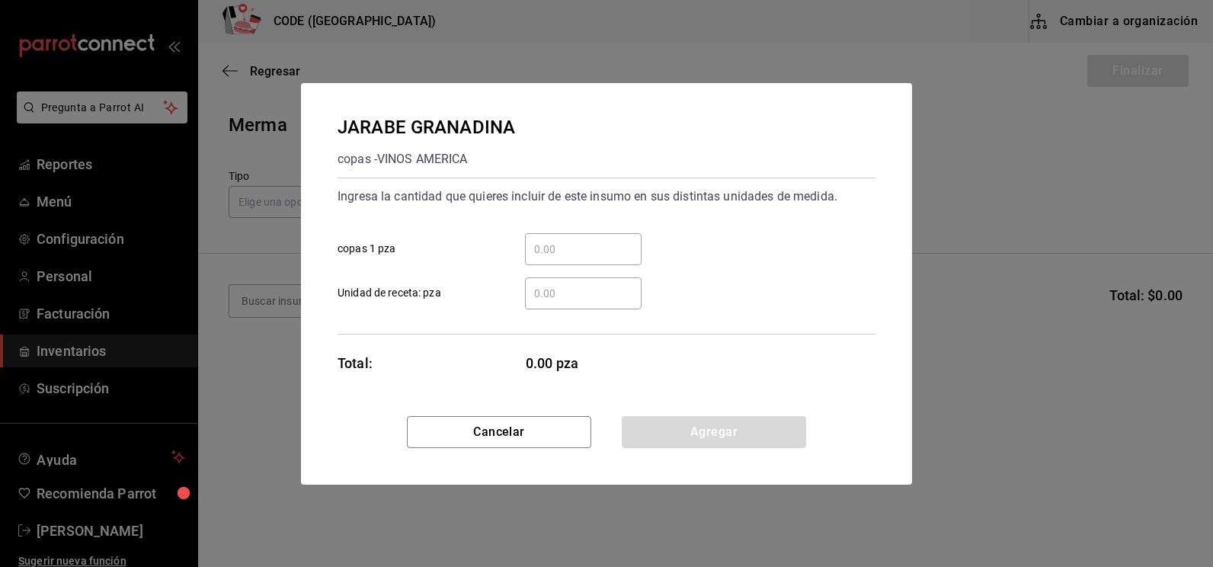
click at [562, 302] on div "​" at bounding box center [583, 293] width 117 height 32
click at [562, 302] on input "​ Unidad de receta: pza" at bounding box center [583, 293] width 117 height 18
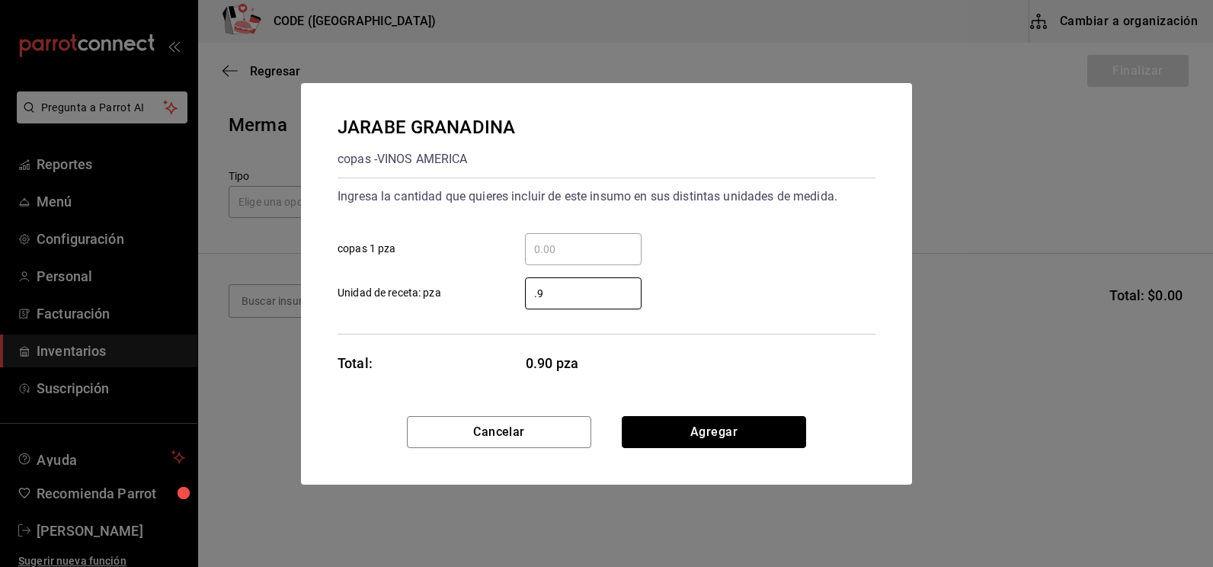
type input "0.9"
click at [681, 431] on button "Agregar" at bounding box center [714, 432] width 184 height 32
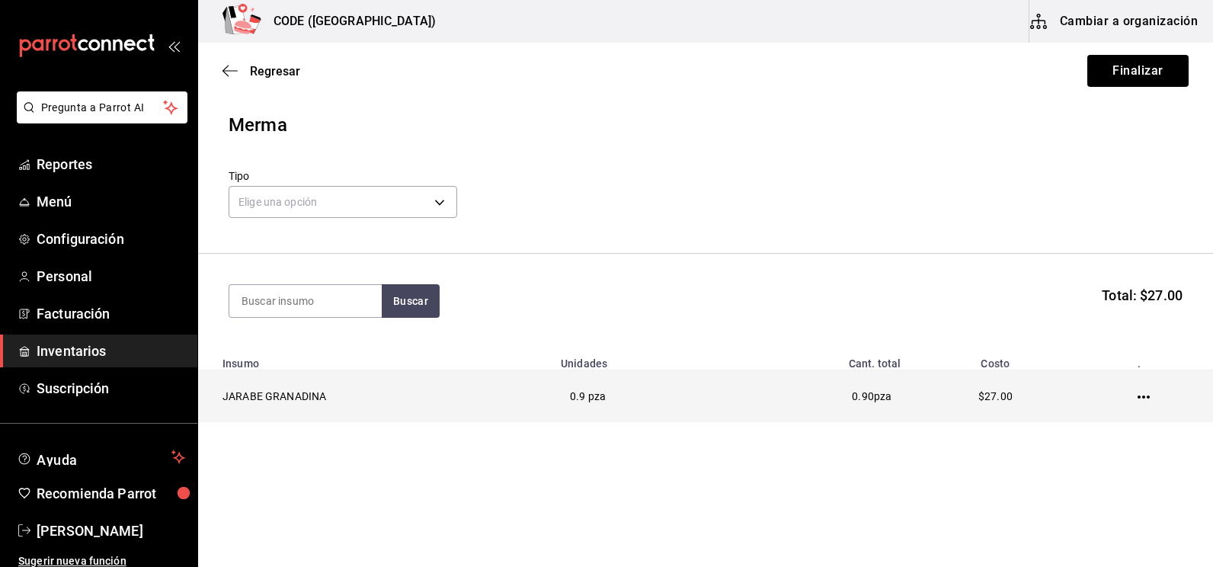
click at [1142, 400] on icon "button" at bounding box center [1144, 397] width 12 height 12
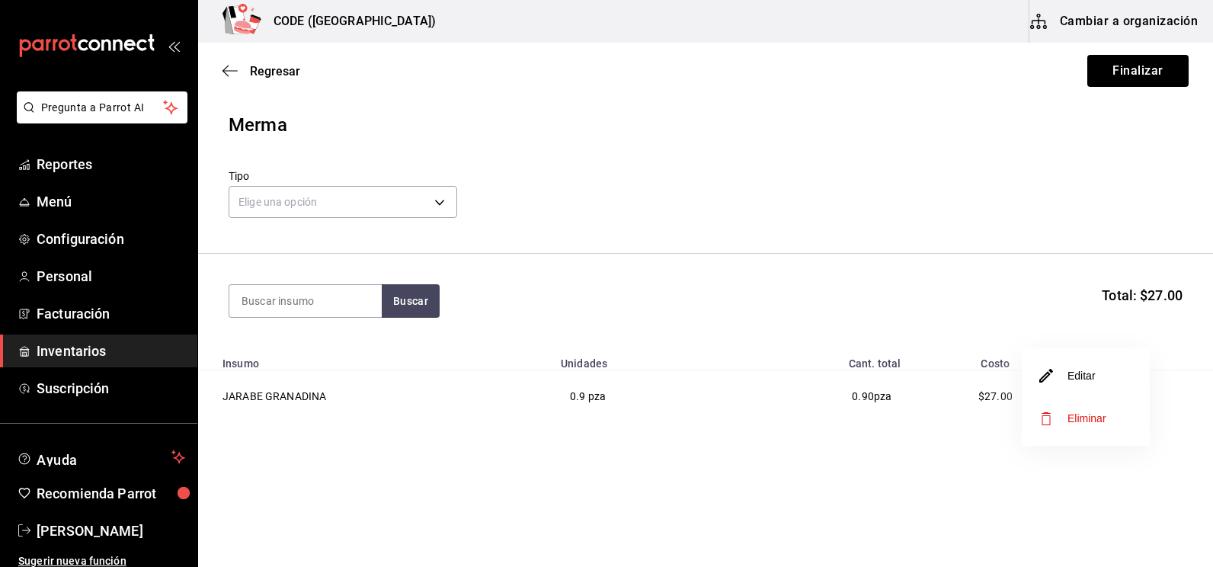
click at [1078, 418] on span "Eliminar" at bounding box center [1087, 418] width 39 height 12
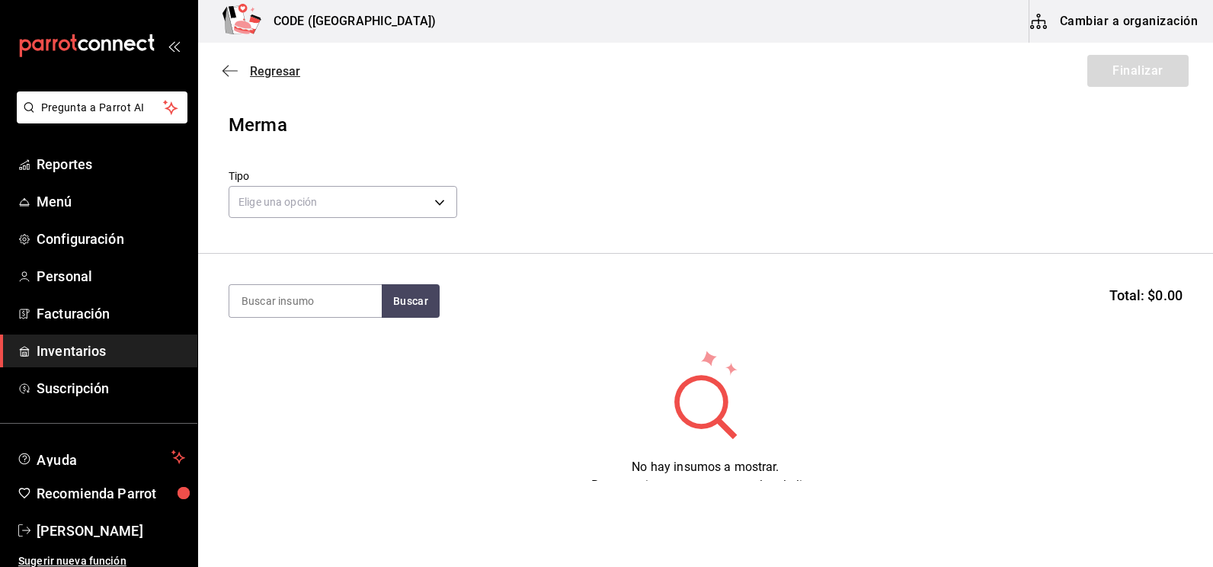
click at [273, 73] on span "Regresar" at bounding box center [275, 71] width 50 height 14
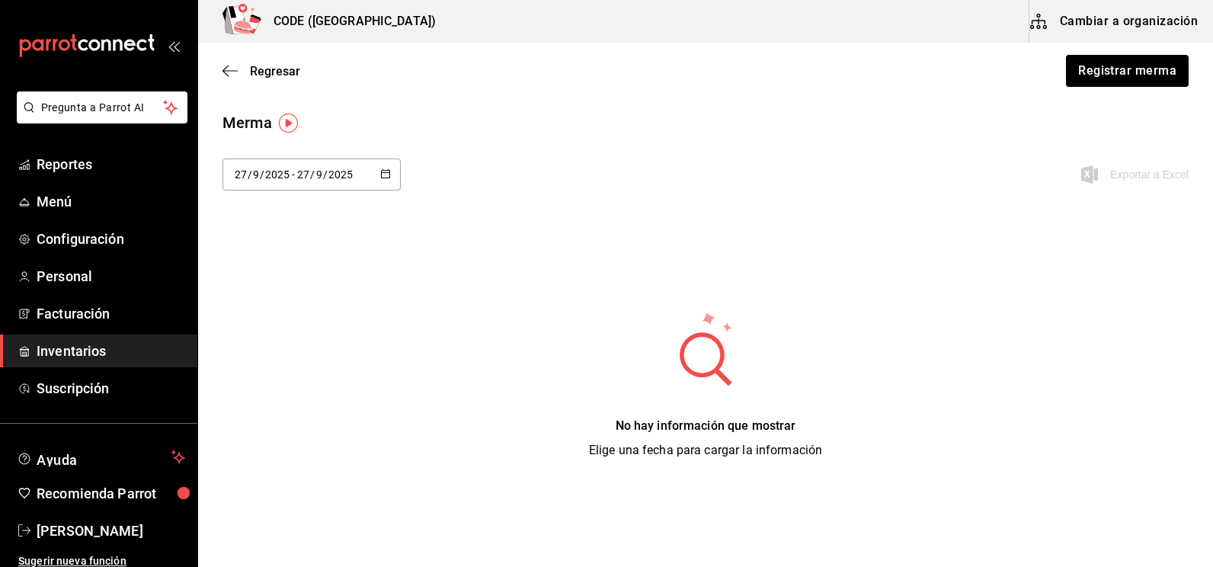
click at [740, 170] on div "[DATE] [DATE] - [DATE] [DATE] Exportar a Excel" at bounding box center [705, 183] width 1015 height 50
click at [738, 99] on main "Regresar Registrar merma Merma [DATE] [DATE] - [DATE] [DATE] Exportar a Excel N…" at bounding box center [705, 276] width 1015 height 466
click at [82, 351] on span "Inventarios" at bounding box center [111, 351] width 149 height 21
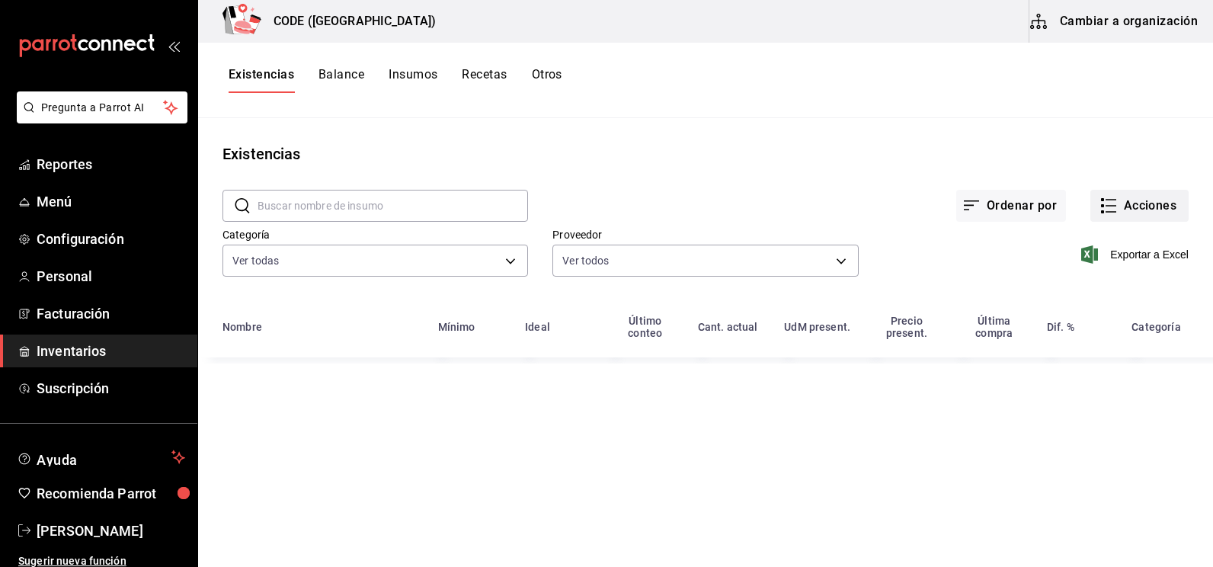
click at [1119, 203] on button "Acciones" at bounding box center [1139, 206] width 98 height 32
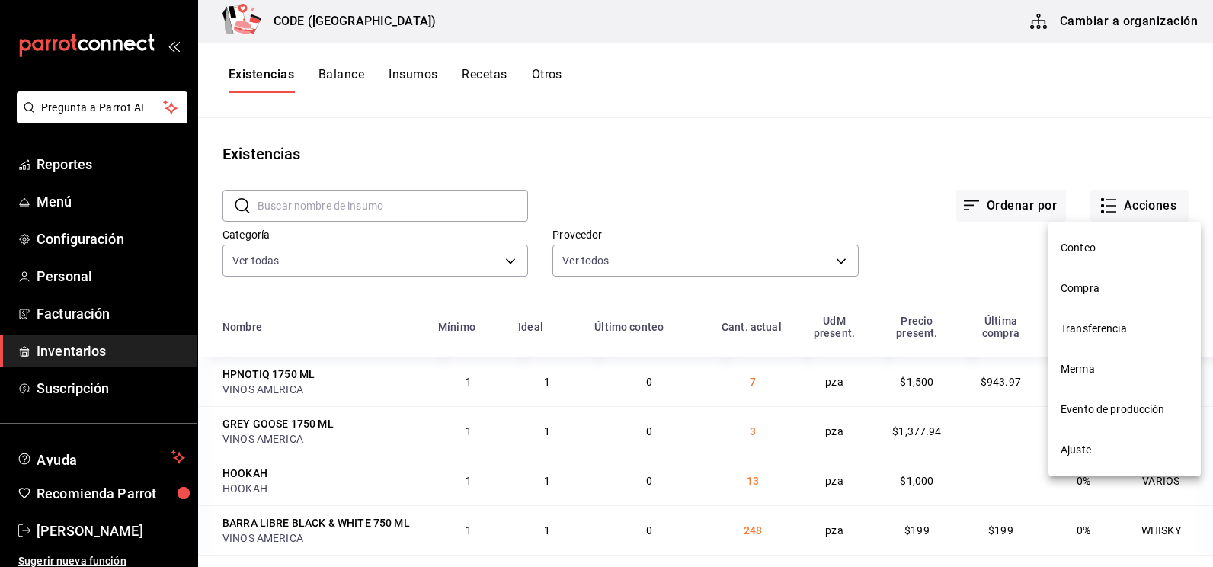
click at [1099, 290] on span "Compra" at bounding box center [1125, 288] width 128 height 16
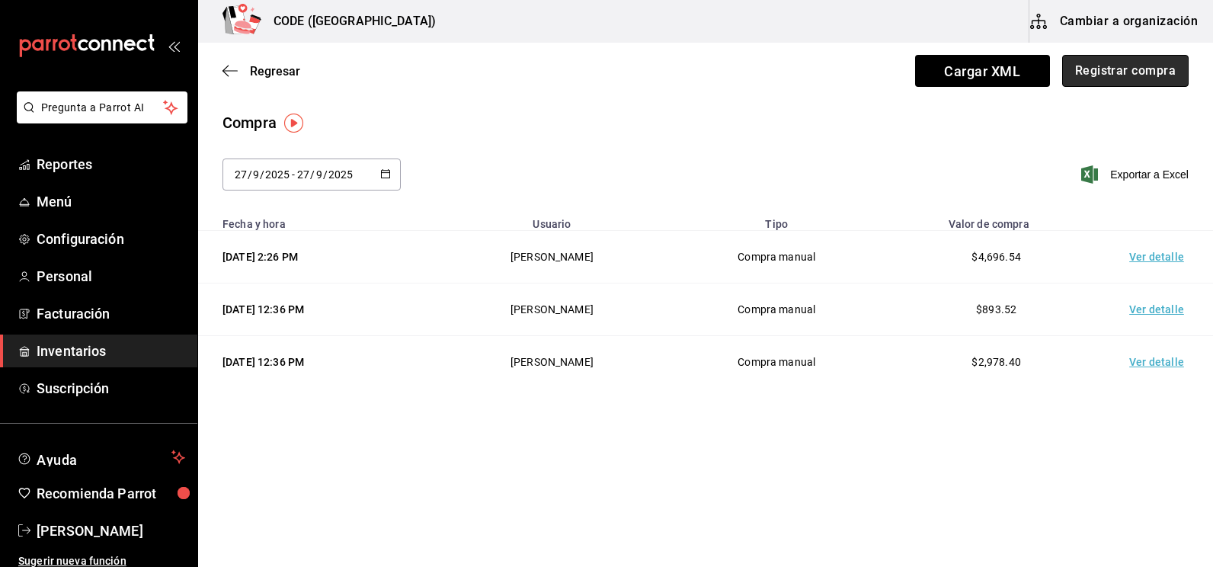
click at [1110, 76] on button "Registrar compra" at bounding box center [1125, 71] width 126 height 32
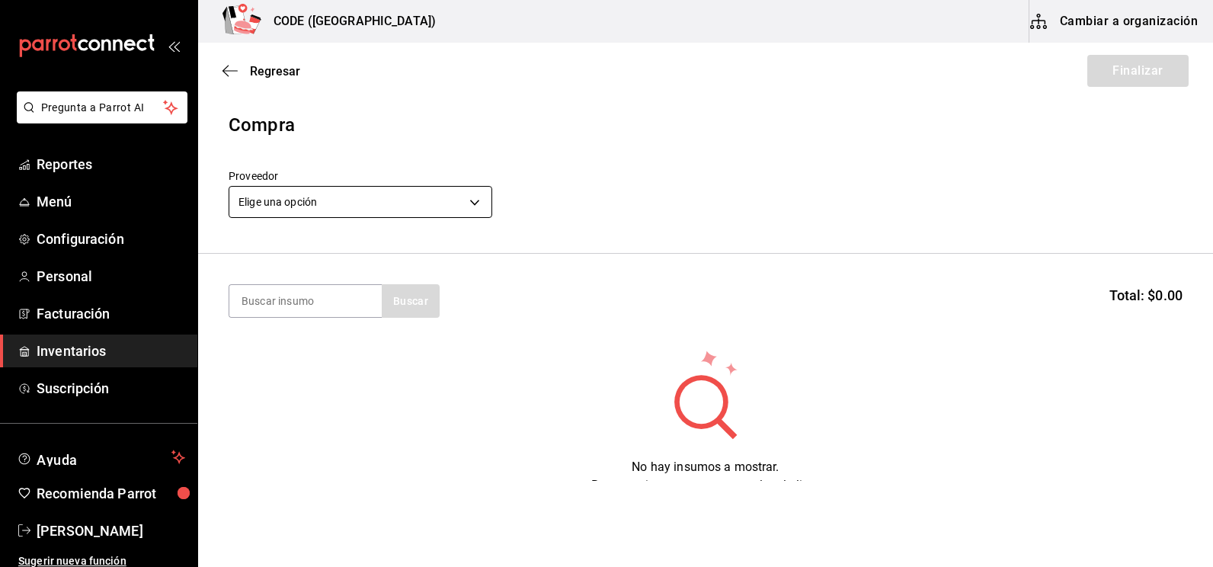
click at [464, 210] on body "Pregunta a Parrot AI Reportes Menú Configuración Personal Facturación Inventari…" at bounding box center [606, 240] width 1213 height 481
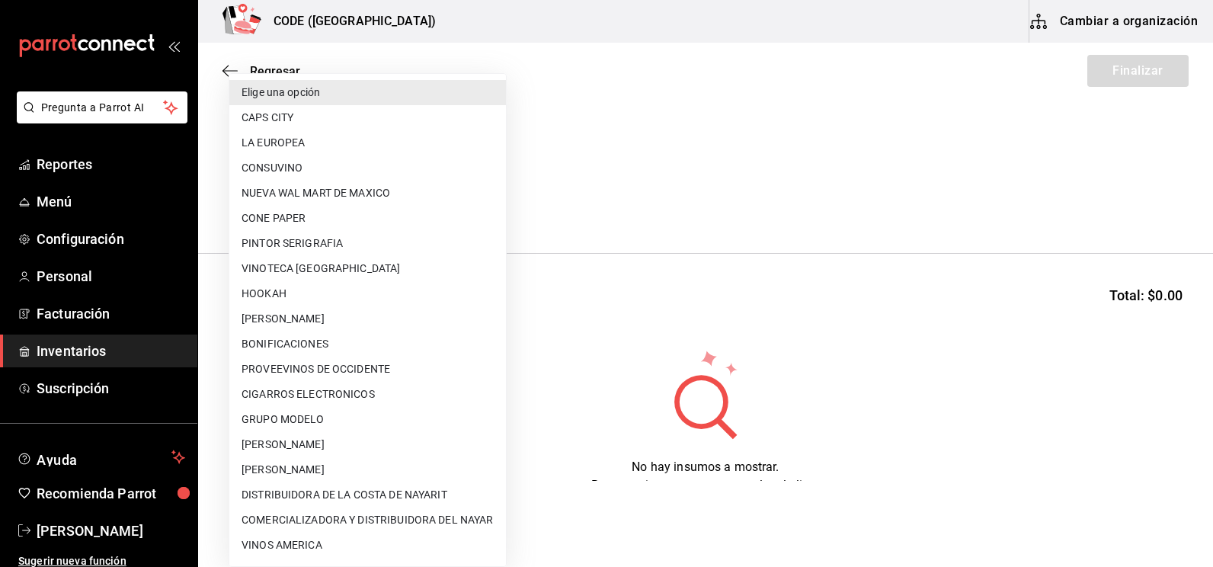
click at [754, 126] on div at bounding box center [606, 283] width 1213 height 567
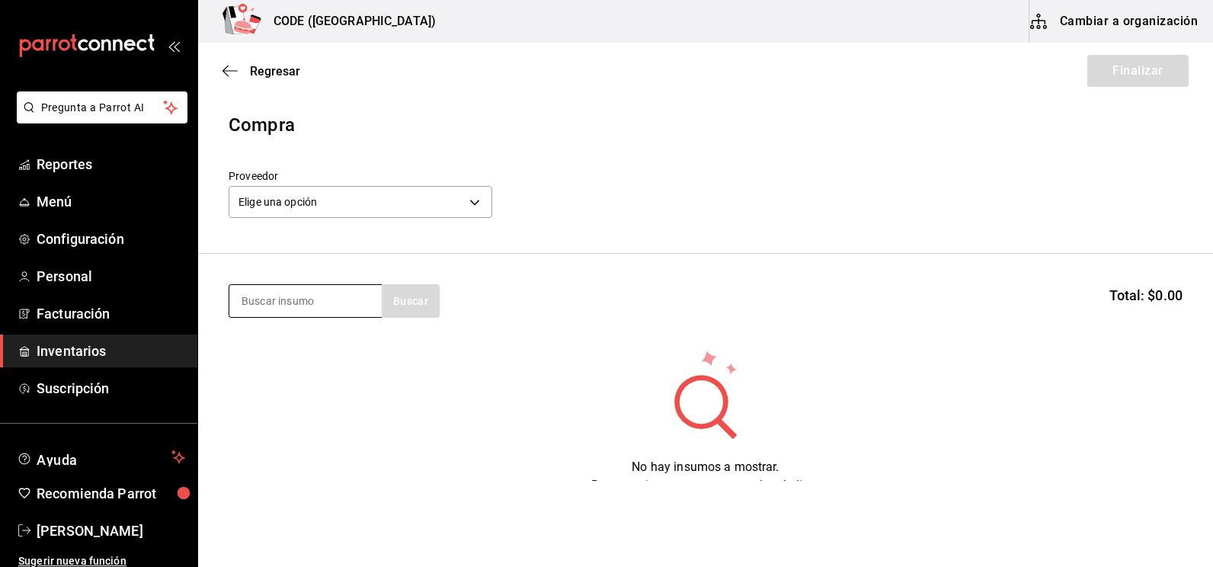
click at [291, 297] on input at bounding box center [305, 301] width 152 height 32
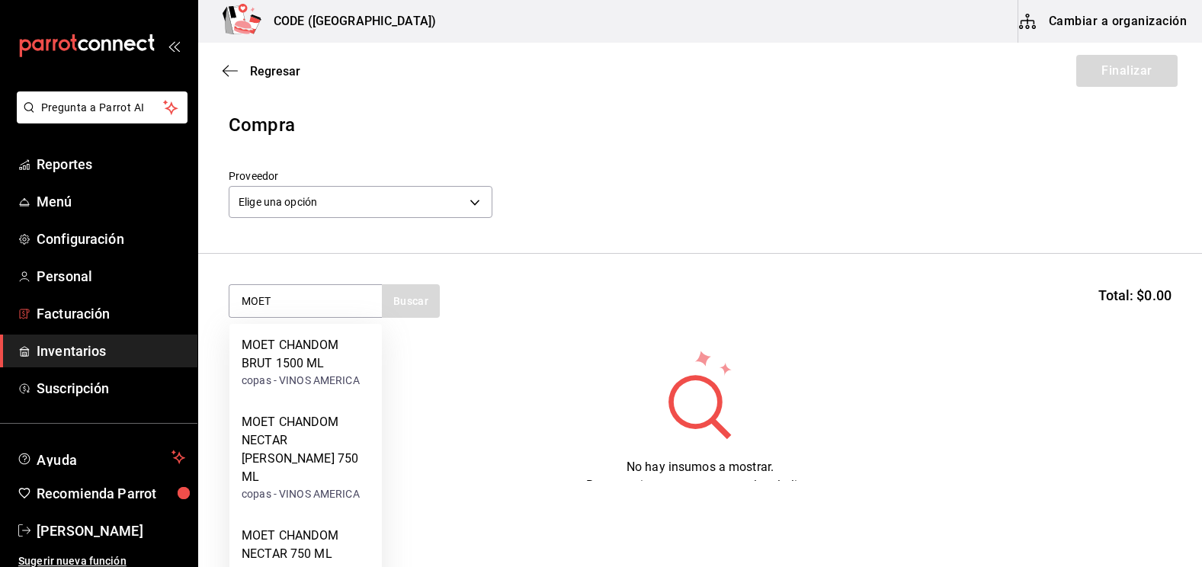
drag, startPoint x: 277, startPoint y: 295, endPoint x: 101, endPoint y: 337, distance: 181.7
click at [101, 337] on div "Pregunta a Parrot AI Reportes Menú Configuración Personal Facturación Inventari…" at bounding box center [601, 240] width 1202 height 481
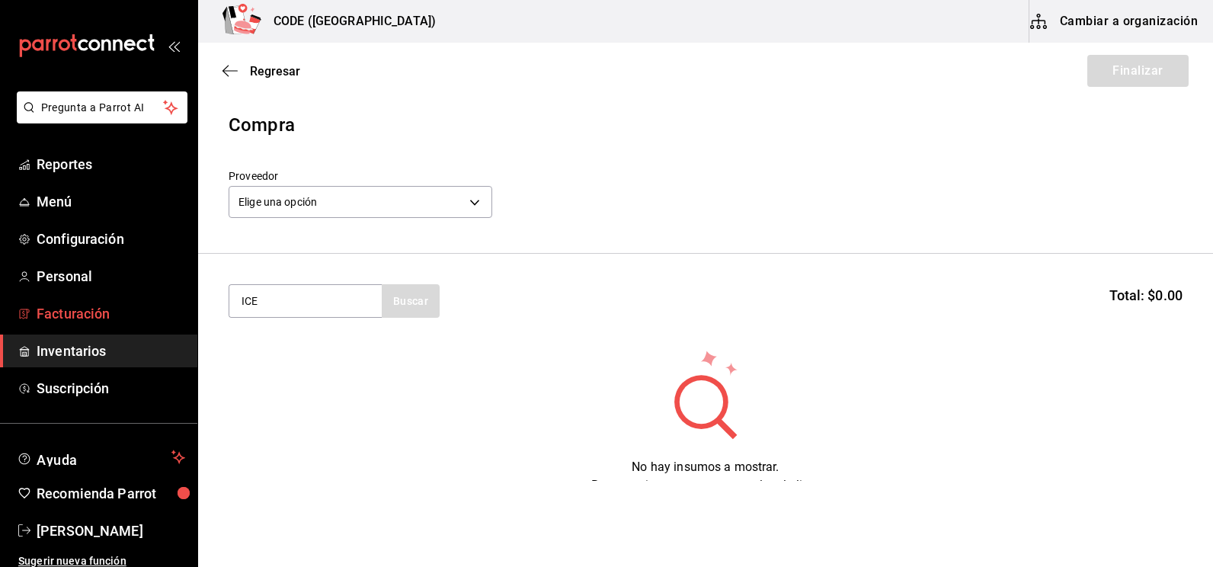
type input "ICE"
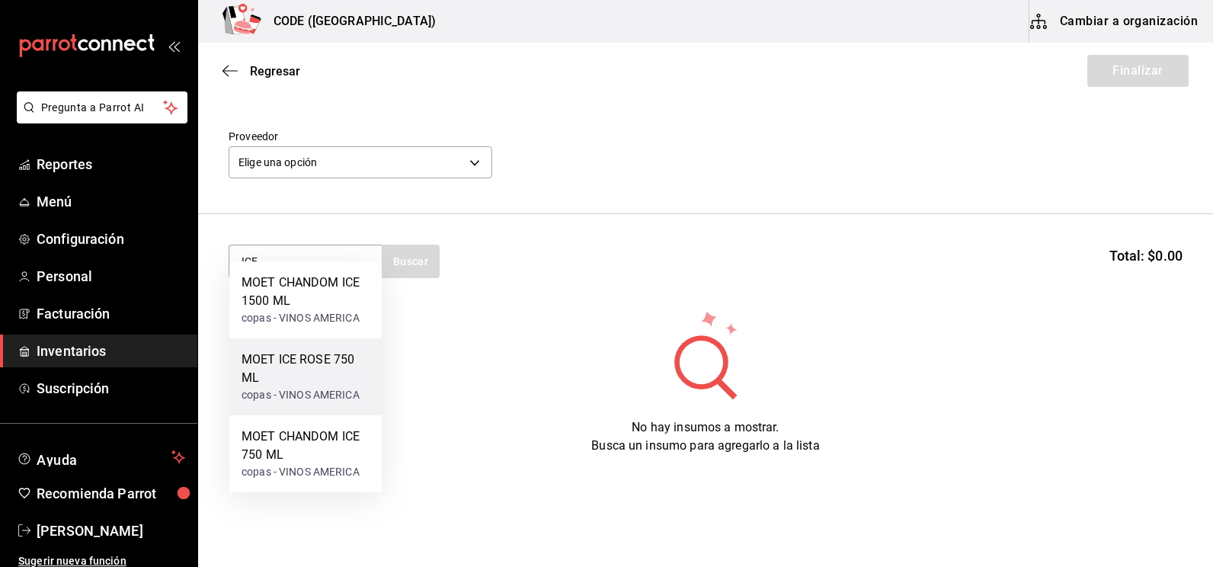
scroll to position [62, 0]
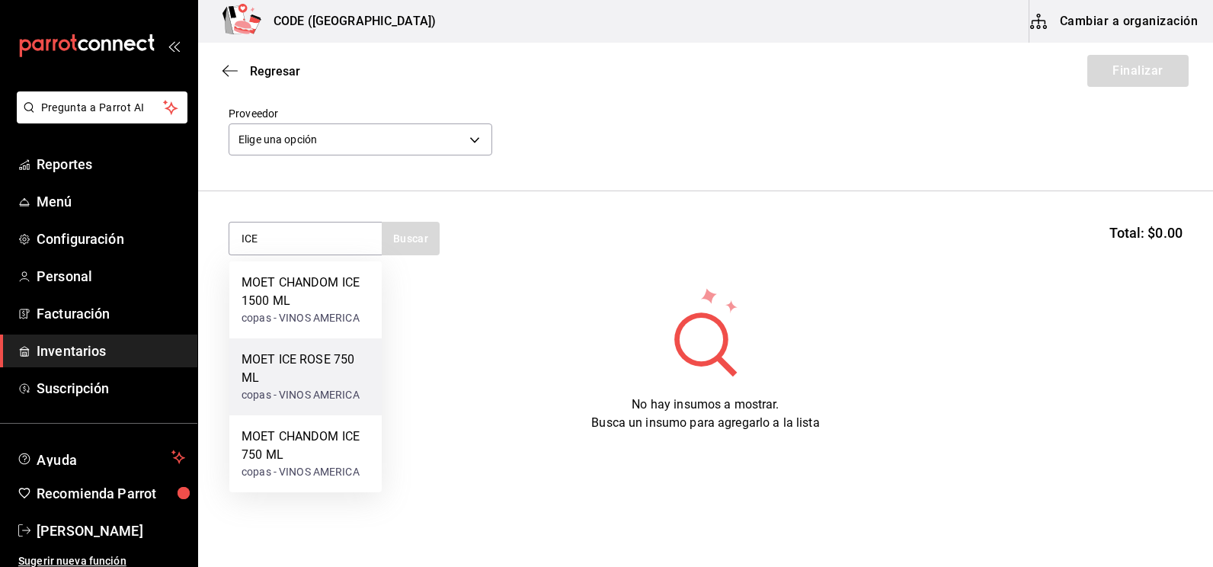
click at [315, 396] on div "copas - VINOS AMERICA" at bounding box center [306, 395] width 128 height 16
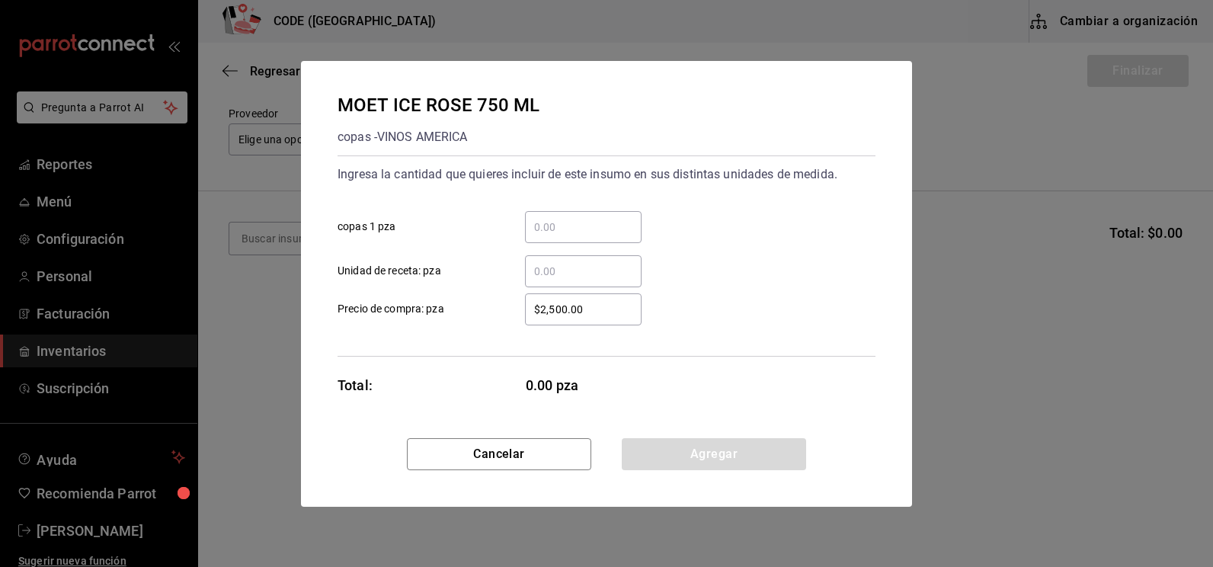
click at [556, 232] on input "​ copas 1 pza" at bounding box center [583, 227] width 117 height 18
type input "1"
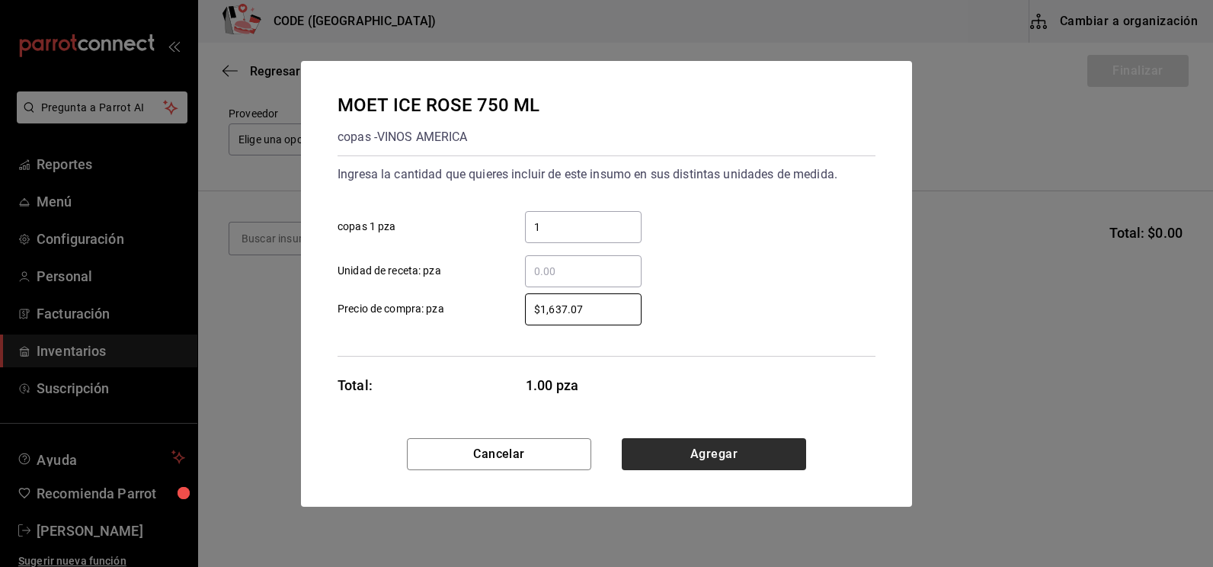
type input "$1,637.07"
click at [750, 456] on button "Agregar" at bounding box center [714, 454] width 184 height 32
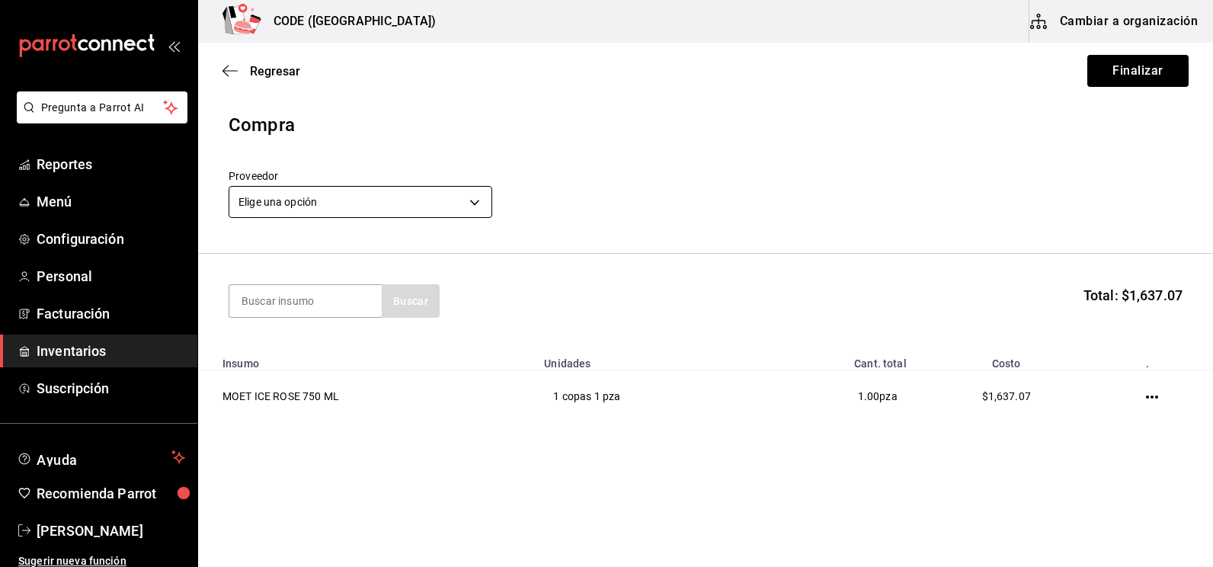
click at [441, 201] on body "Pregunta a Parrot AI Reportes Menú Configuración Personal Facturación Inventari…" at bounding box center [606, 240] width 1213 height 481
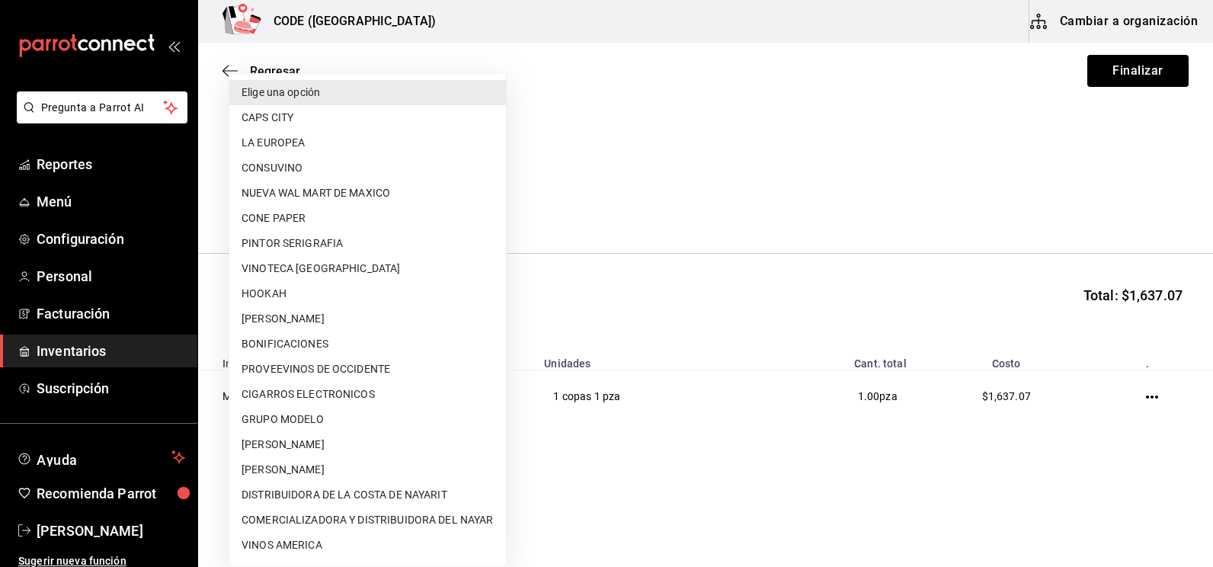
click at [296, 170] on li "CONSUVINO" at bounding box center [367, 167] width 277 height 25
type input "b972b70e-2e48-4d3d-9d2f-4854505d9fb0"
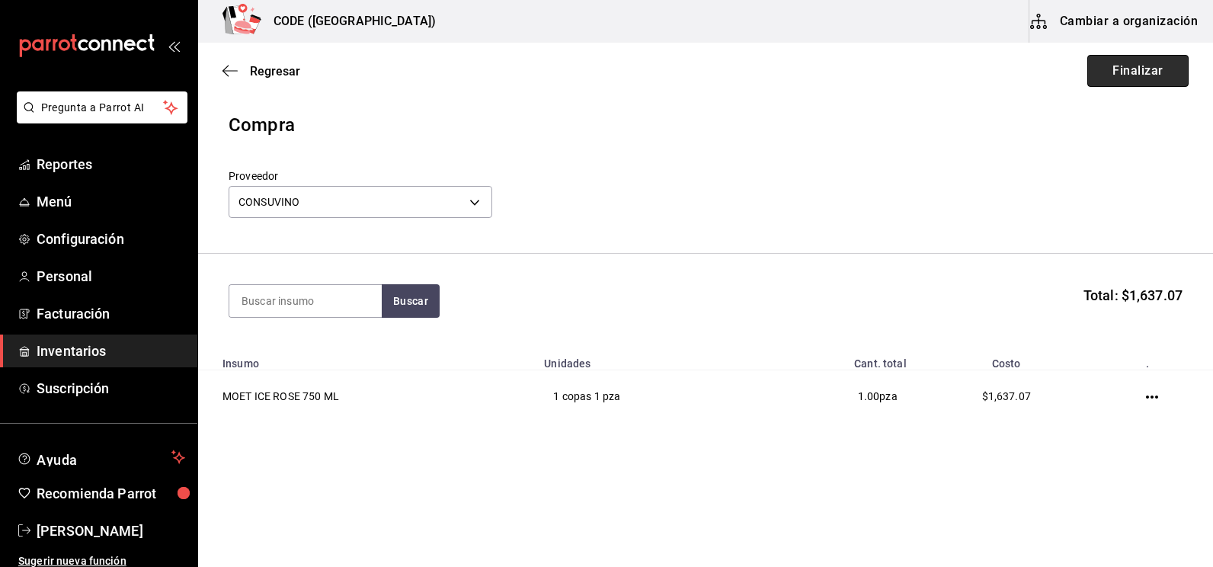
click at [1162, 72] on button "Finalizar" at bounding box center [1137, 71] width 101 height 32
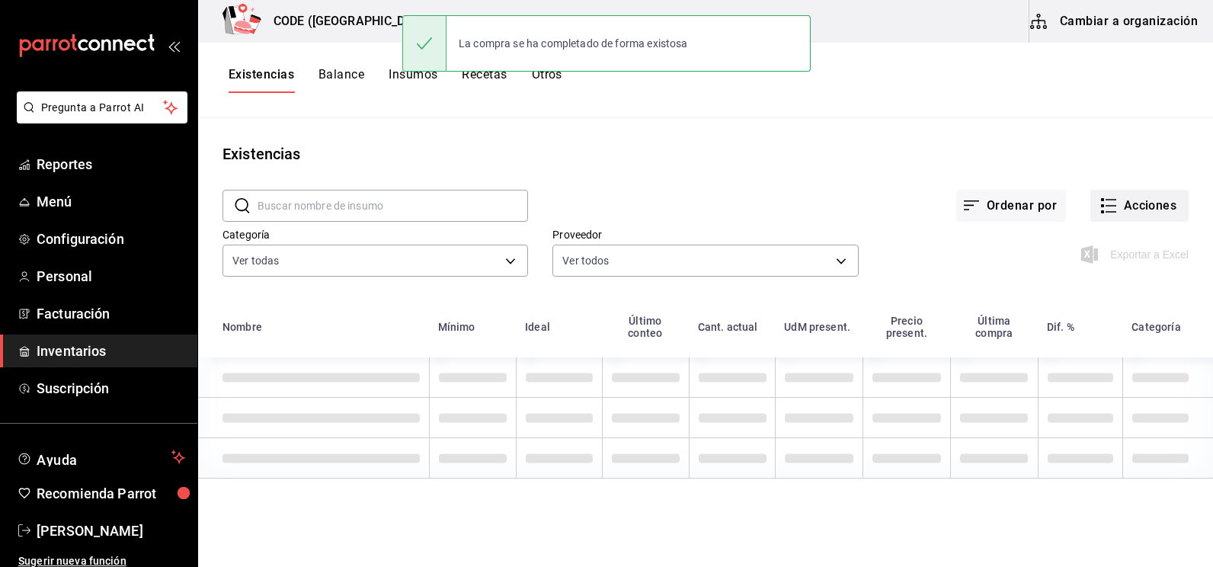
click at [1107, 207] on button "Acciones" at bounding box center [1139, 206] width 98 height 32
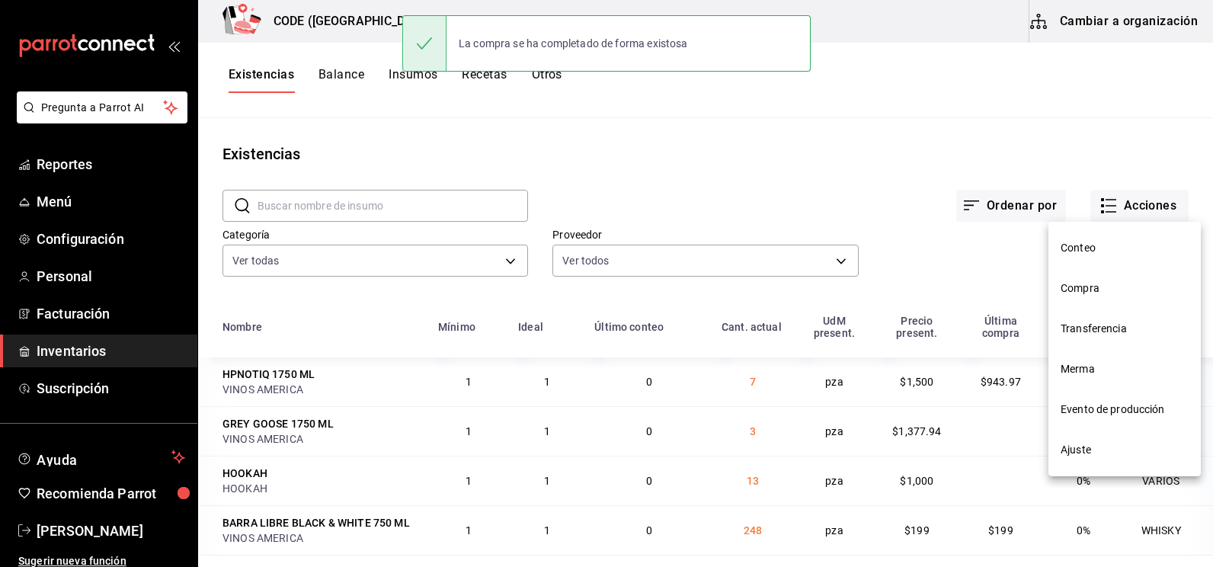
click at [1086, 287] on span "Compra" at bounding box center [1125, 288] width 128 height 16
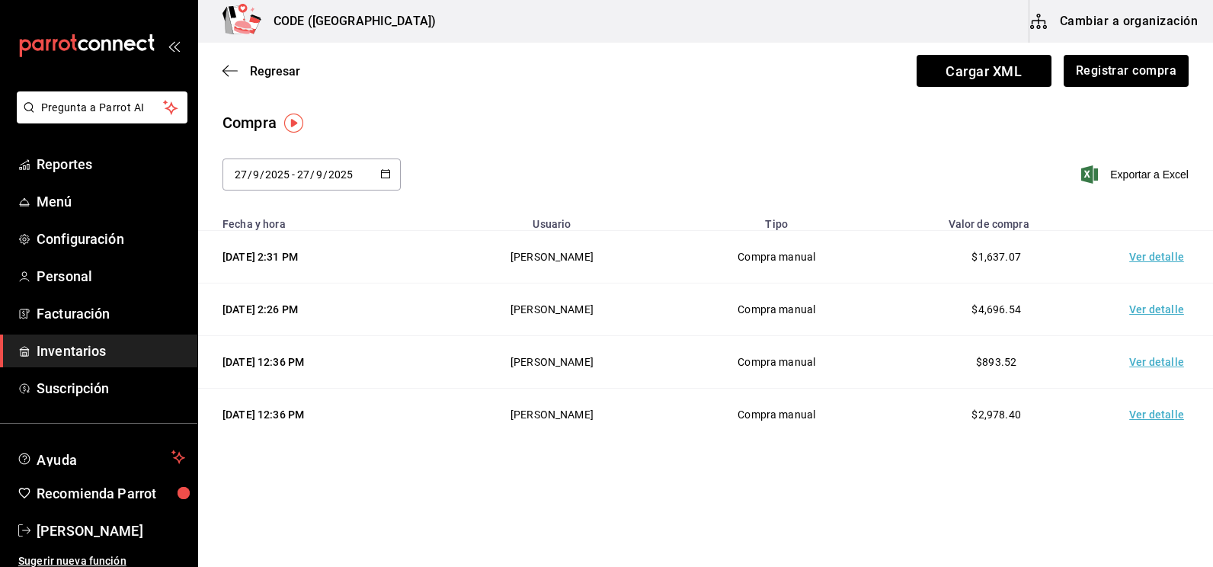
click at [1131, 254] on td "Ver detalle" at bounding box center [1159, 257] width 107 height 53
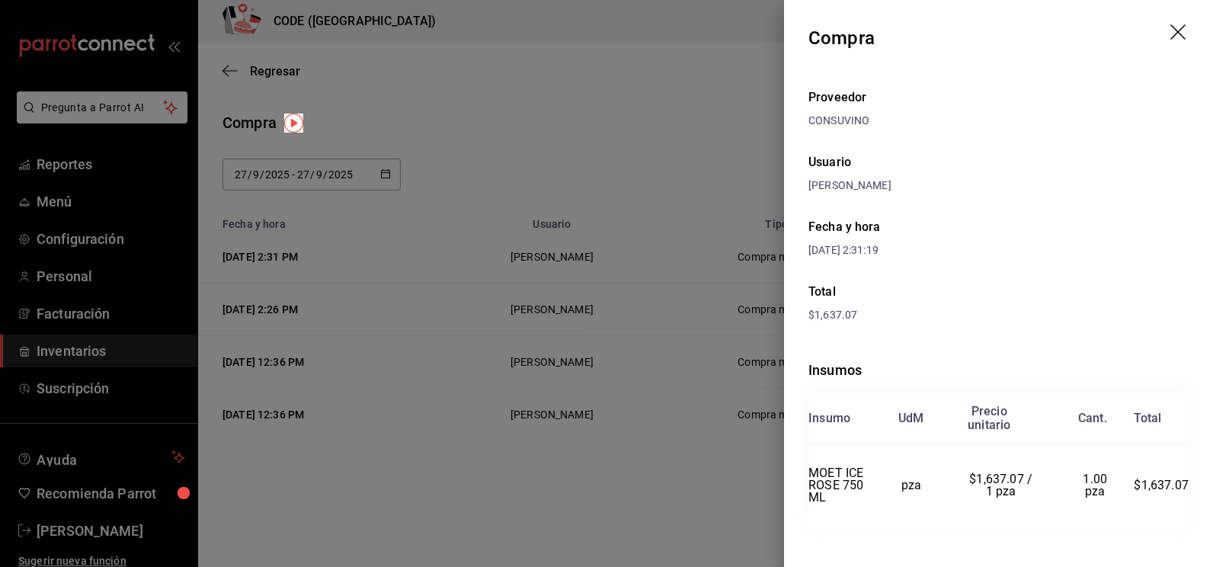
click at [1049, 277] on div "Proveedor CONSUVINO Usuario [PERSON_NAME] y hora [DATE] 2:31:19 Total $1,637.07…" at bounding box center [998, 328] width 429 height 504
click at [515, 158] on div at bounding box center [606, 283] width 1213 height 567
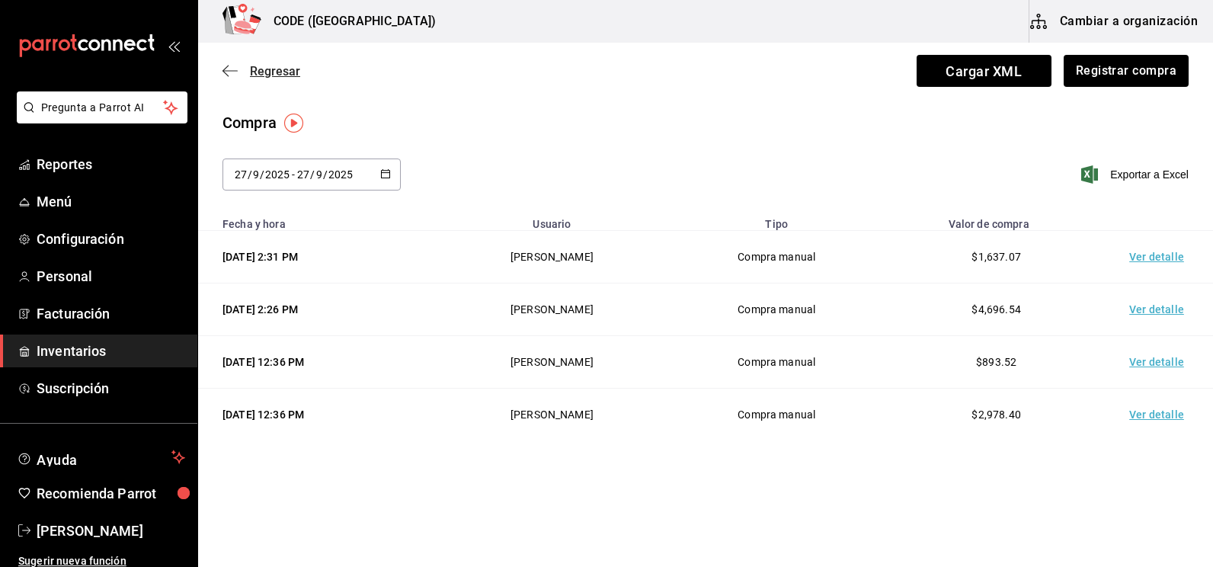
click at [289, 70] on span "Regresar" at bounding box center [275, 71] width 50 height 14
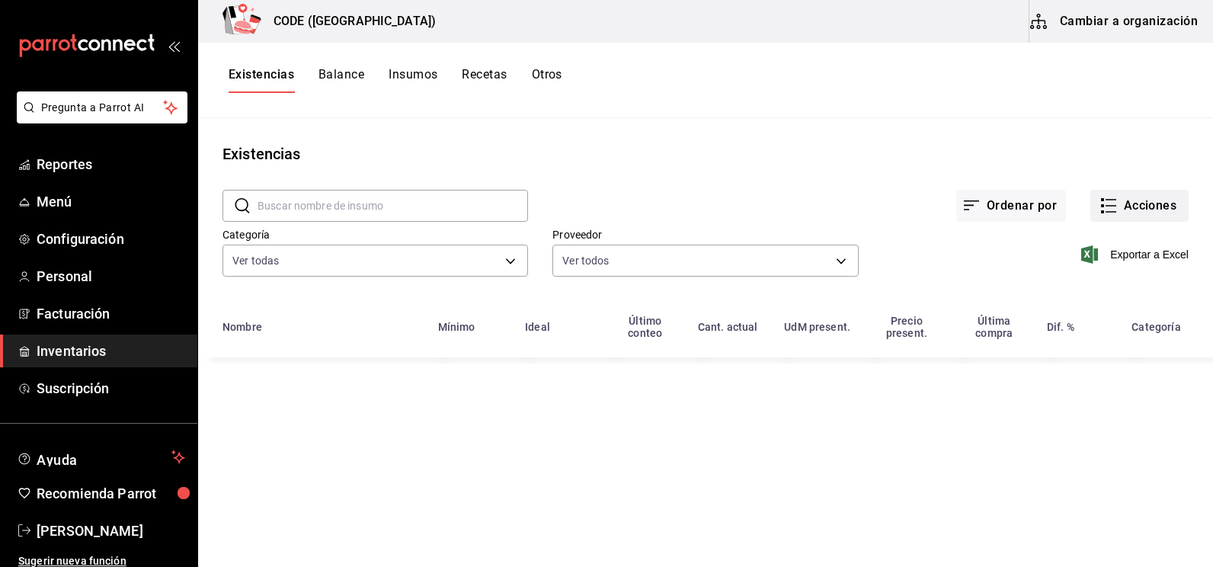
click at [1132, 208] on button "Acciones" at bounding box center [1139, 206] width 98 height 32
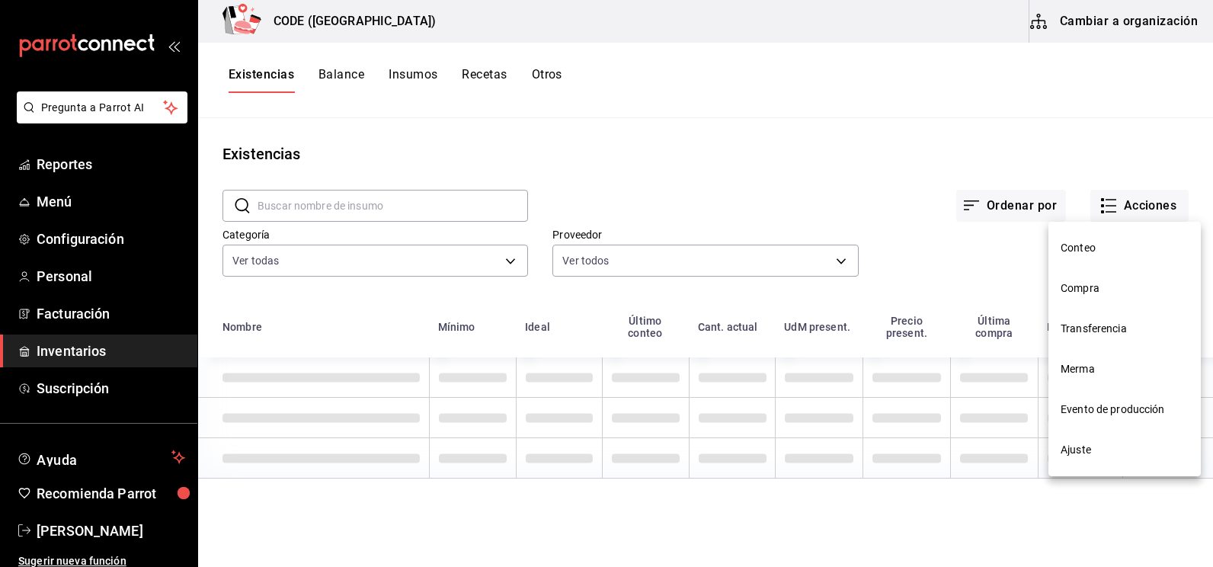
click at [1109, 369] on span "Merma" at bounding box center [1125, 369] width 128 height 16
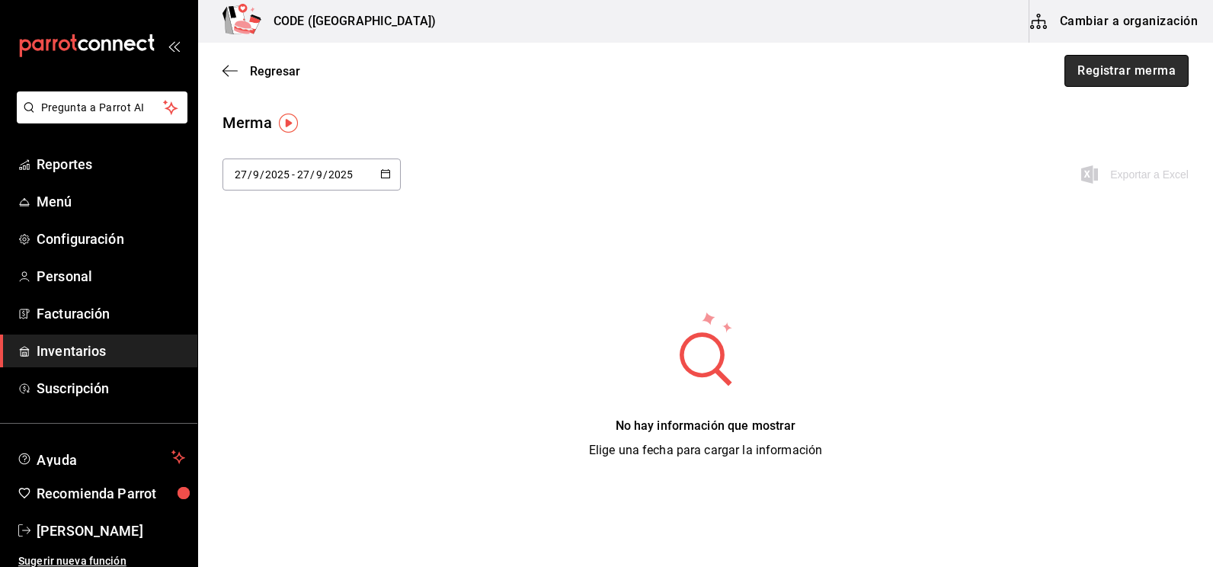
click at [1135, 66] on button "Registrar merma" at bounding box center [1127, 71] width 124 height 32
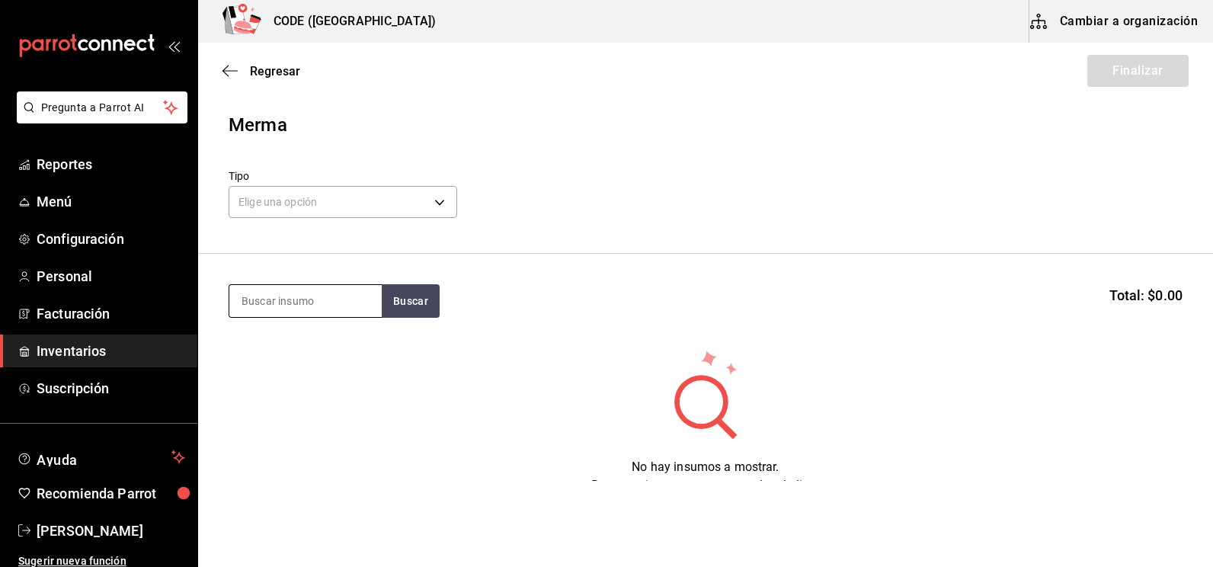
click at [309, 304] on input at bounding box center [305, 301] width 152 height 32
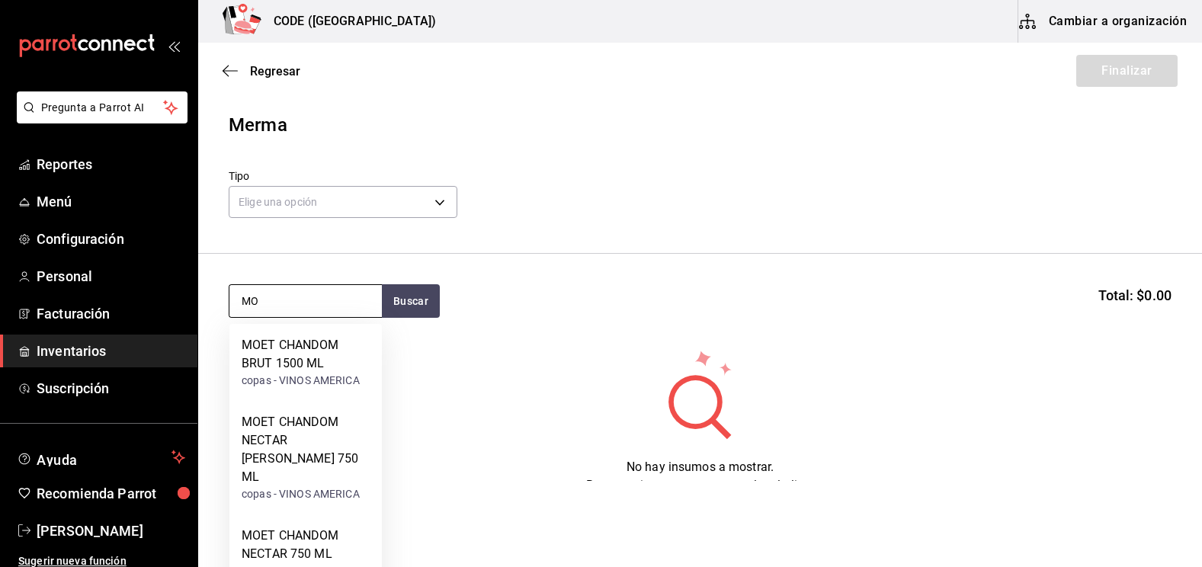
type input "M"
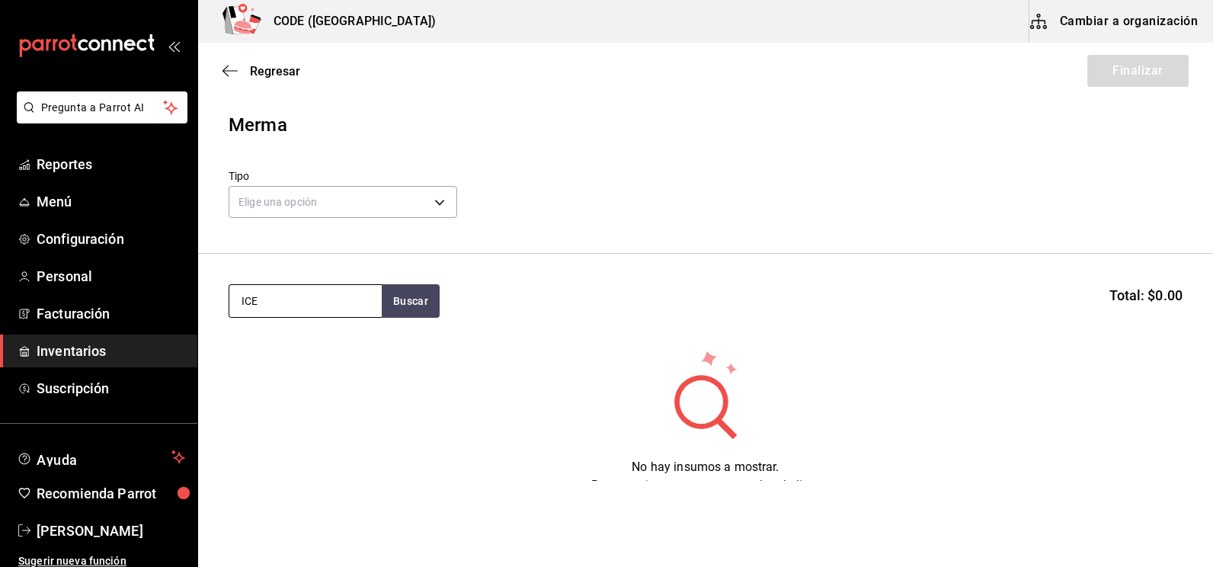
type input "ICE"
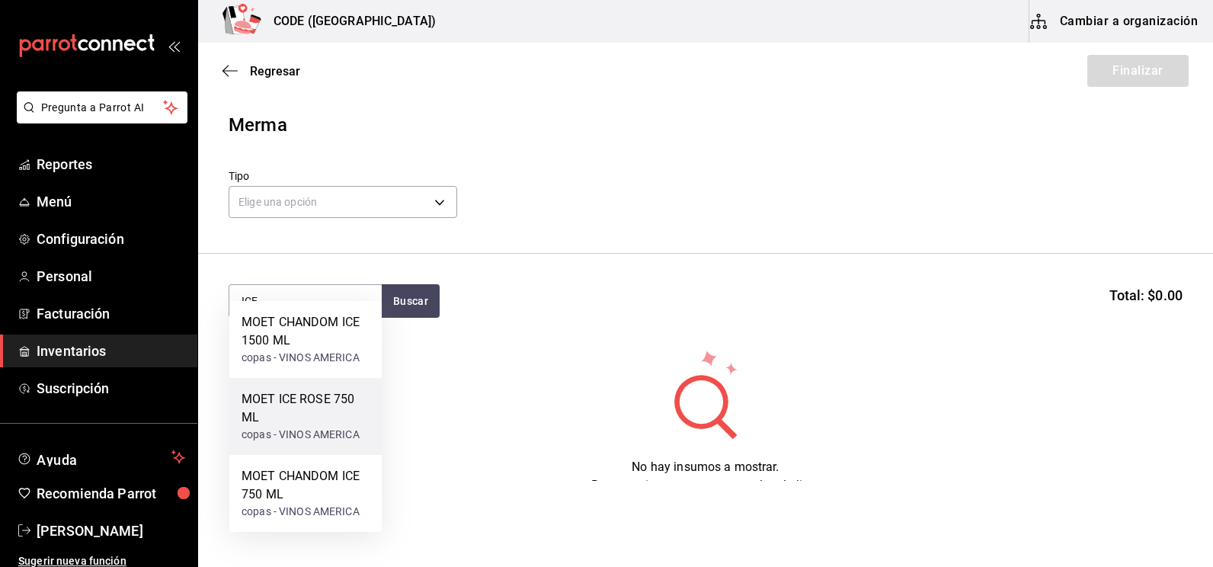
scroll to position [62, 0]
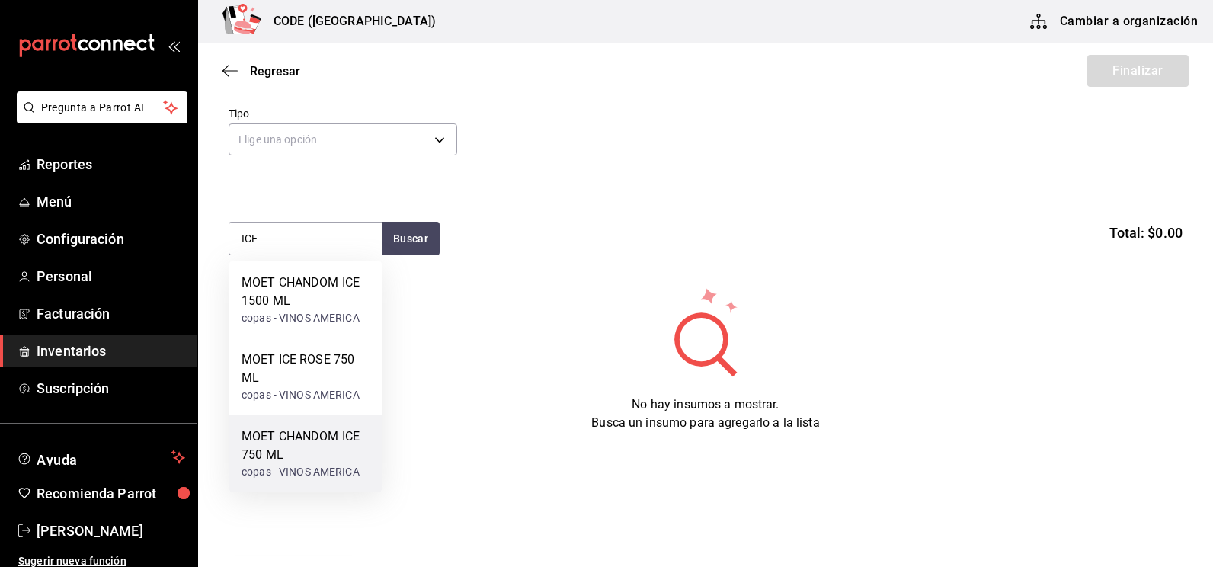
click at [306, 470] on div "copas - VINOS AMERICA" at bounding box center [306, 472] width 128 height 16
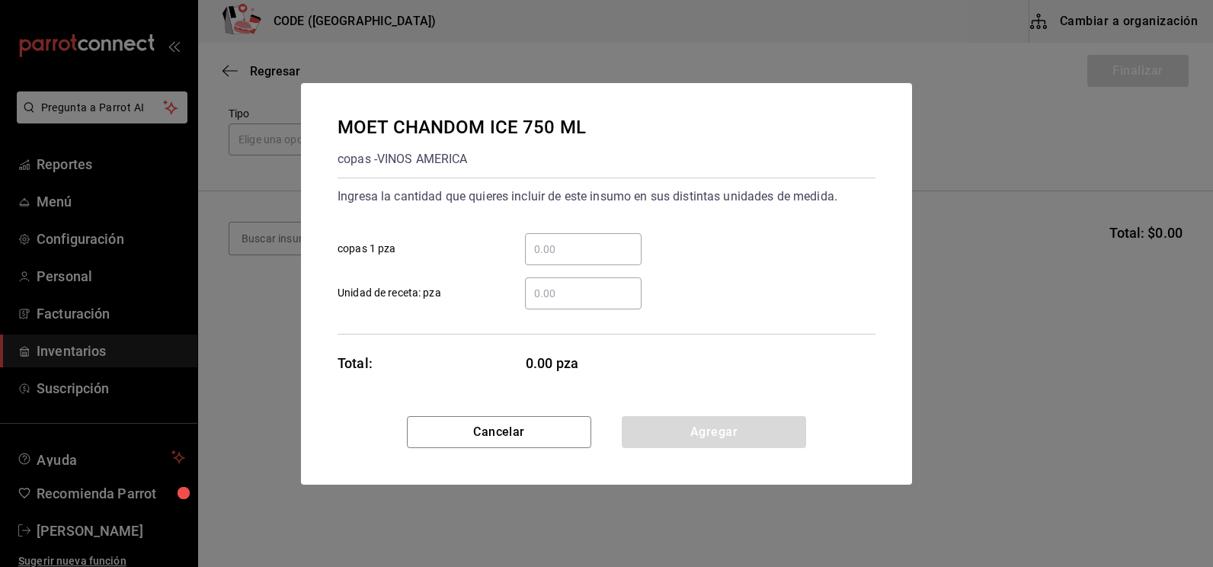
click at [565, 249] on input "​ copas 1 pza" at bounding box center [583, 249] width 117 height 18
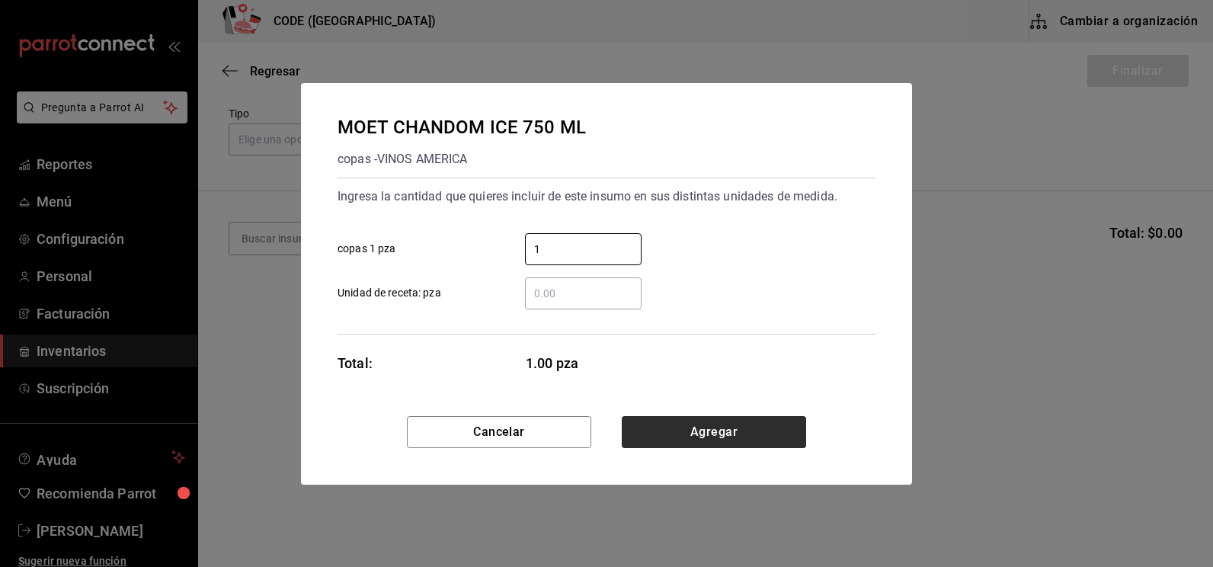
type input "1"
click at [680, 437] on button "Agregar" at bounding box center [714, 432] width 184 height 32
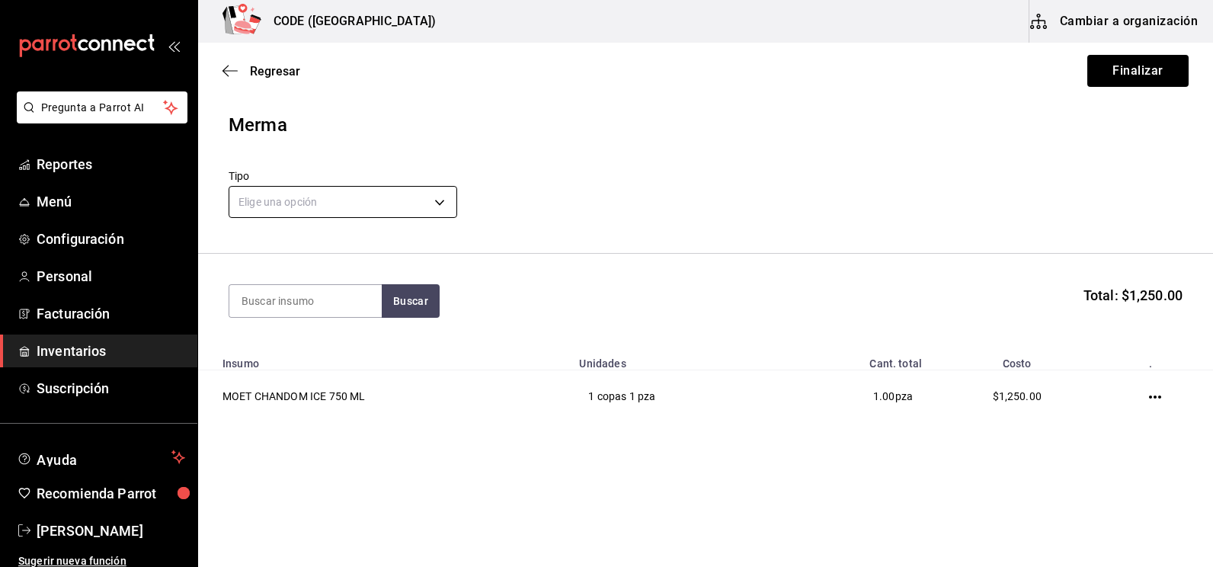
click at [420, 190] on body "Pregunta a Parrot AI Reportes Menú Configuración Personal Facturación Inventari…" at bounding box center [606, 240] width 1213 height 481
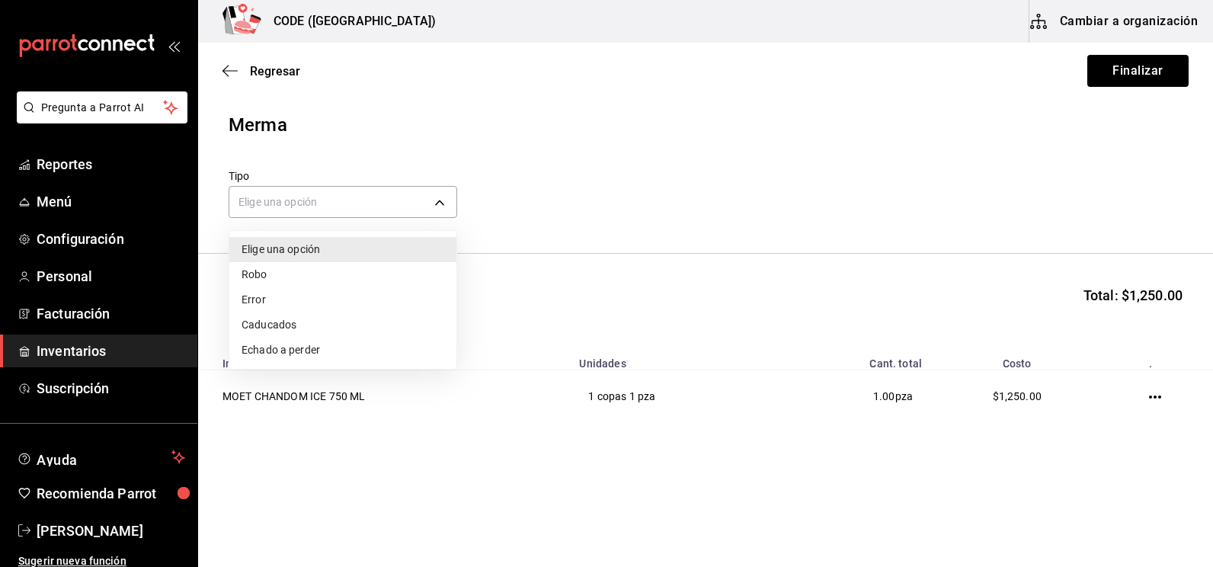
click at [316, 295] on li "Error" at bounding box center [342, 299] width 227 height 25
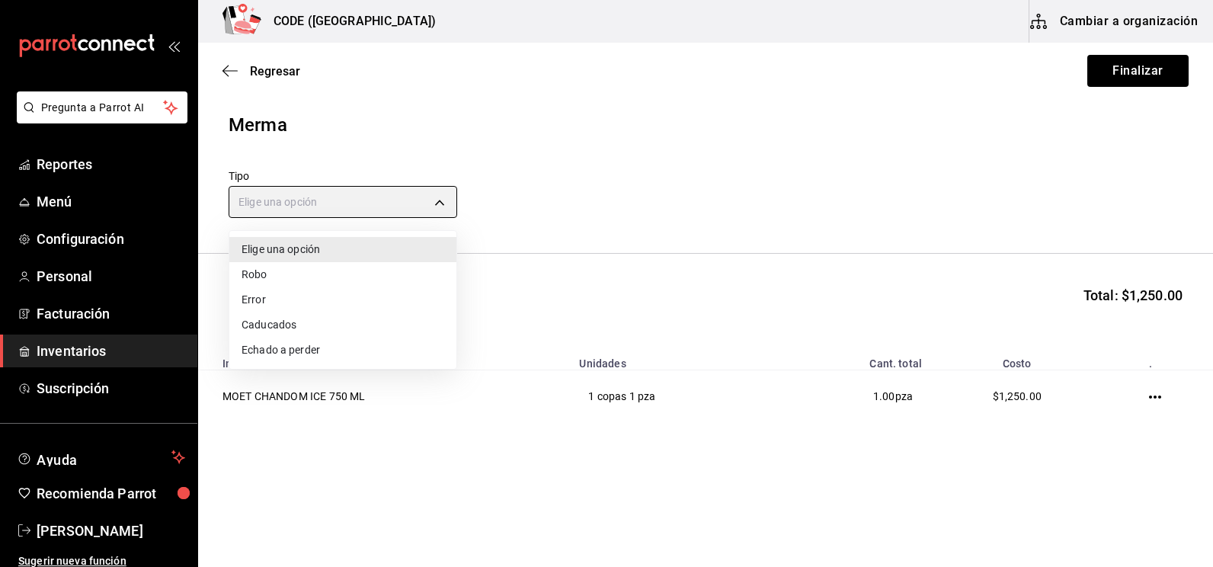
type input "ERROR"
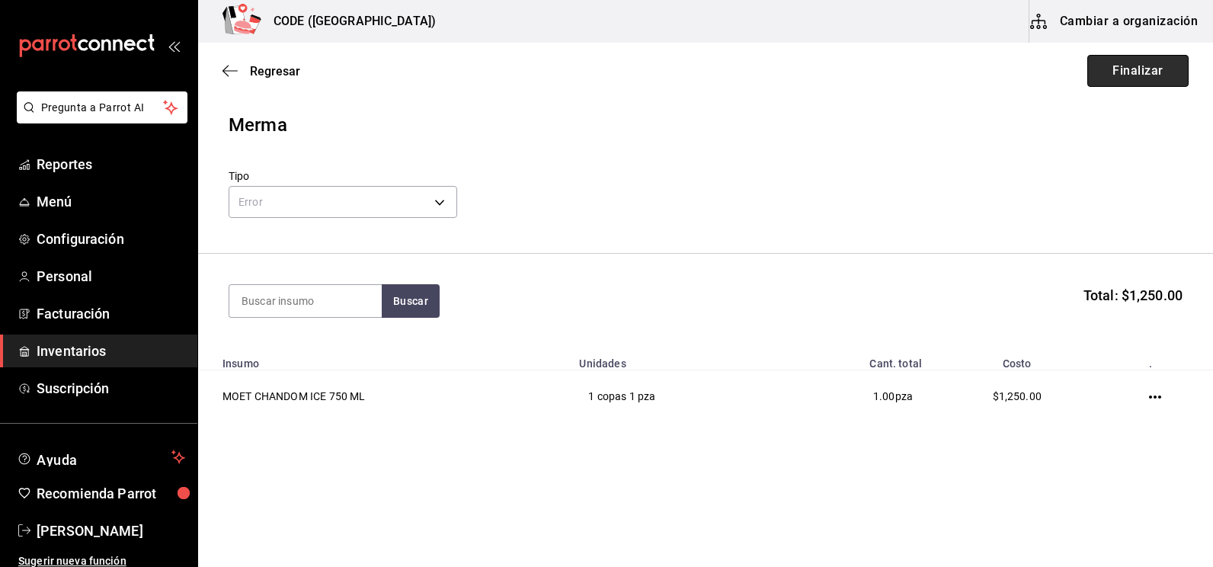
click at [1139, 68] on button "Finalizar" at bounding box center [1137, 71] width 101 height 32
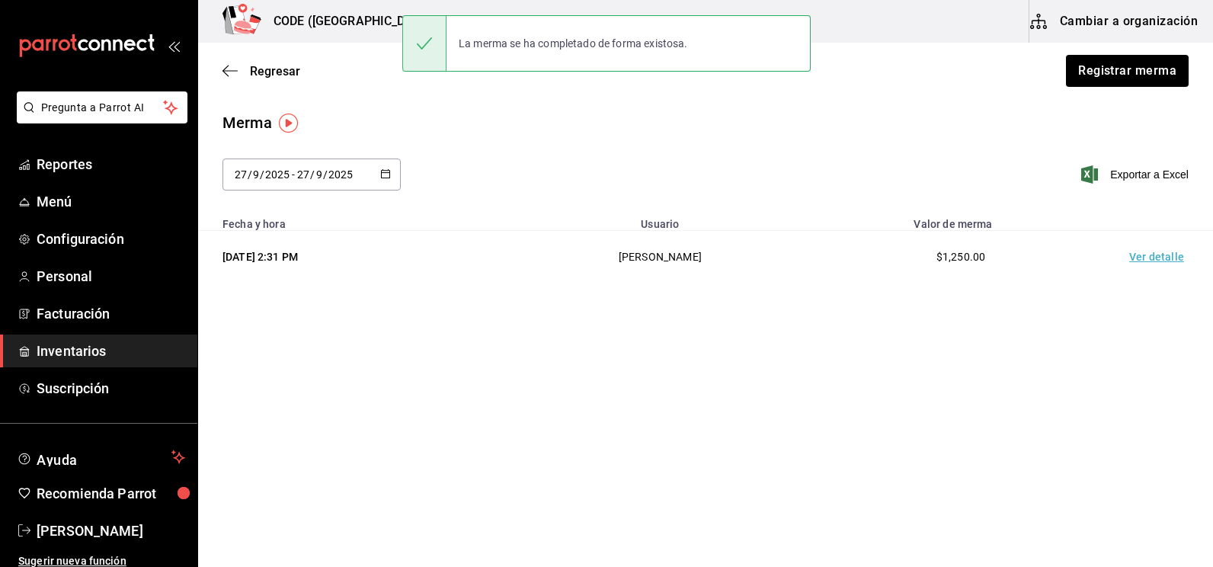
click at [1171, 257] on td "Ver detalle" at bounding box center [1159, 257] width 107 height 53
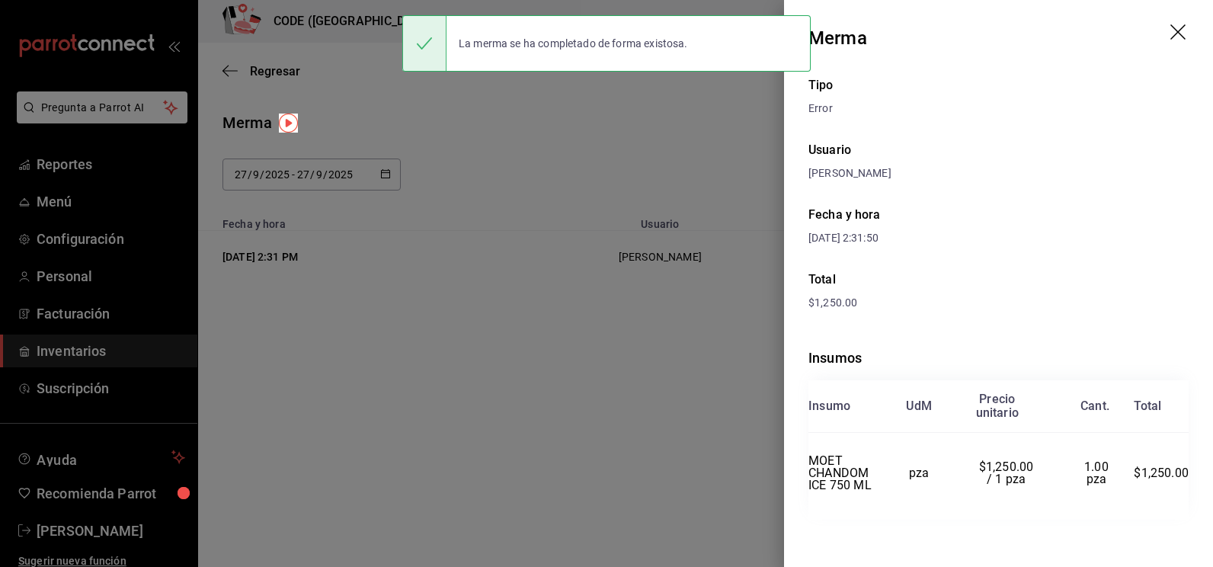
click at [1110, 172] on div "[PERSON_NAME]" at bounding box center [998, 173] width 380 height 16
click at [528, 332] on div at bounding box center [606, 283] width 1213 height 567
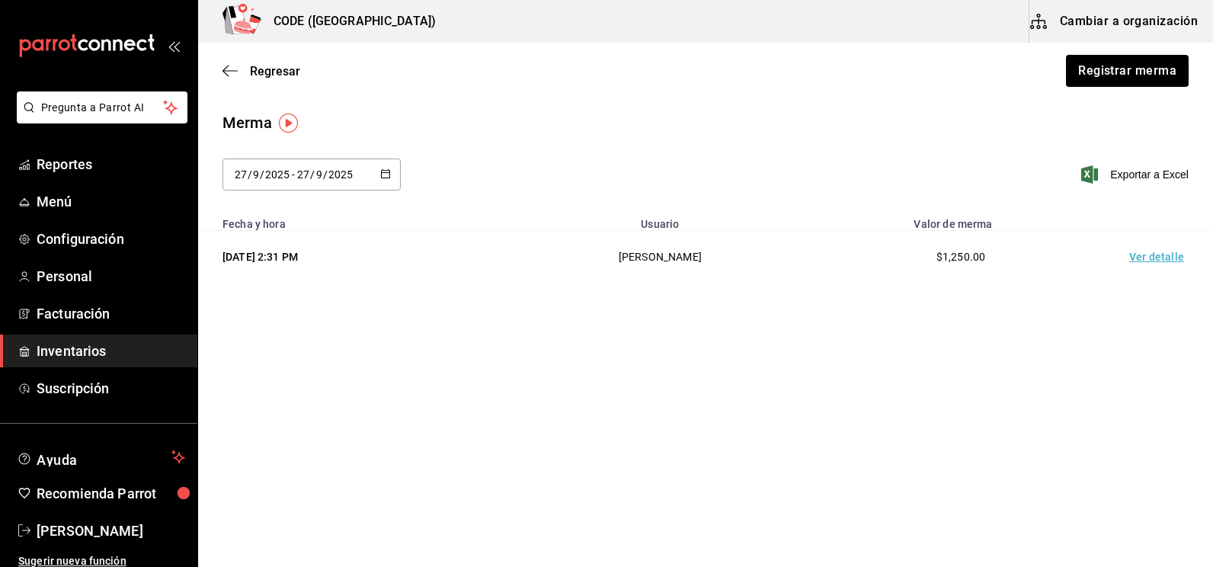
click at [733, 411] on main "Regresar Registrar merma Merma [DATE] [DATE] - [DATE] [DATE] Exportar a Excel F…" at bounding box center [705, 262] width 1015 height 438
click at [258, 72] on span "Regresar" at bounding box center [275, 71] width 50 height 14
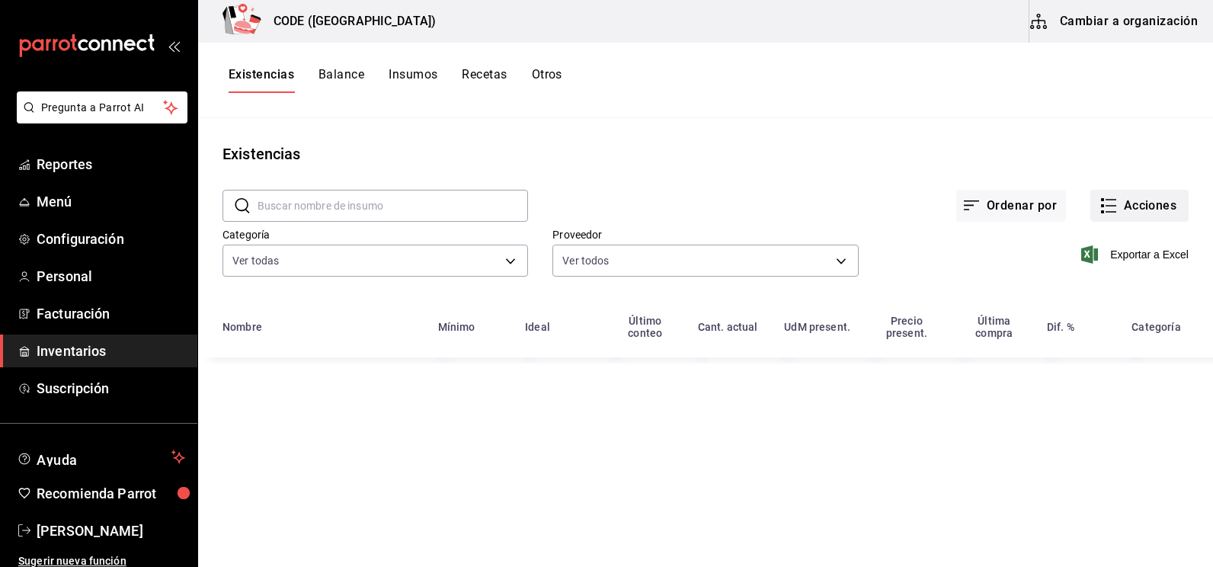
click at [1135, 207] on button "Acciones" at bounding box center [1139, 206] width 98 height 32
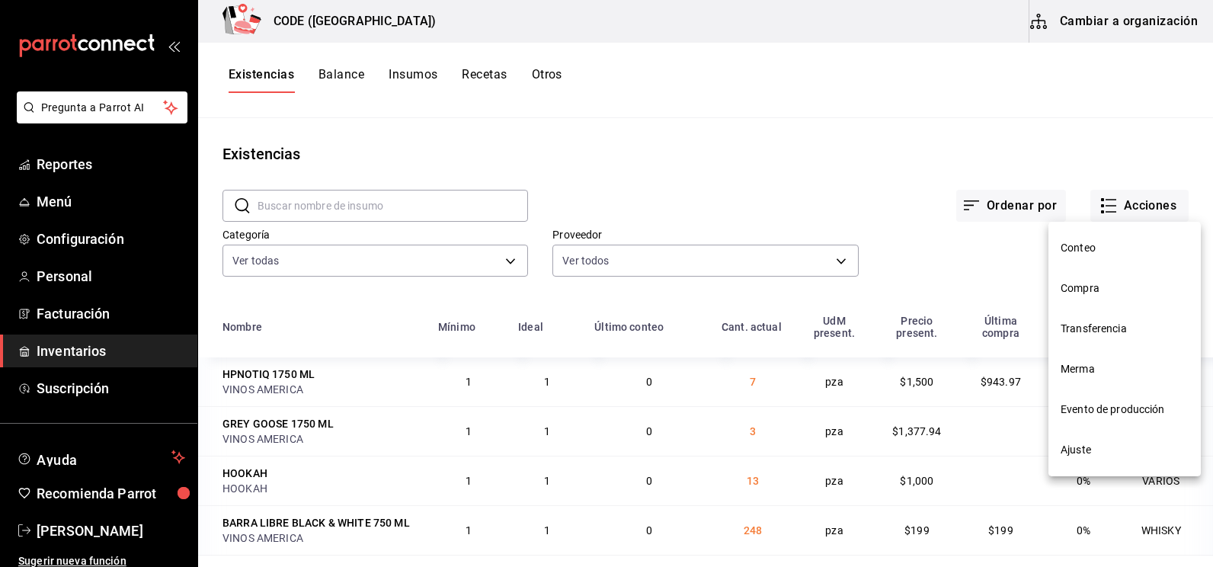
click at [997, 261] on div at bounding box center [606, 283] width 1213 height 567
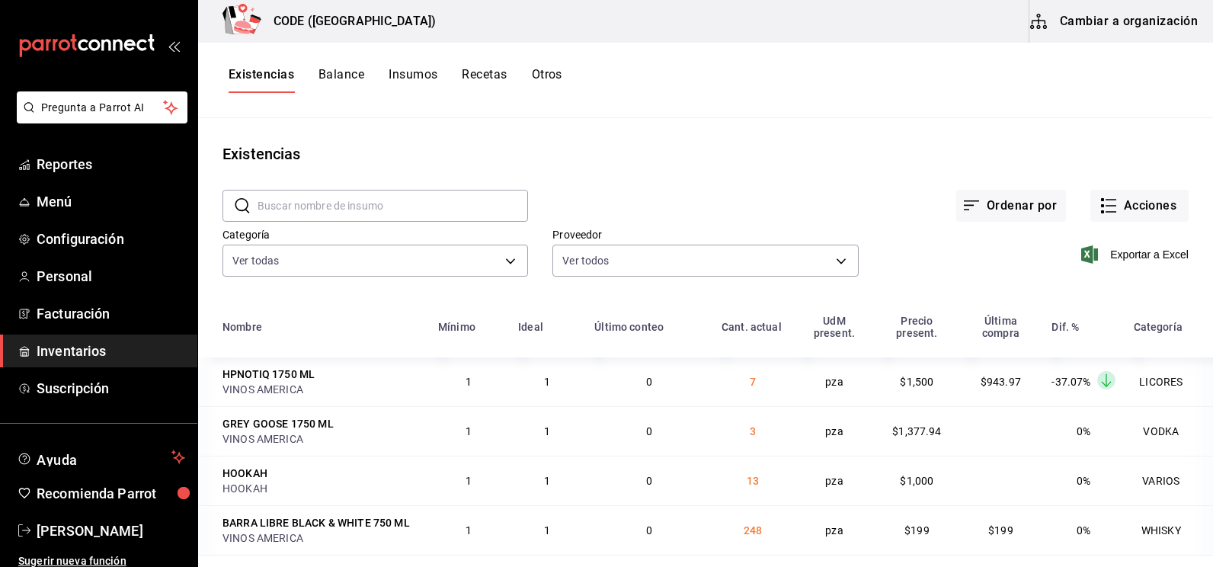
drag, startPoint x: 1117, startPoint y: 248, endPoint x: 907, endPoint y: 160, distance: 227.8
click at [1121, 250] on span "Exportar a Excel" at bounding box center [1136, 254] width 104 height 18
drag, startPoint x: 952, startPoint y: 104, endPoint x: 983, endPoint y: 94, distance: 32.6
click at [952, 104] on div "Existencias Balance Insumos Recetas Otros" at bounding box center [705, 80] width 1015 height 75
click at [698, 146] on div "Existencias" at bounding box center [705, 153] width 1015 height 23
